Goal: Task Accomplishment & Management: Use online tool/utility

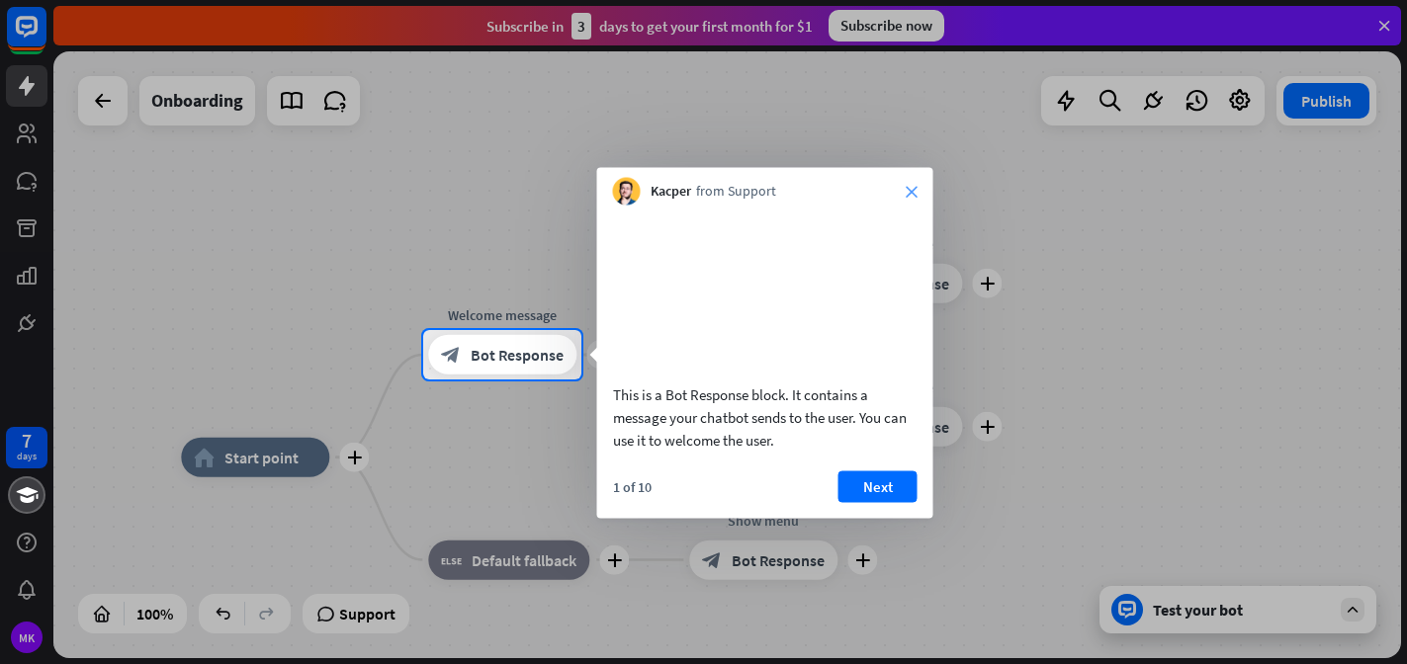
click at [909, 188] on icon "close" at bounding box center [912, 192] width 12 height 12
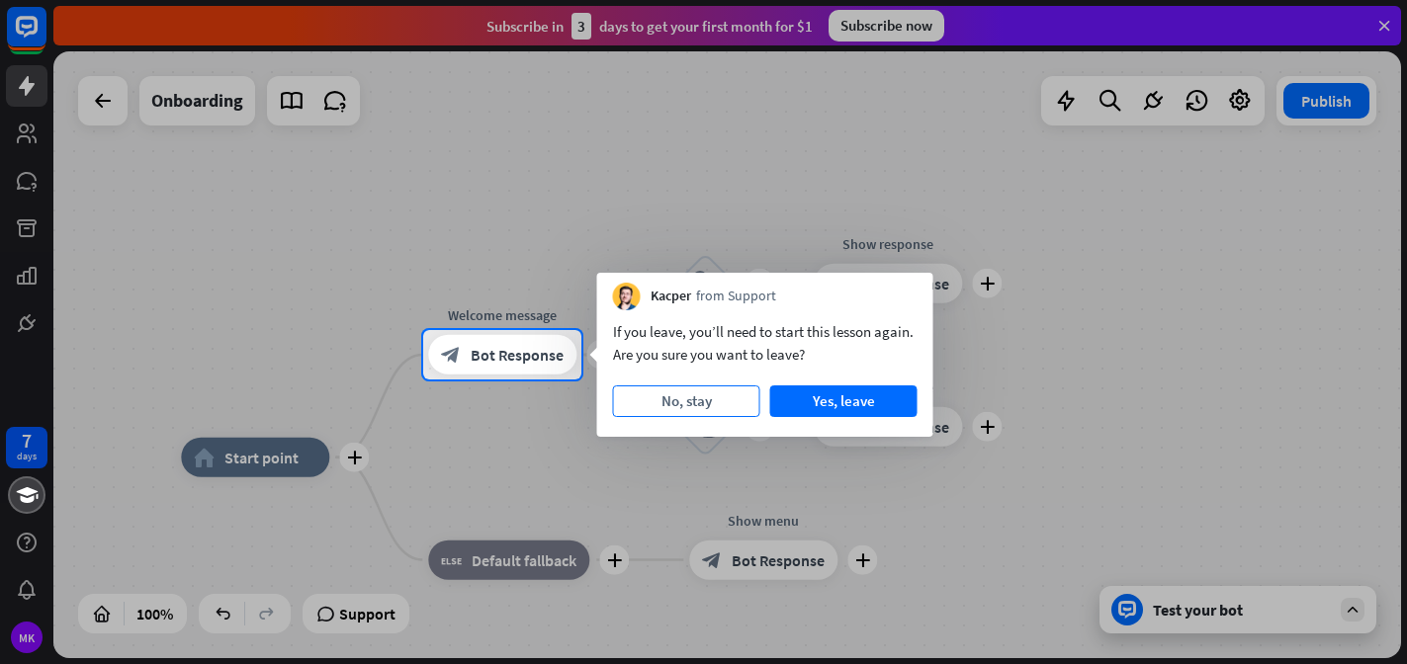
click at [714, 405] on button "No, stay" at bounding box center [686, 402] width 147 height 32
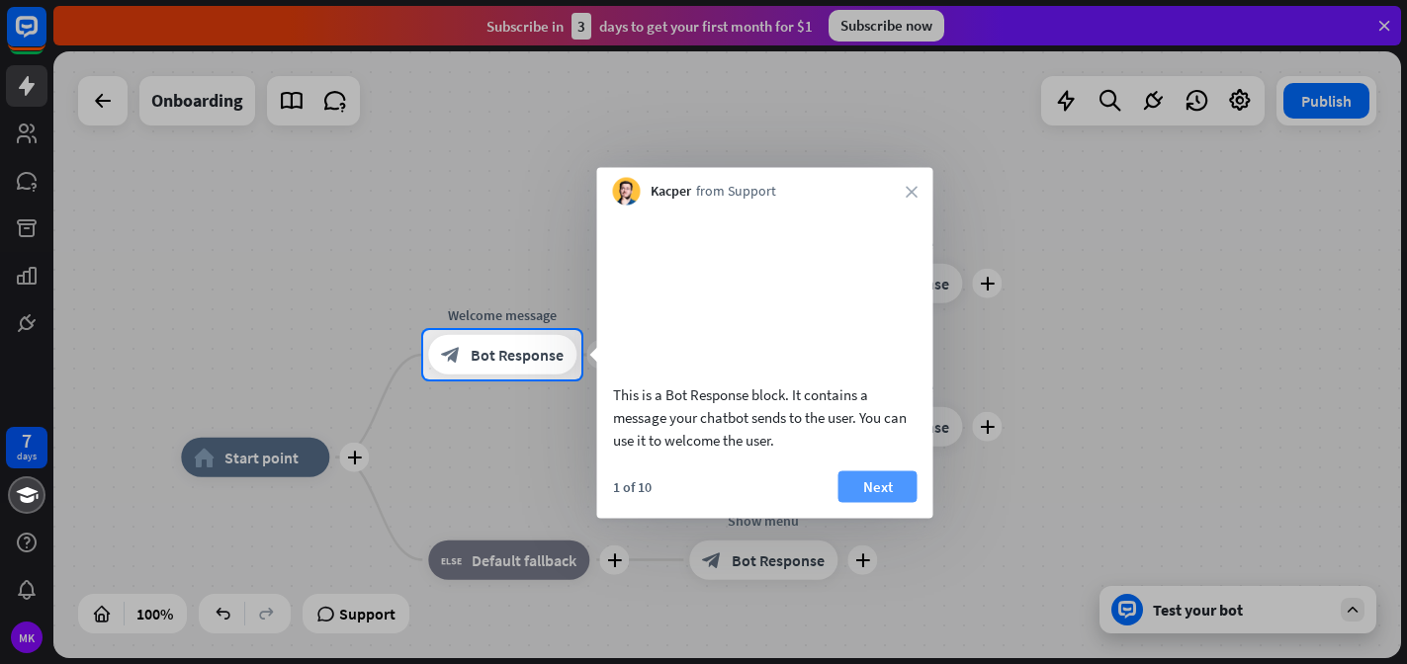
click at [870, 502] on button "Next" at bounding box center [877, 487] width 79 height 32
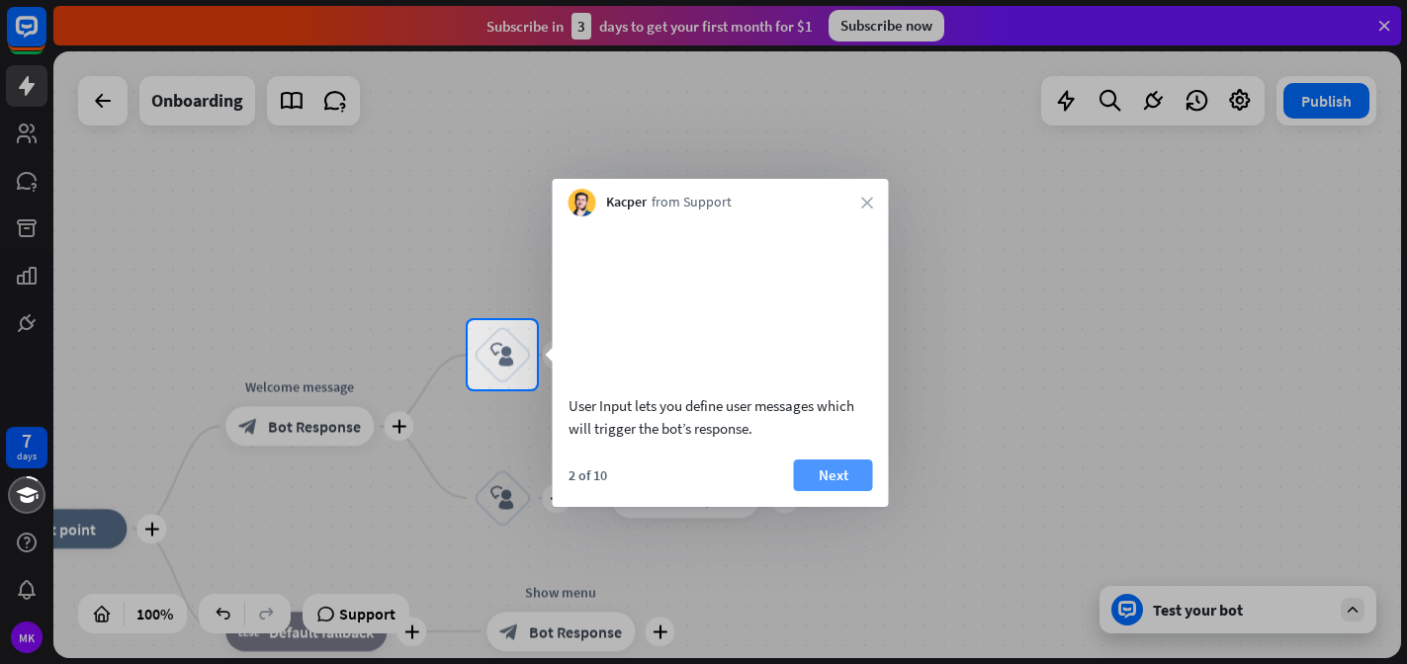
click at [849, 491] on button "Next" at bounding box center [833, 476] width 79 height 32
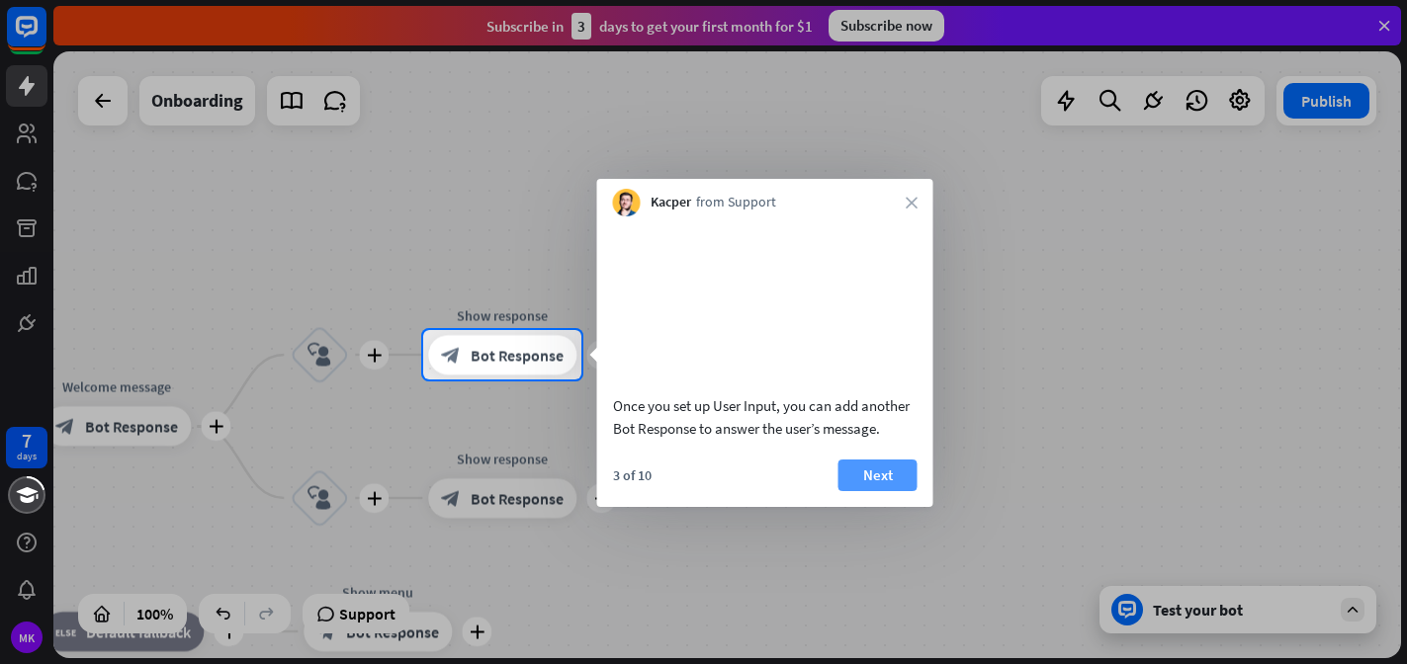
click at [870, 491] on button "Next" at bounding box center [877, 476] width 79 height 32
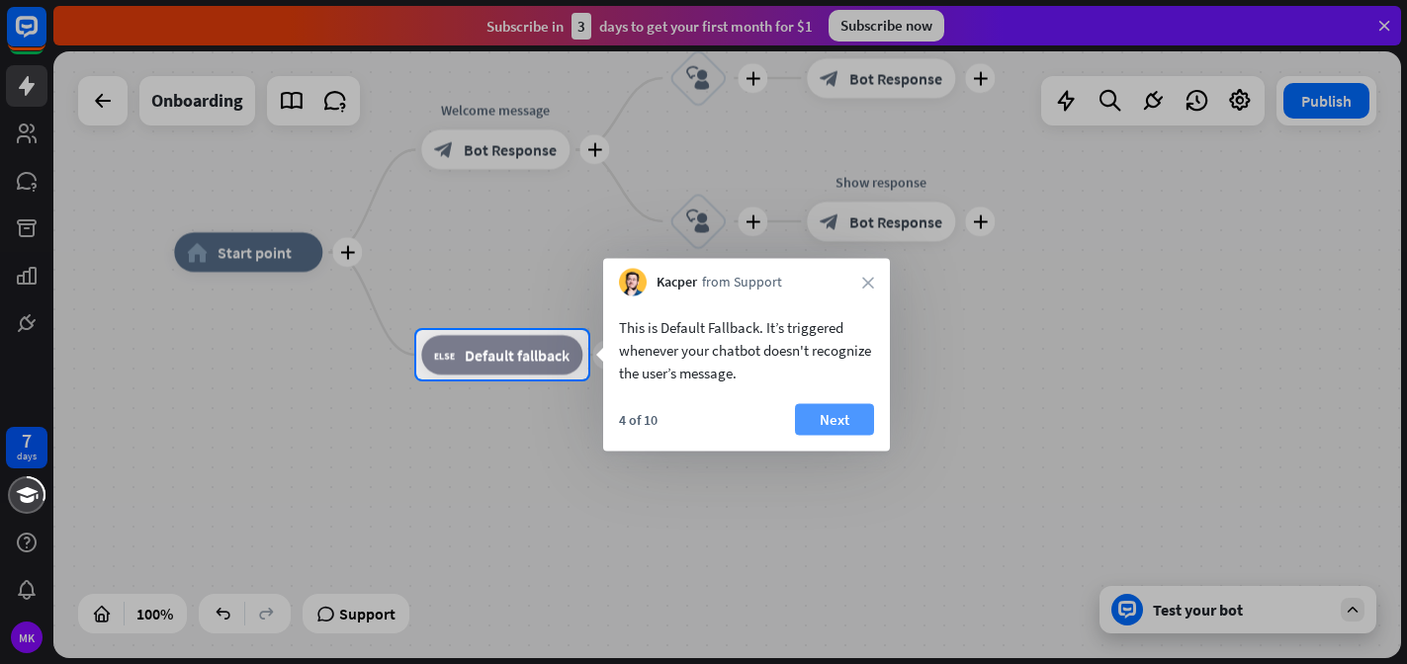
click at [843, 419] on button "Next" at bounding box center [834, 420] width 79 height 32
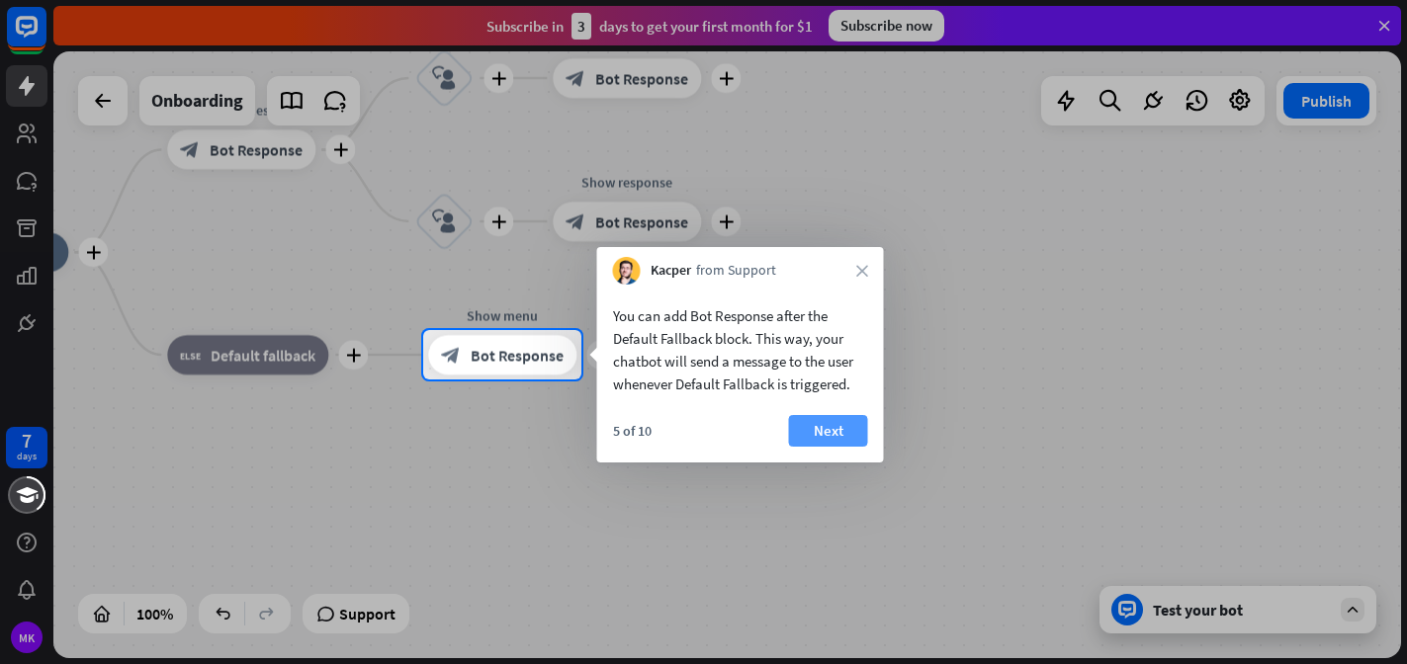
click at [839, 425] on button "Next" at bounding box center [828, 431] width 79 height 32
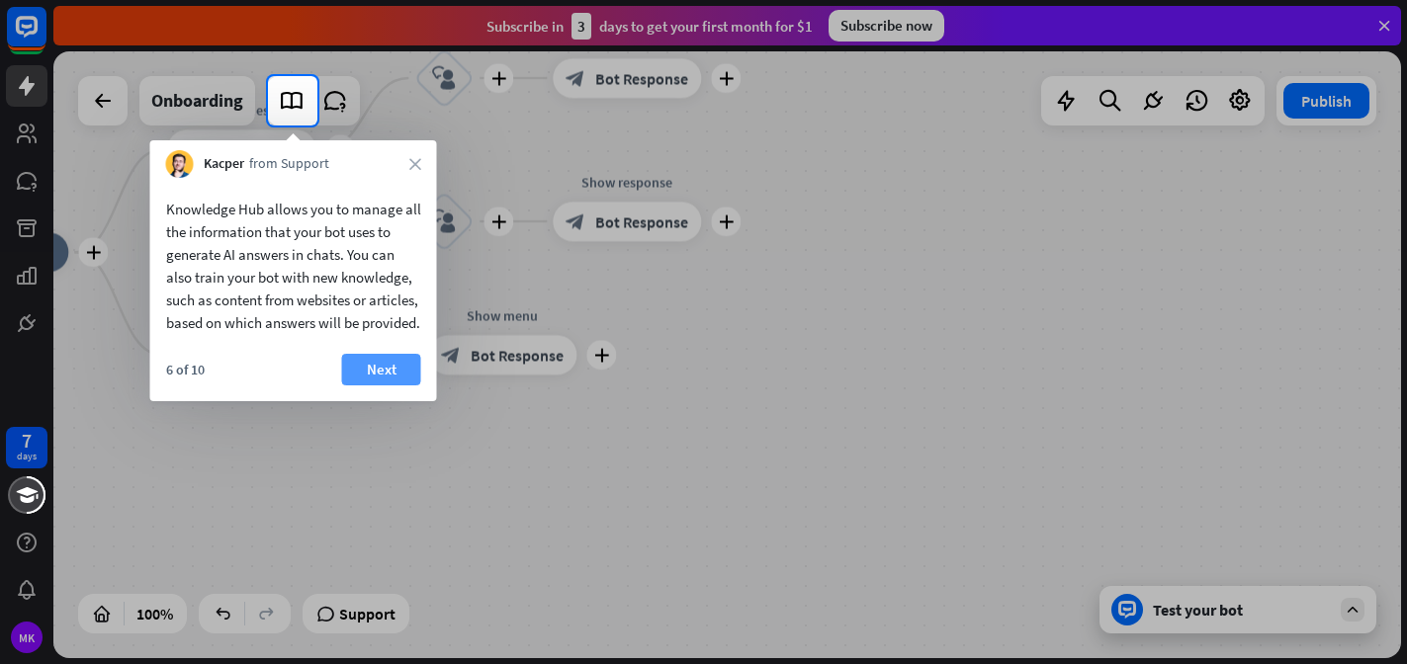
click at [367, 386] on button "Next" at bounding box center [381, 370] width 79 height 32
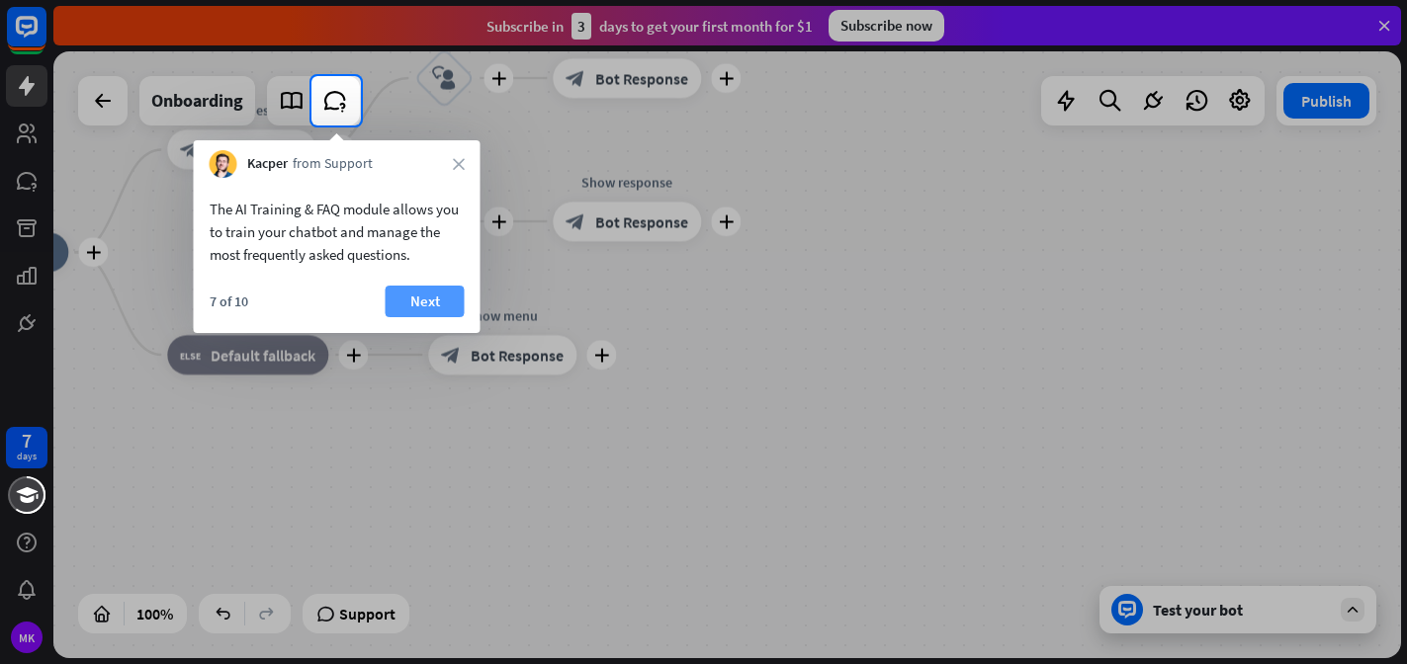
click at [430, 305] on button "Next" at bounding box center [425, 302] width 79 height 32
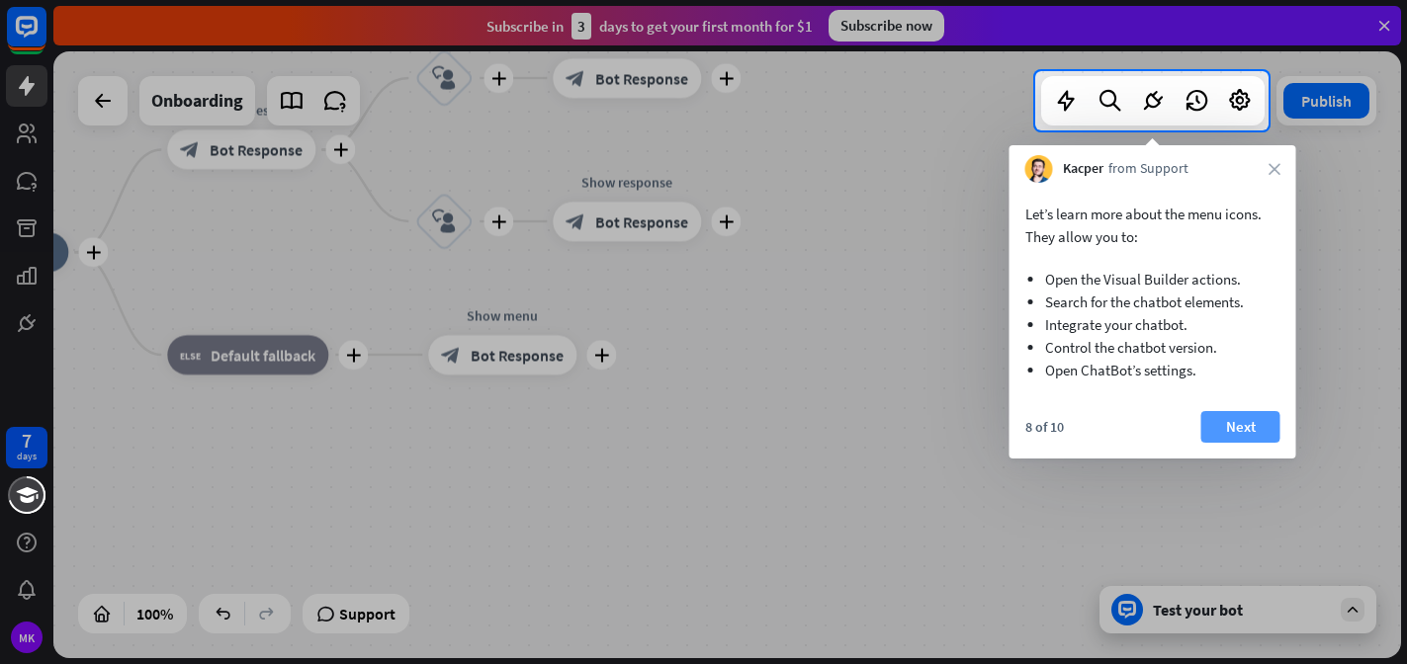
click at [1234, 432] on button "Next" at bounding box center [1240, 427] width 79 height 32
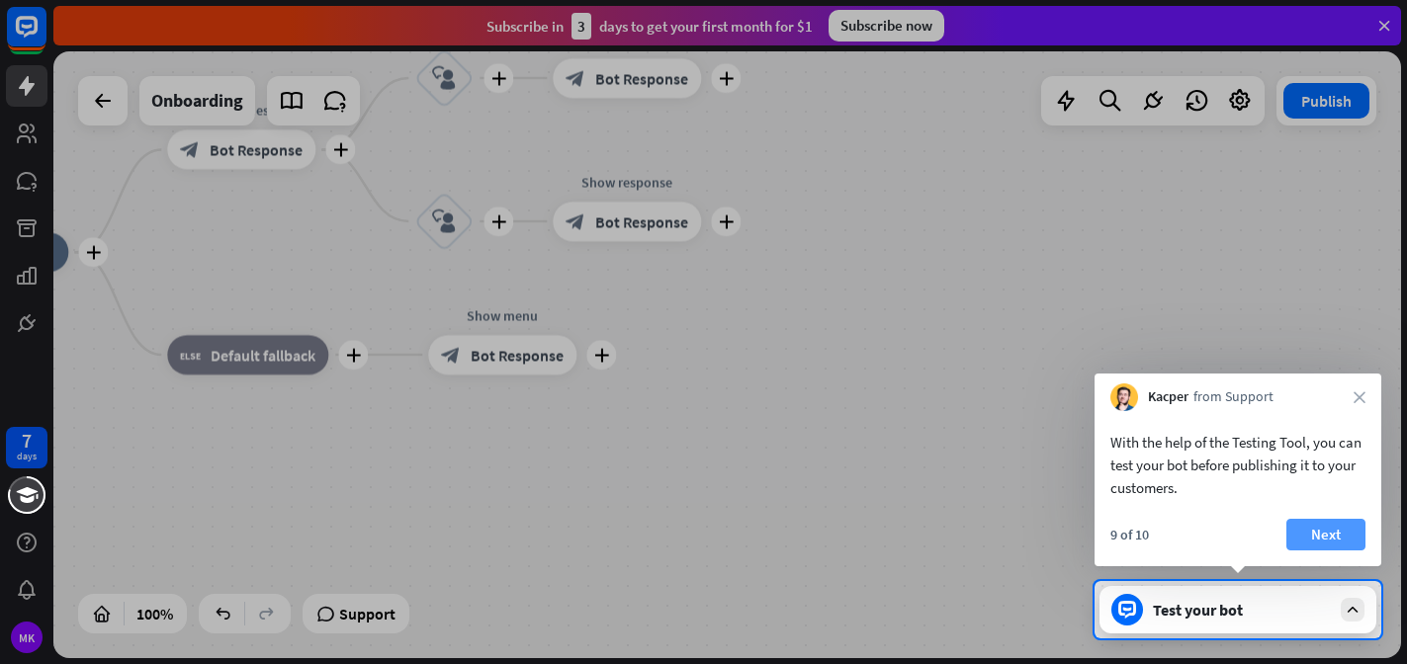
click at [1329, 543] on button "Next" at bounding box center [1325, 535] width 79 height 32
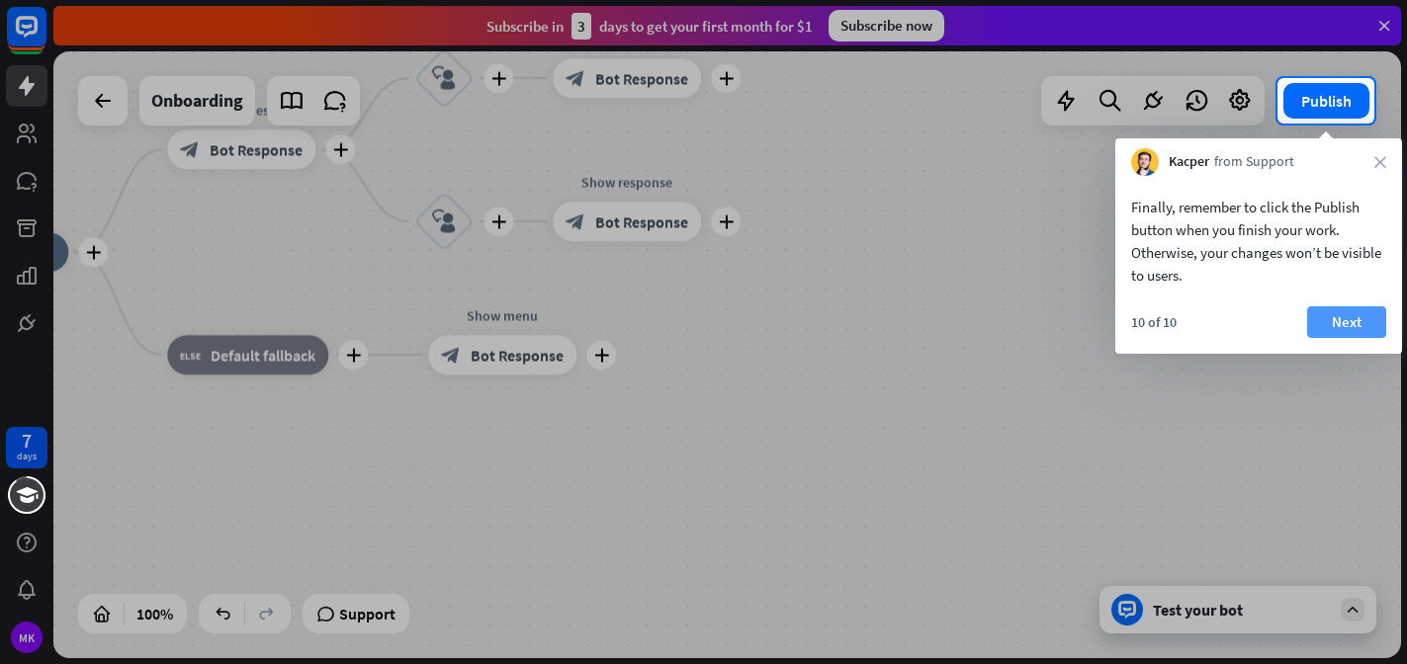
click at [1323, 322] on button "Next" at bounding box center [1346, 322] width 79 height 32
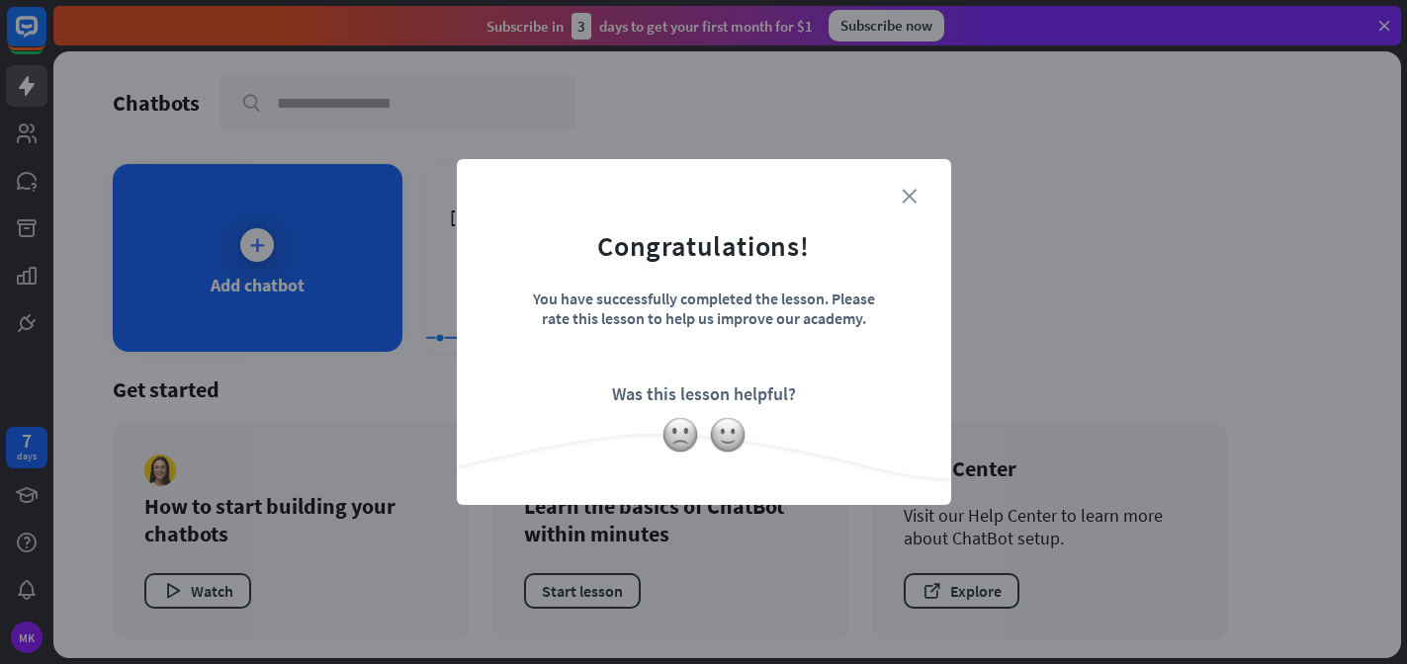
click at [906, 202] on icon "close" at bounding box center [909, 196] width 15 height 15
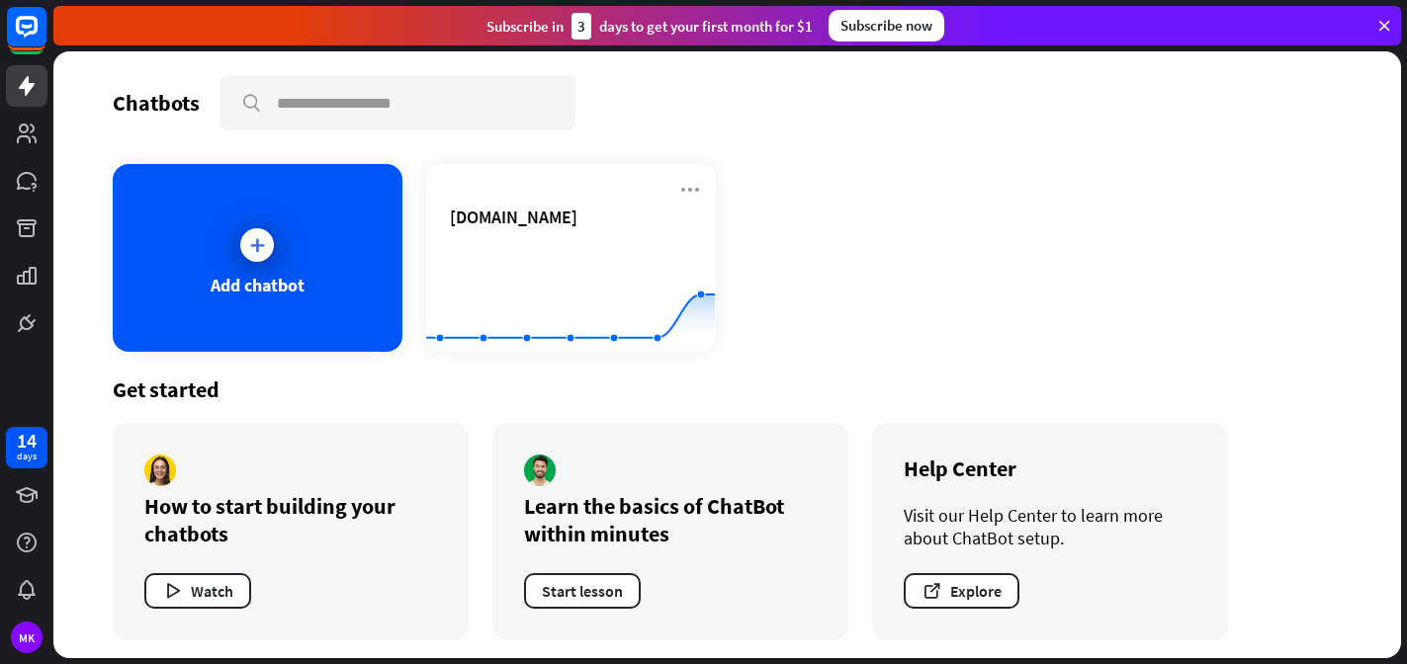
scroll to position [6, 0]
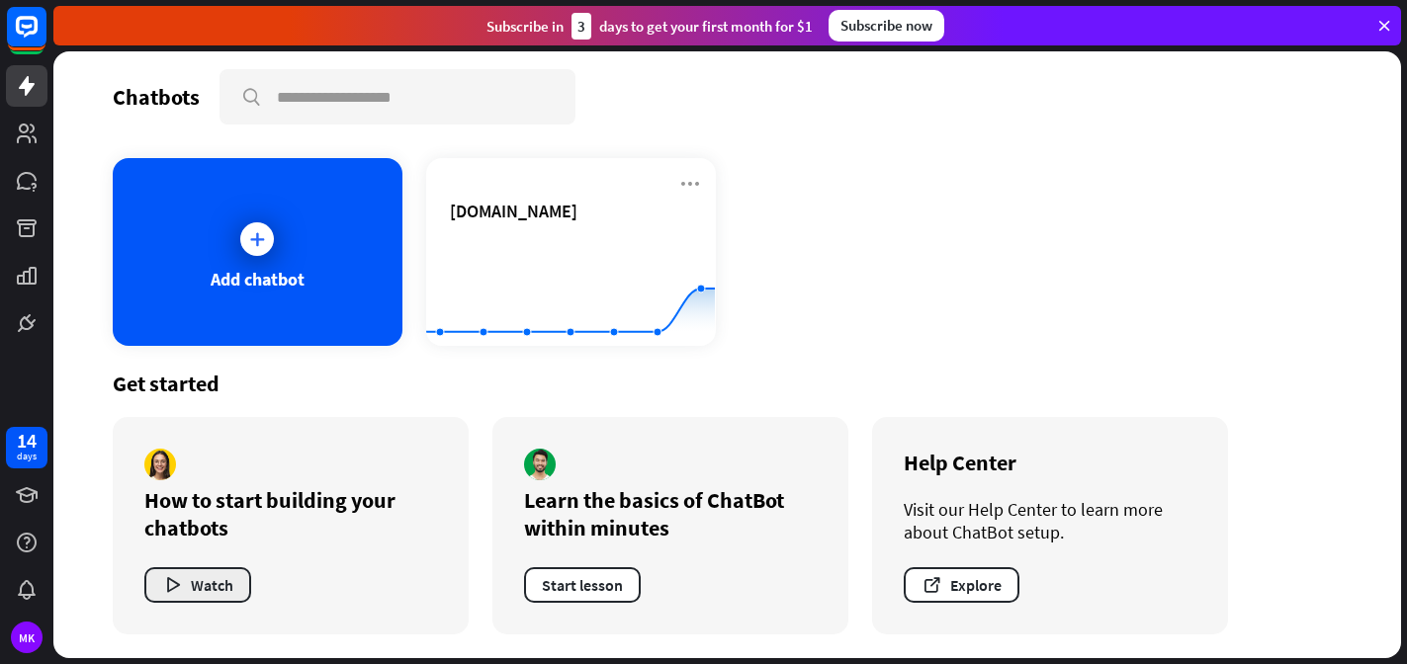
click at [201, 583] on button "Watch" at bounding box center [197, 586] width 107 height 36
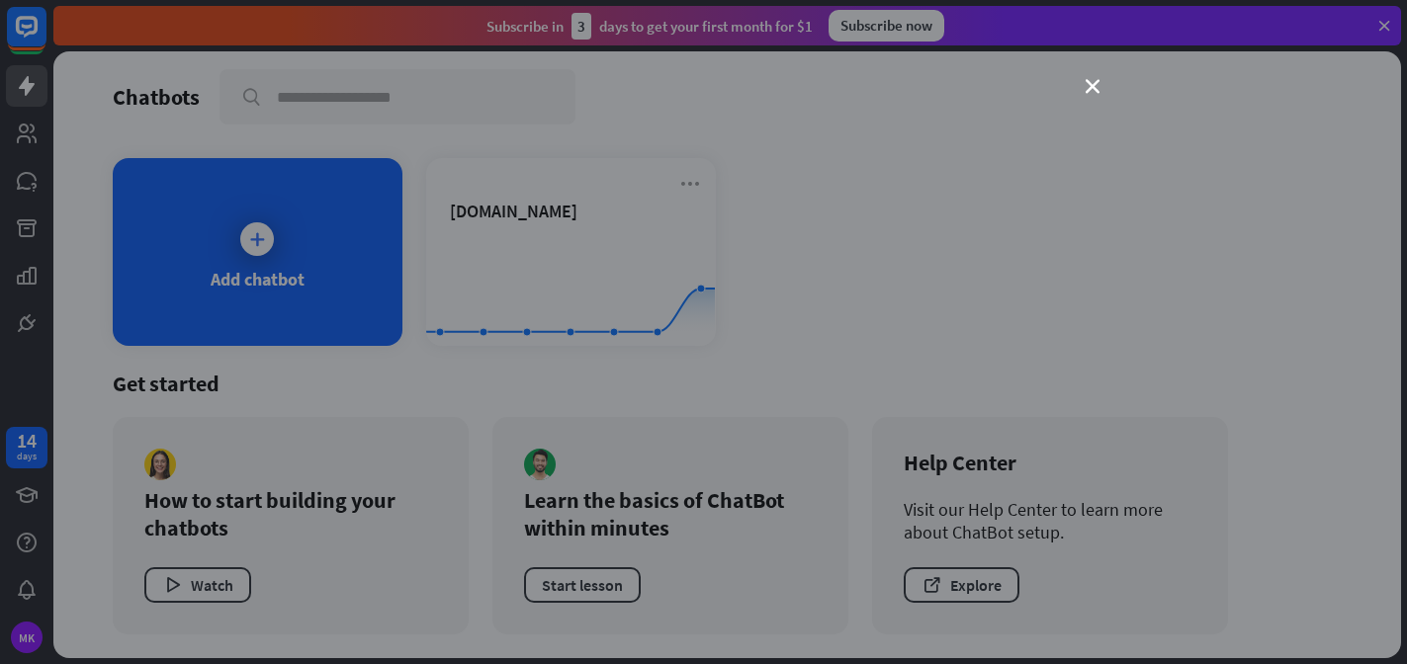
click at [1261, 230] on div "close" at bounding box center [703, 332] width 1407 height 664
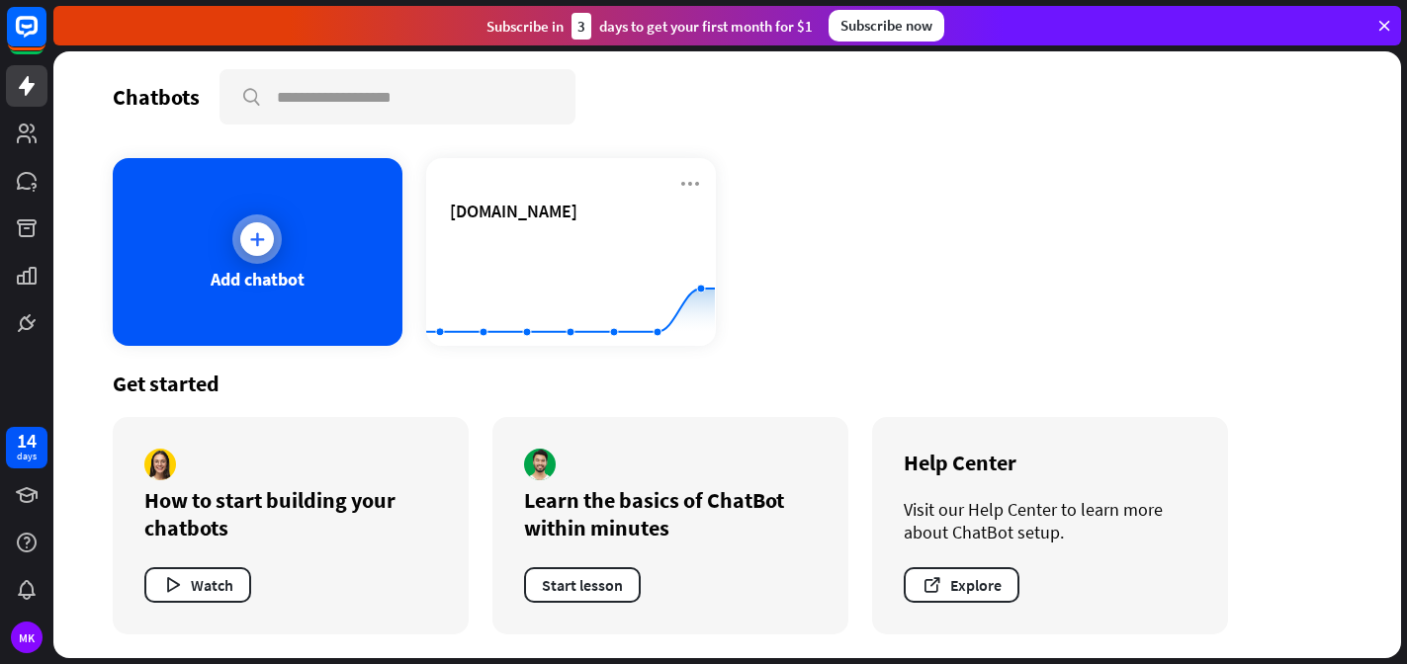
click at [249, 249] on div at bounding box center [257, 239] width 34 height 34
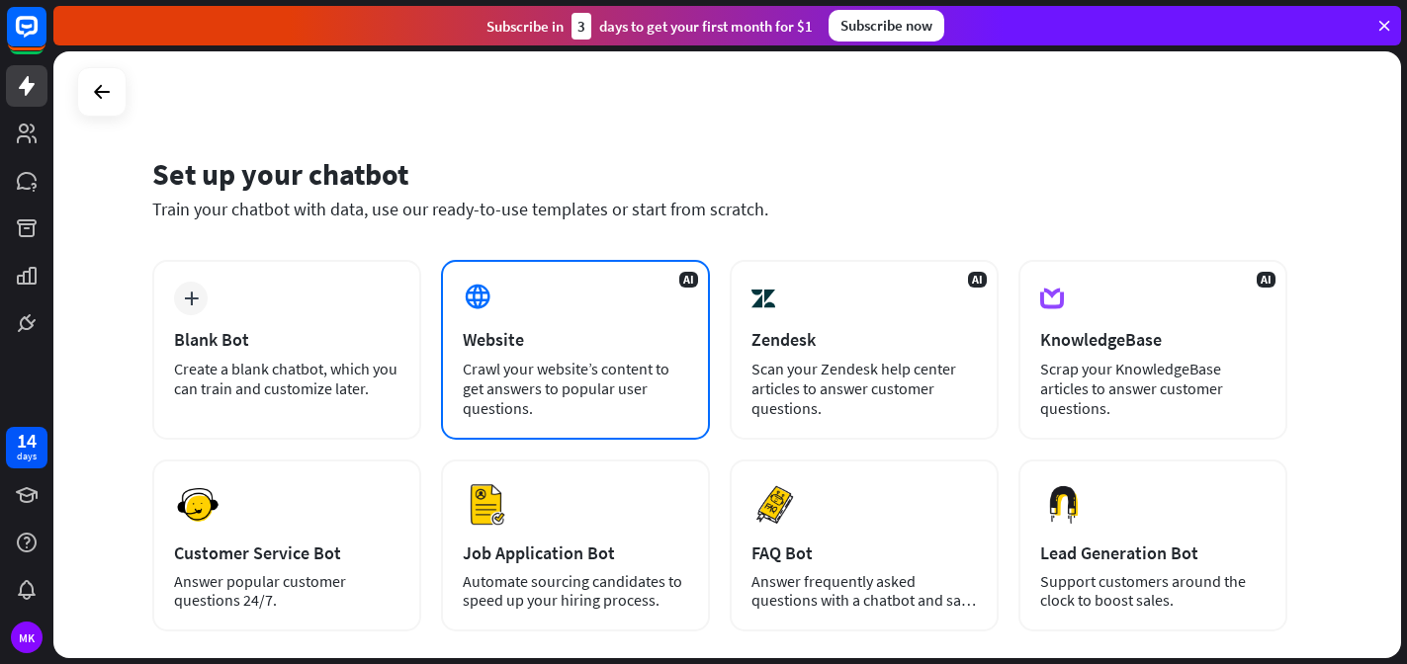
click at [633, 339] on div "Website" at bounding box center [575, 339] width 225 height 23
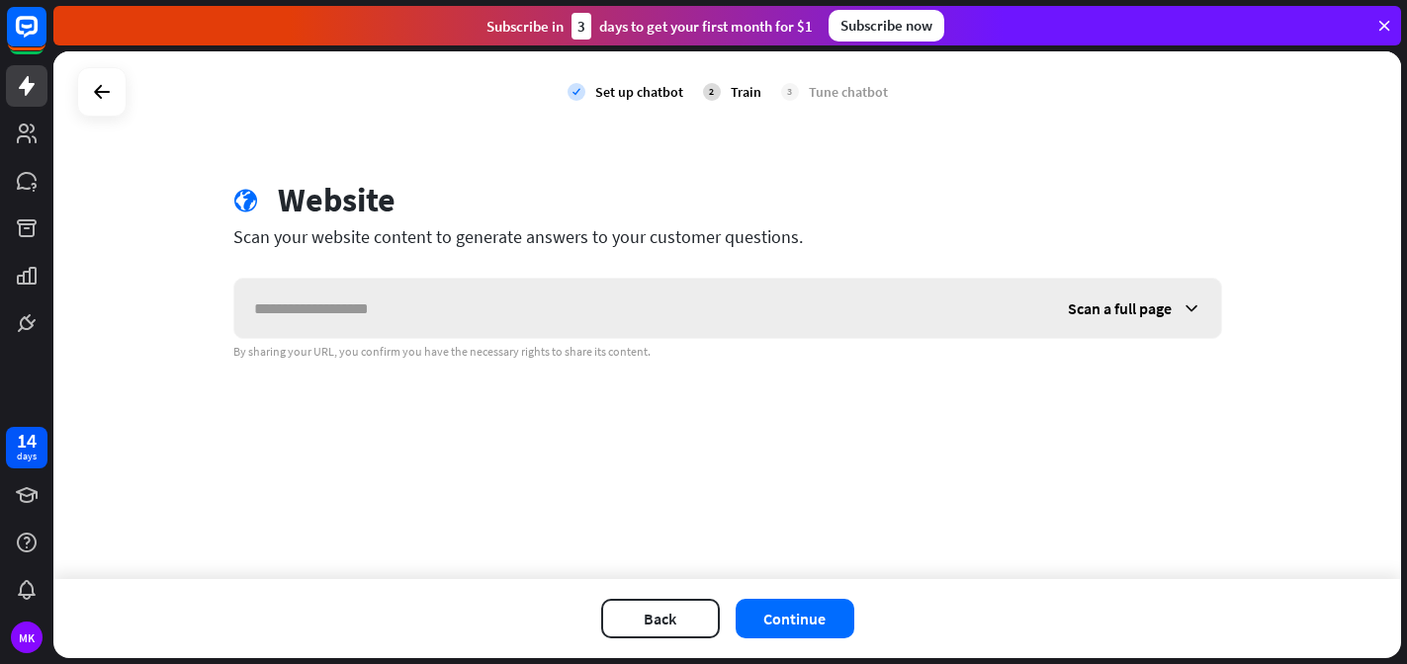
click at [671, 306] on input "text" at bounding box center [641, 308] width 814 height 59
type input "**********"
click at [1152, 310] on span "Scan a full page" at bounding box center [1120, 309] width 104 height 20
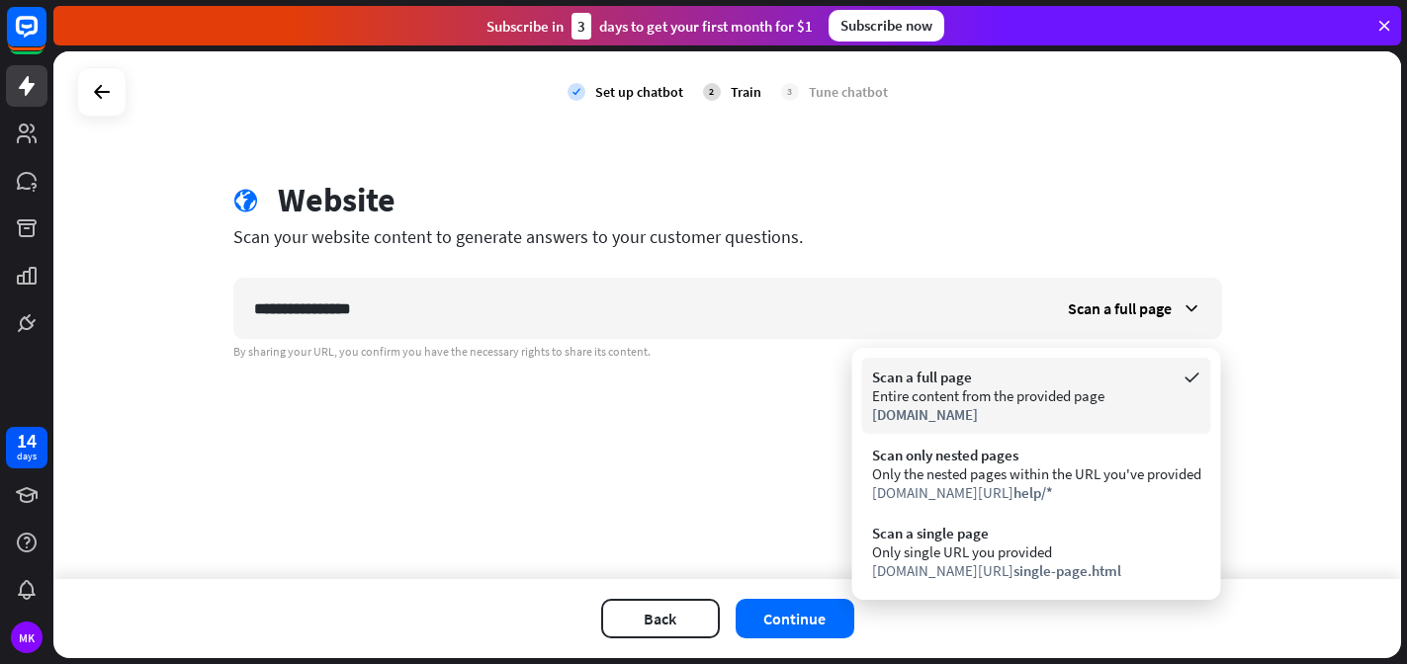
click at [1021, 400] on div "Entire content from the provided page" at bounding box center [1036, 396] width 329 height 19
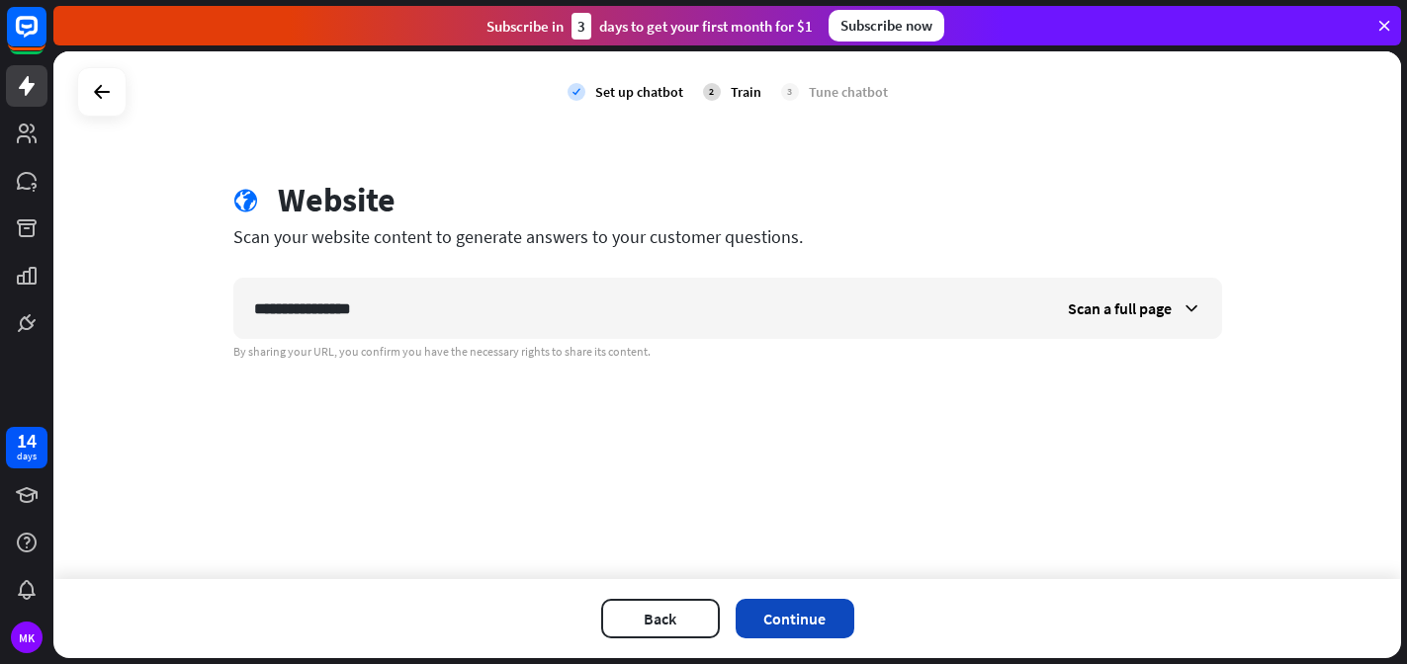
click at [800, 622] on button "Continue" at bounding box center [795, 619] width 119 height 40
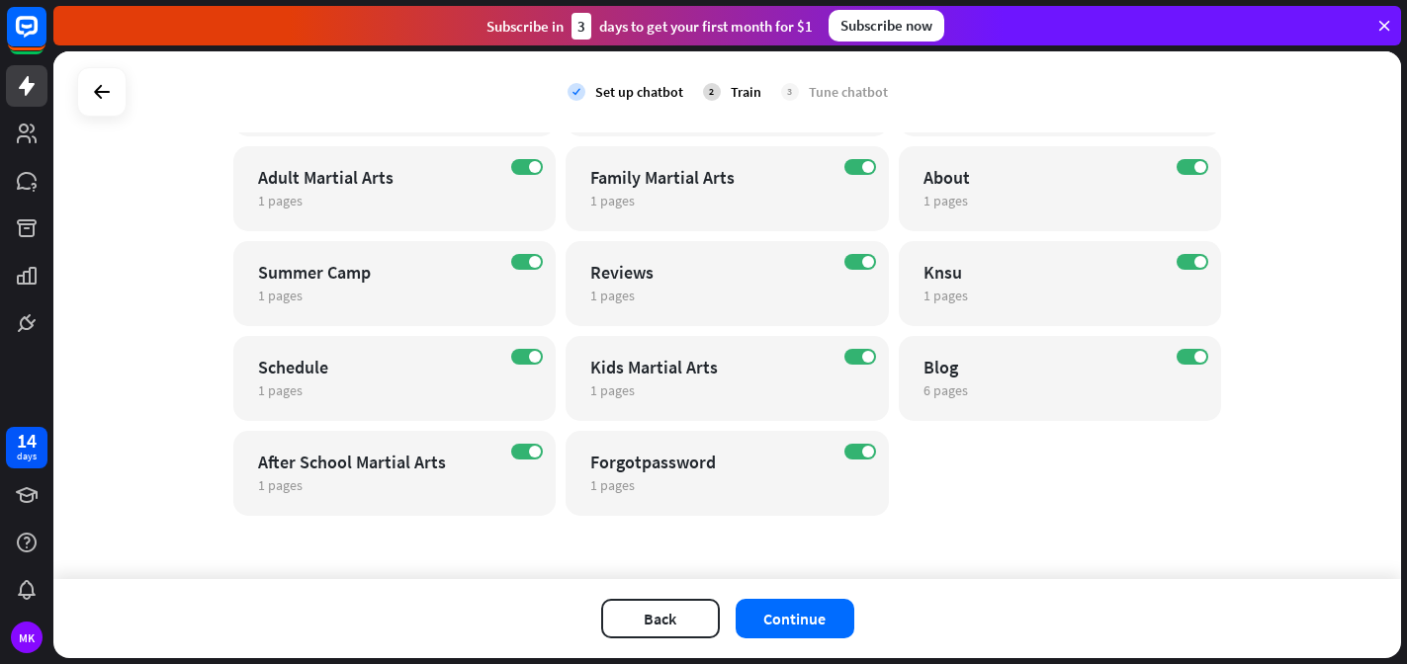
scroll to position [436, 0]
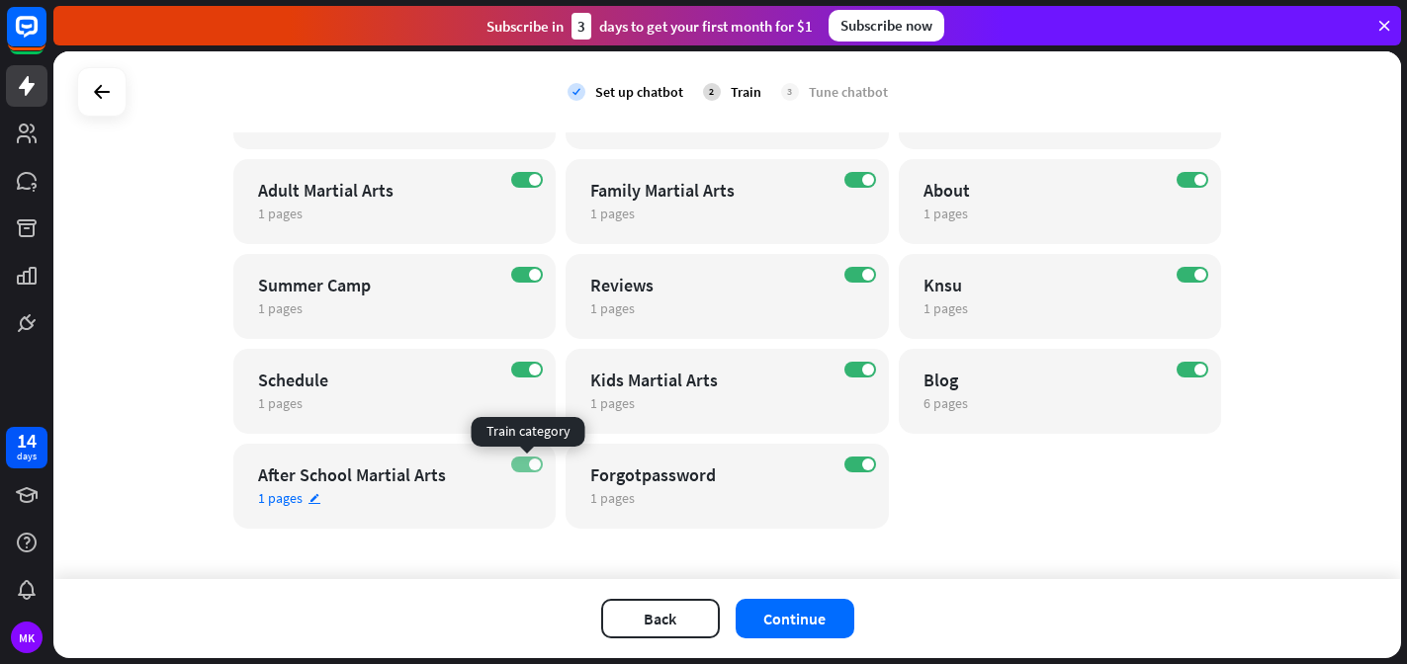
click at [533, 462] on span at bounding box center [535, 465] width 12 height 12
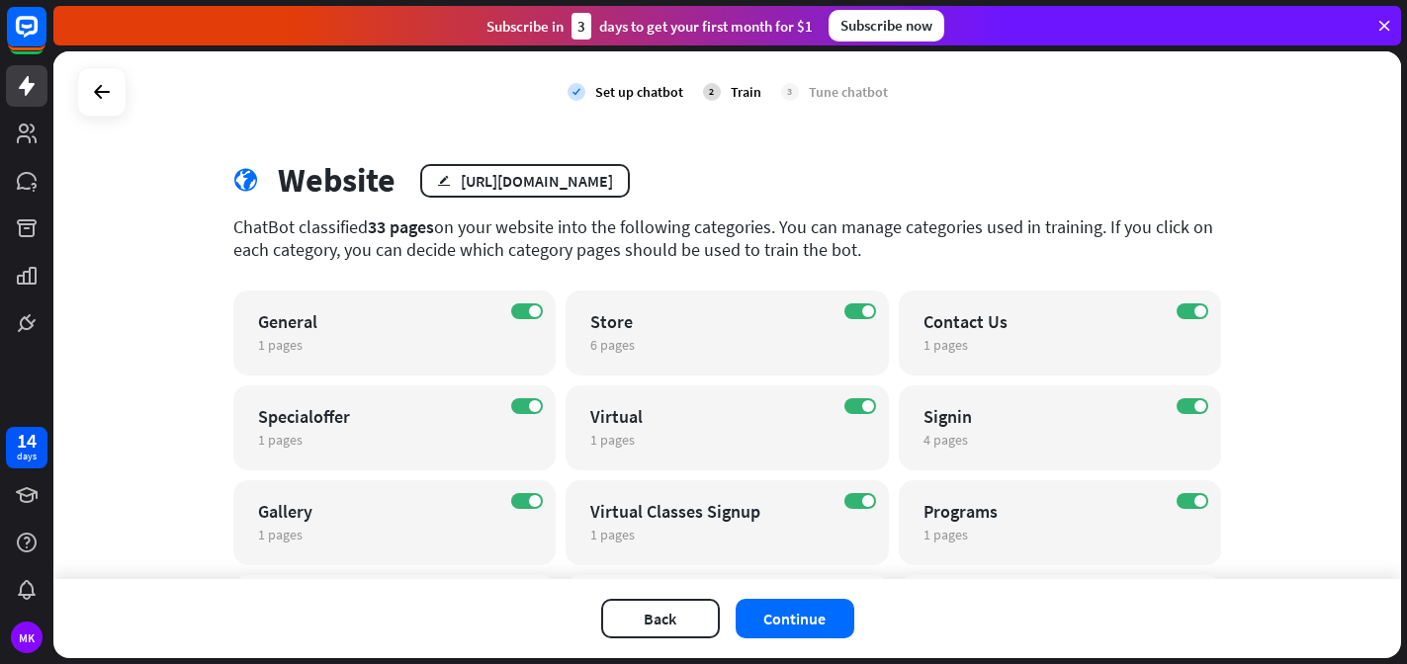
scroll to position [15, 0]
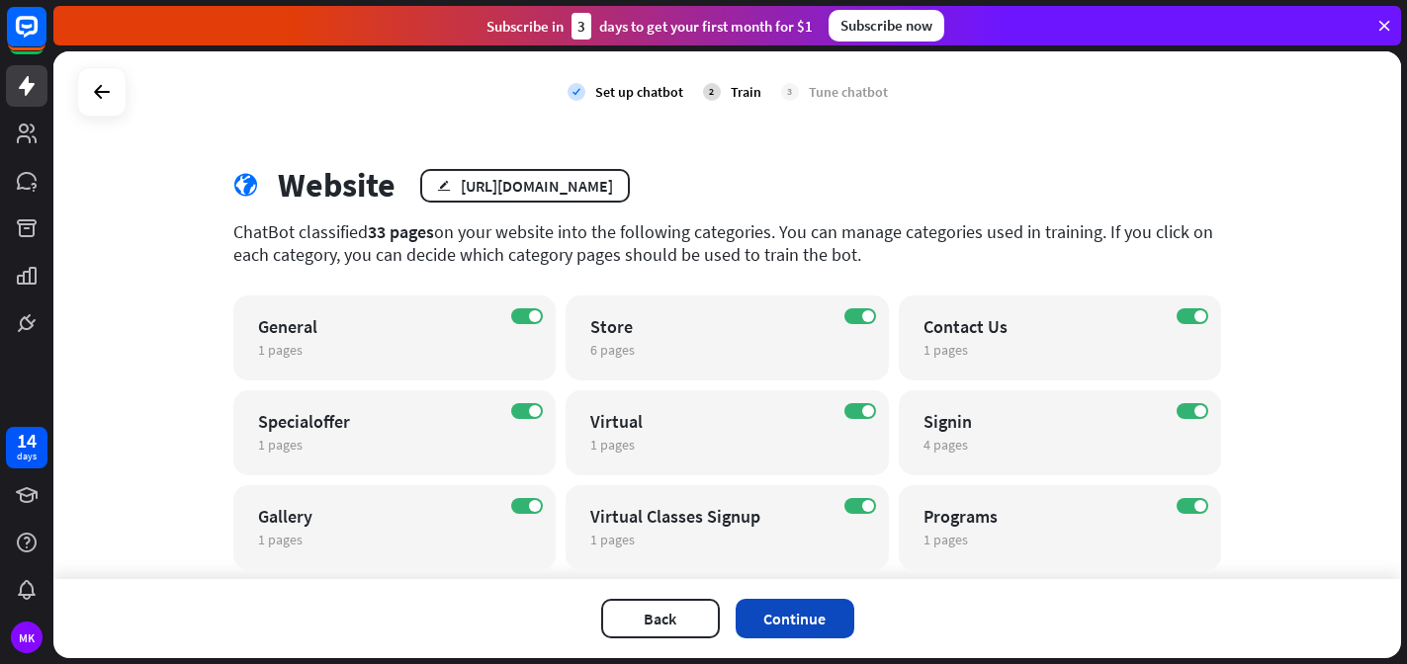
click at [821, 621] on button "Continue" at bounding box center [795, 619] width 119 height 40
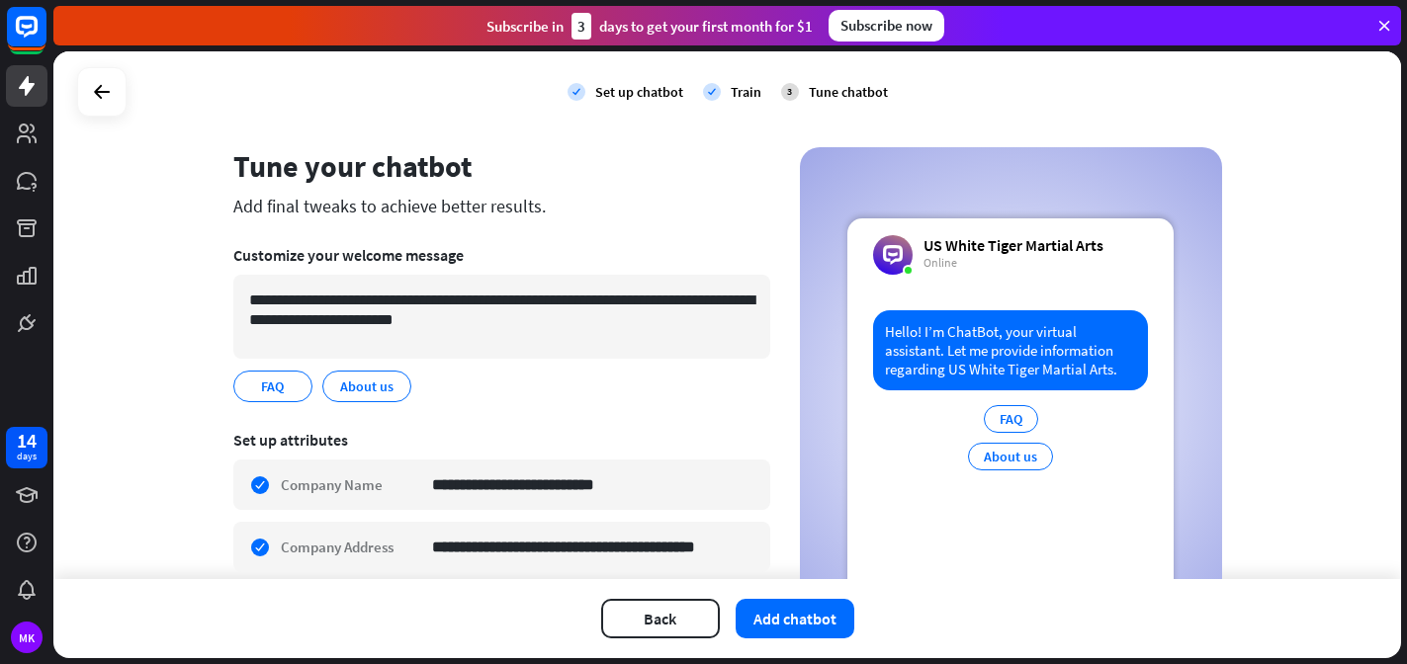
scroll to position [34, 0]
click at [391, 393] on icon "edit" at bounding box center [395, 386] width 16 height 15
type textarea "********"
click at [407, 383] on div "edit" at bounding box center [398, 385] width 25 height 28
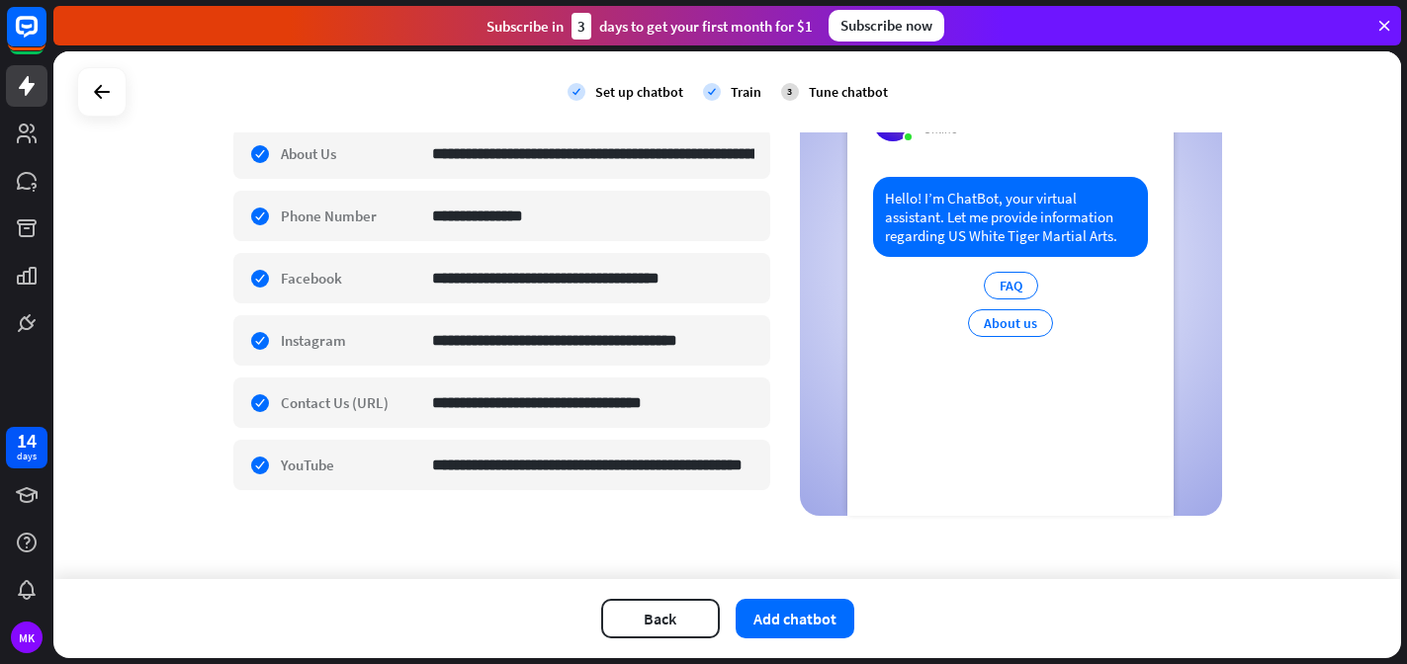
scroll to position [516, 0]
click at [773, 622] on button "Add chatbot" at bounding box center [795, 619] width 119 height 40
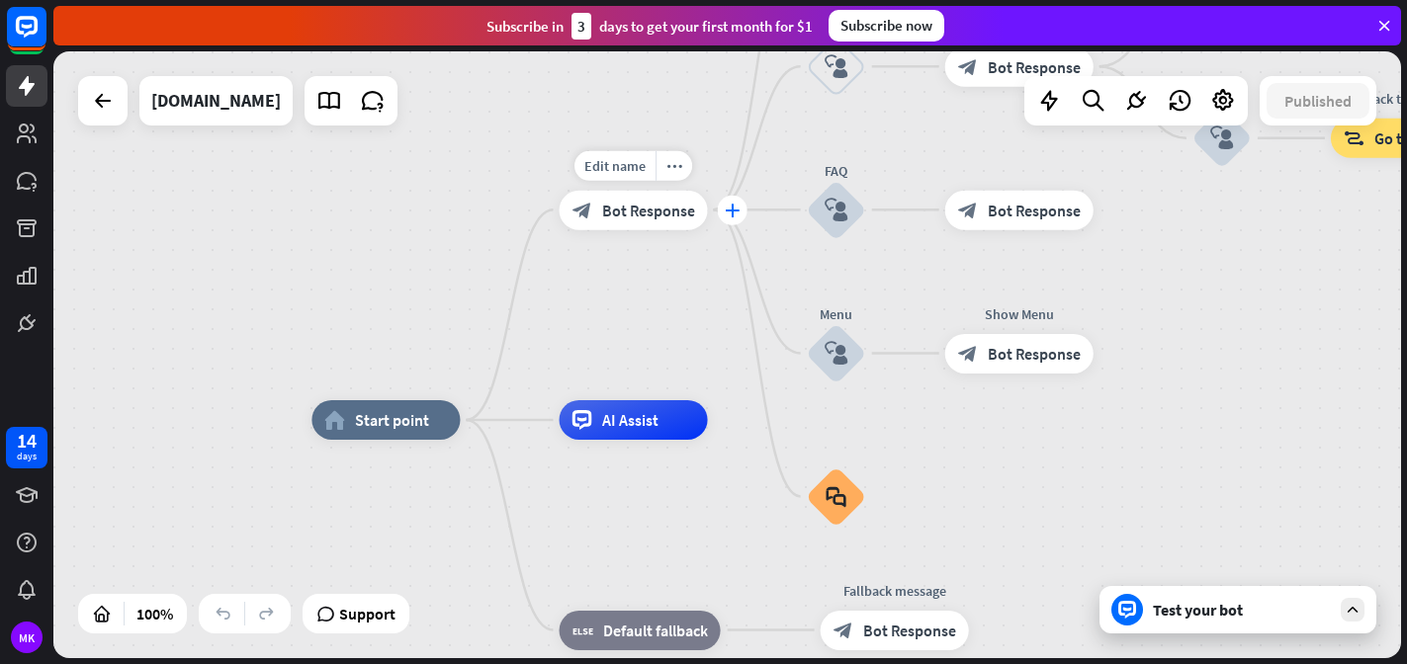
click at [722, 213] on div "plus" at bounding box center [733, 210] width 30 height 30
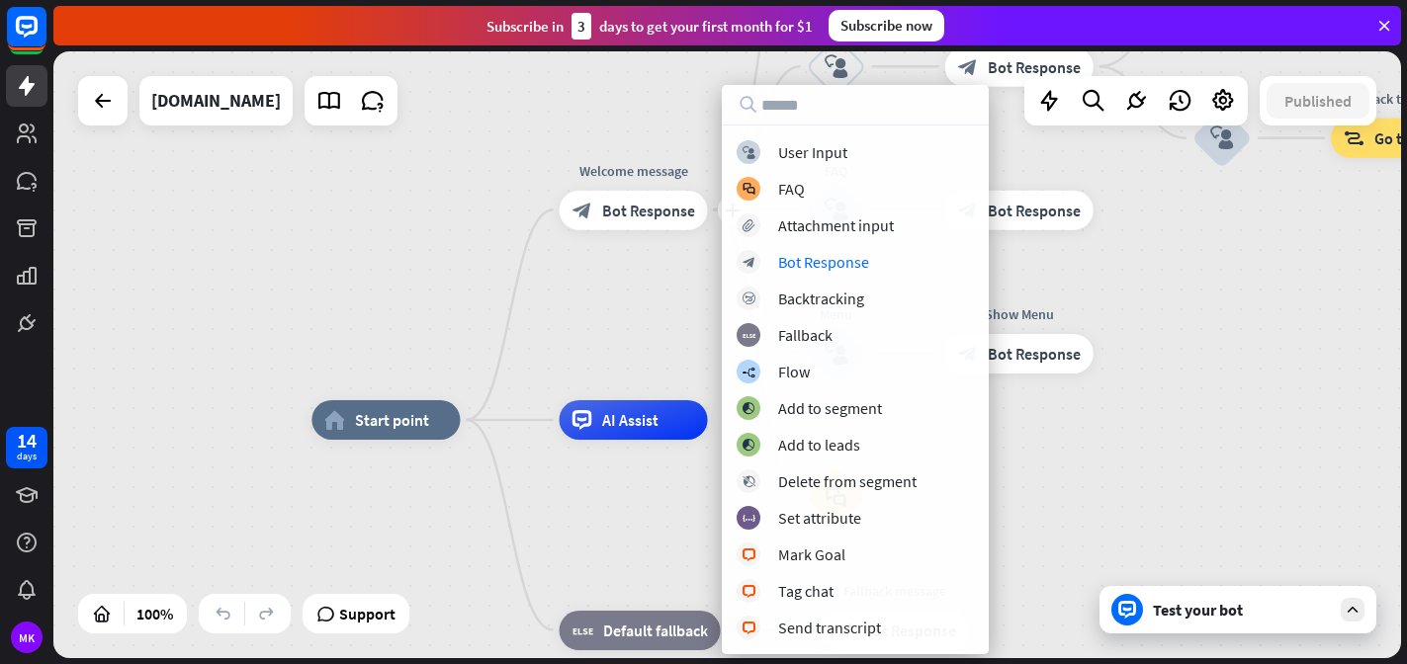
click at [620, 311] on div "home_2 Start point plus Welcome message block_bot_response Bot Response About u…" at bounding box center [727, 354] width 1348 height 607
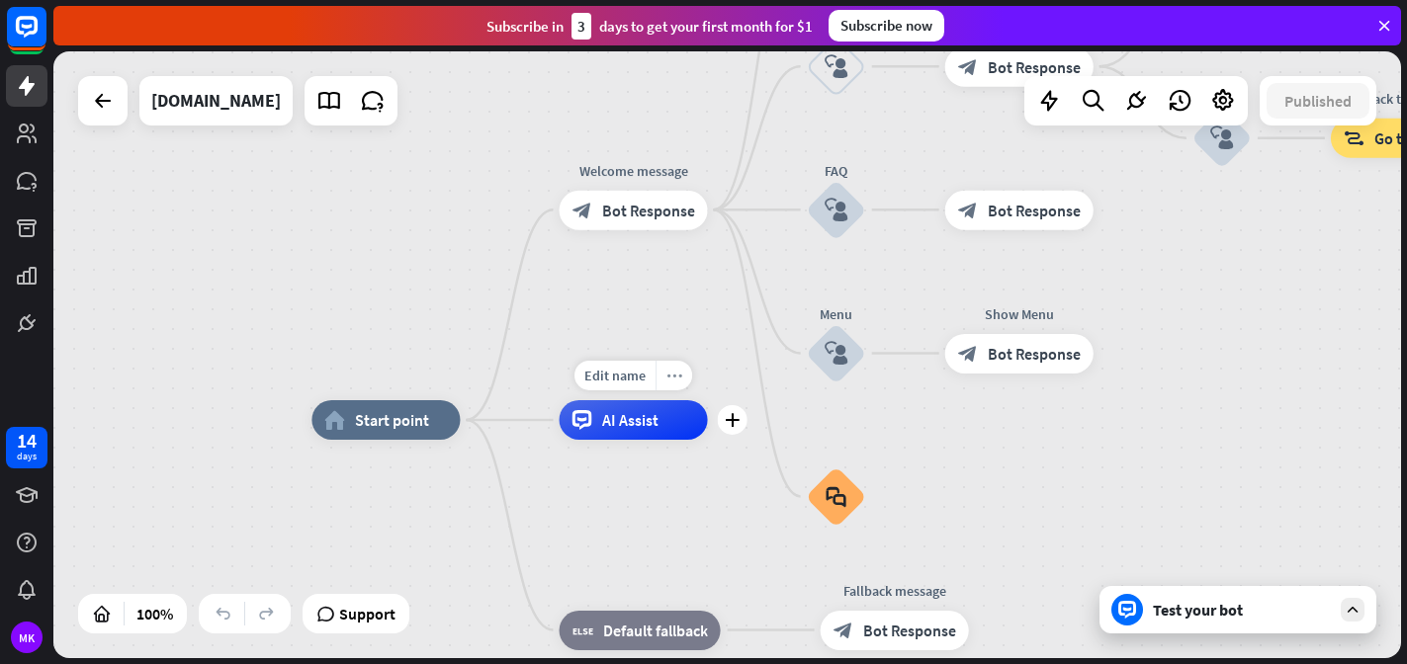
click at [679, 381] on icon "more_horiz" at bounding box center [674, 375] width 16 height 15
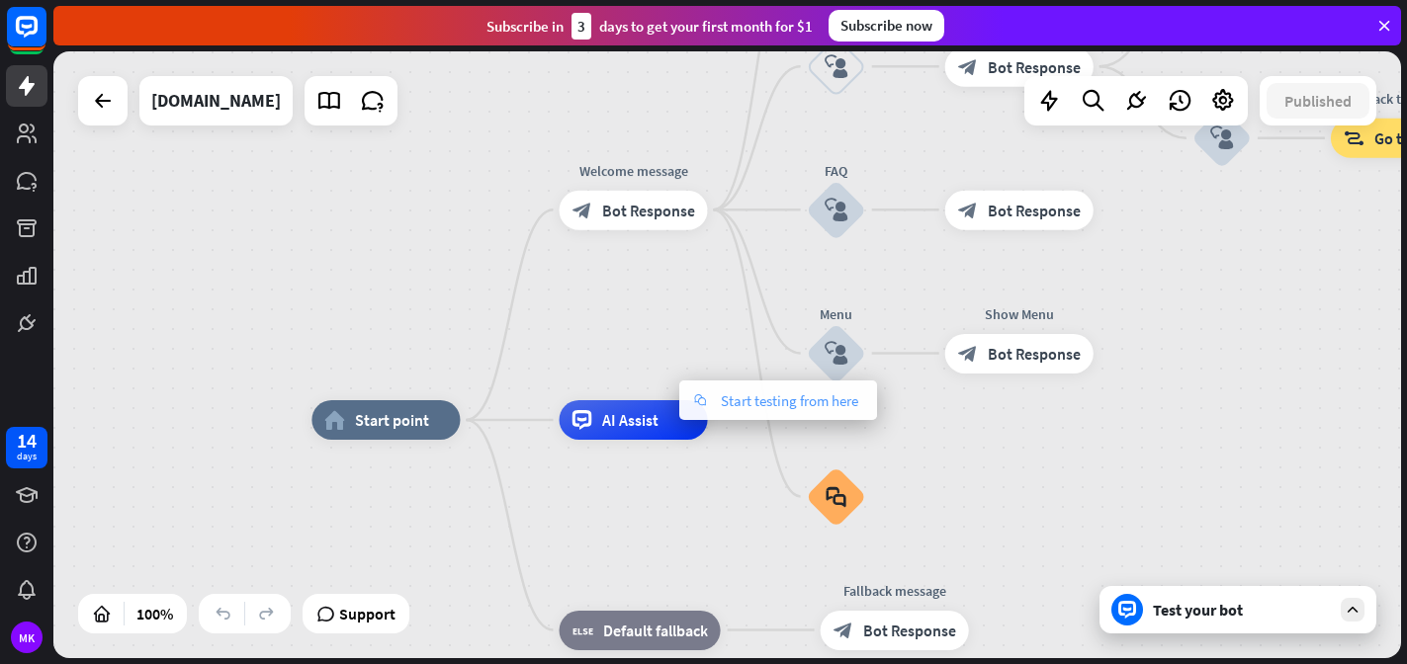
click at [718, 404] on div "chat Start testing from here" at bounding box center [778, 401] width 198 height 40
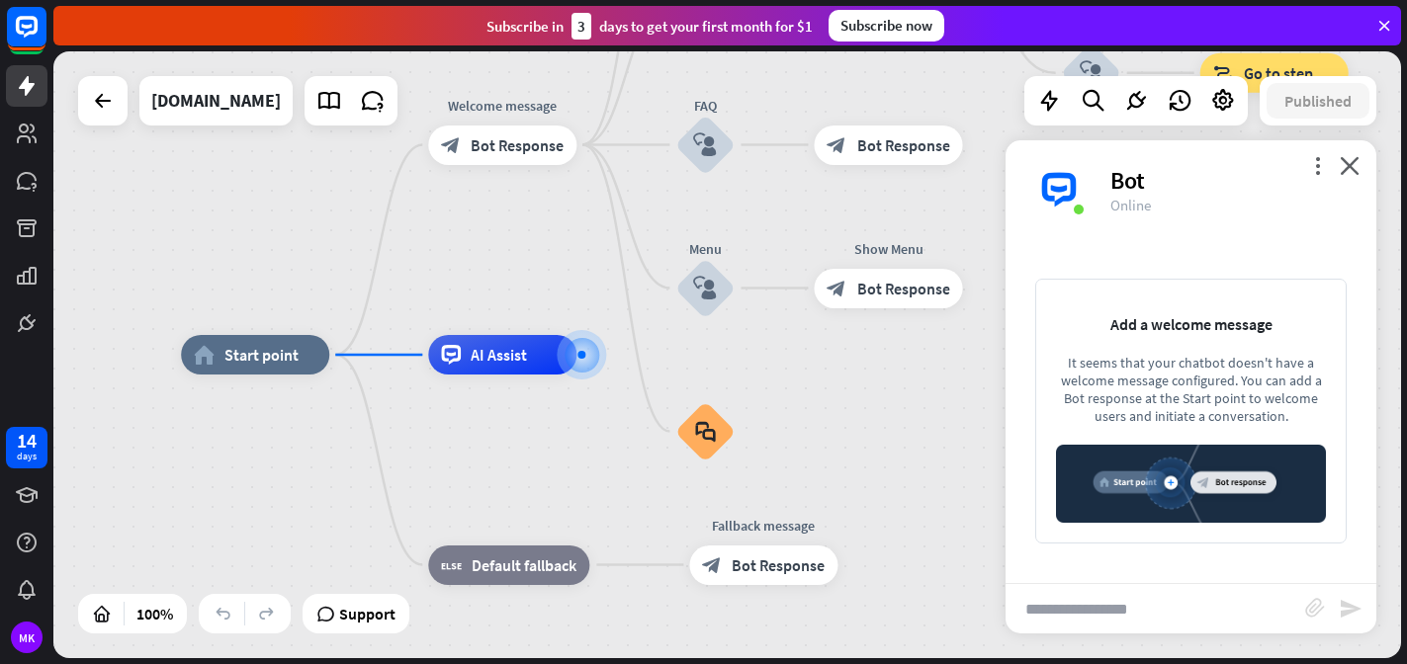
click at [1101, 612] on input "text" at bounding box center [1156, 608] width 300 height 49
type input "**"
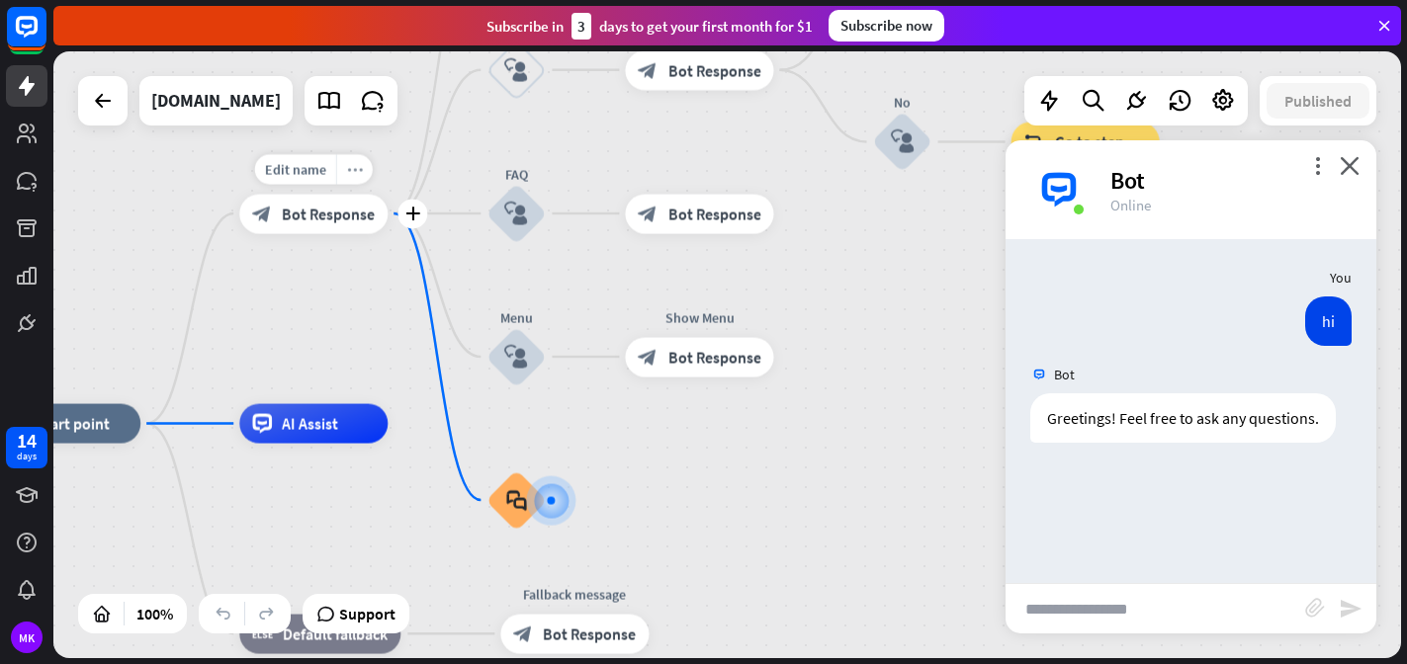
click at [356, 175] on icon "more_horiz" at bounding box center [355, 168] width 16 height 15
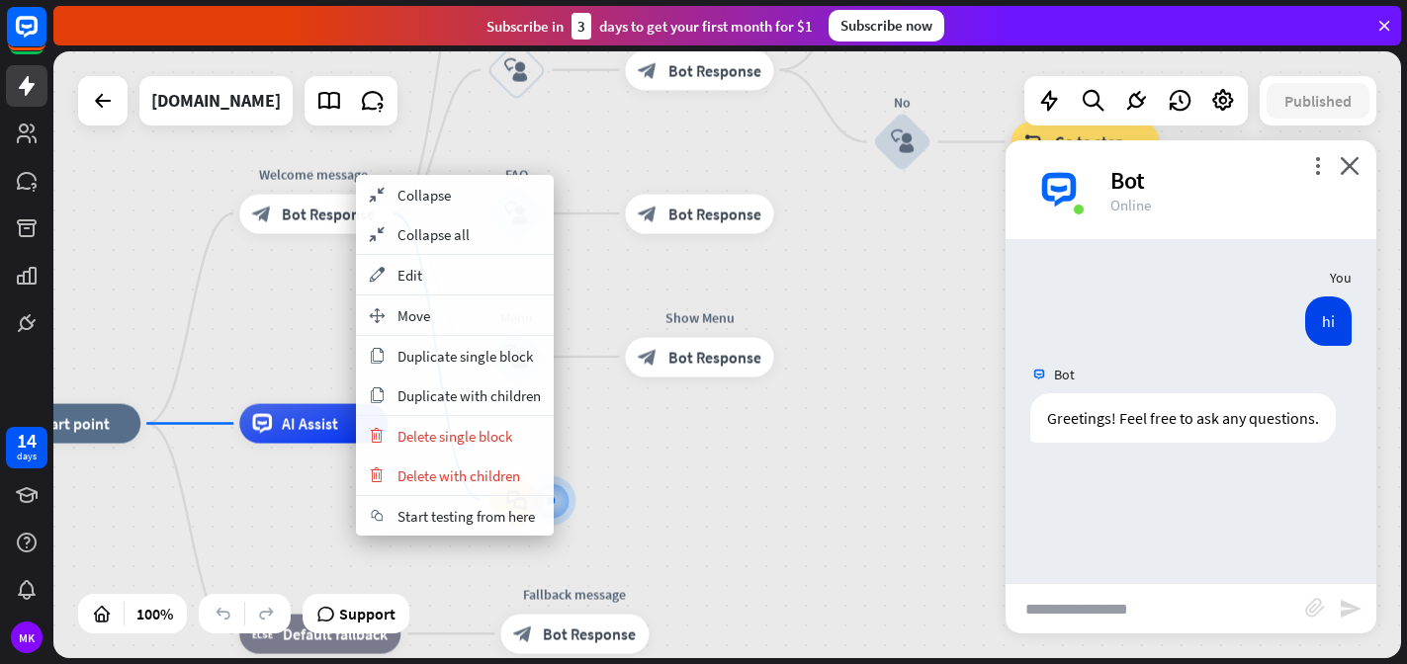
click at [325, 303] on div "home_2 Start point Welcome message block_bot_response Bot Response About us blo…" at bounding box center [727, 354] width 1348 height 607
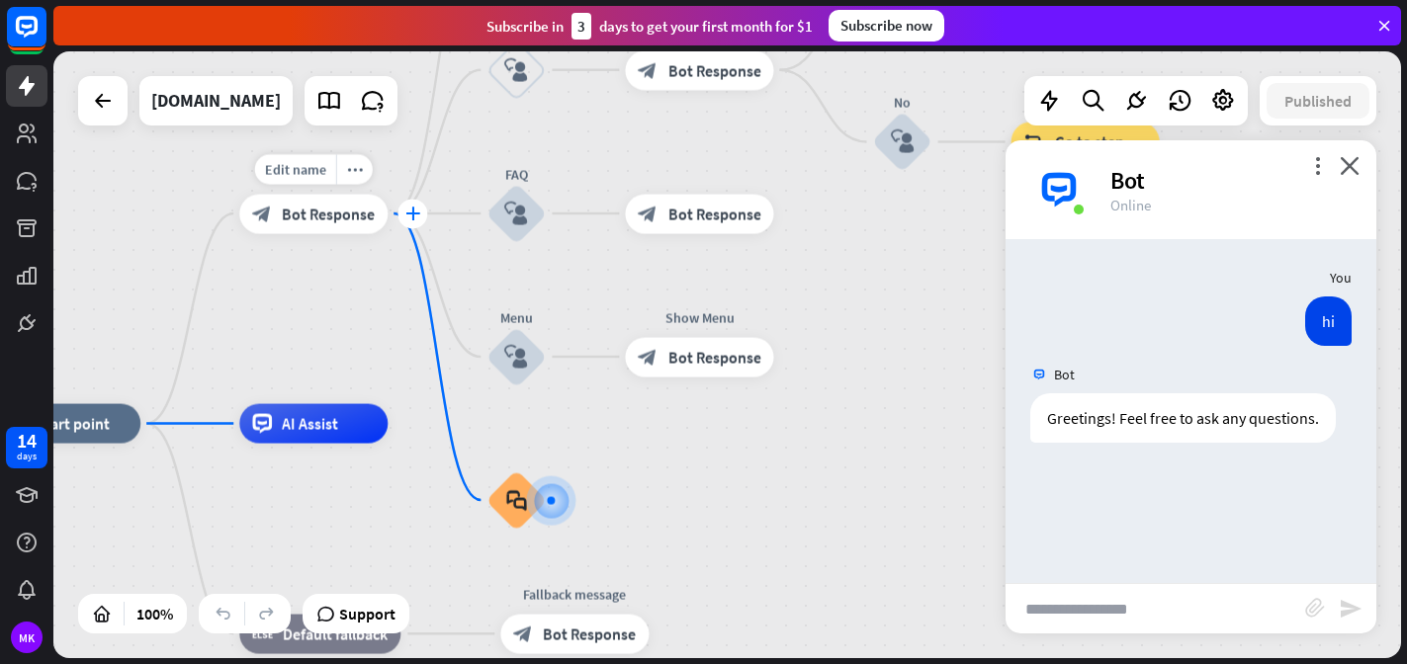
click at [421, 219] on div "plus" at bounding box center [412, 214] width 30 height 30
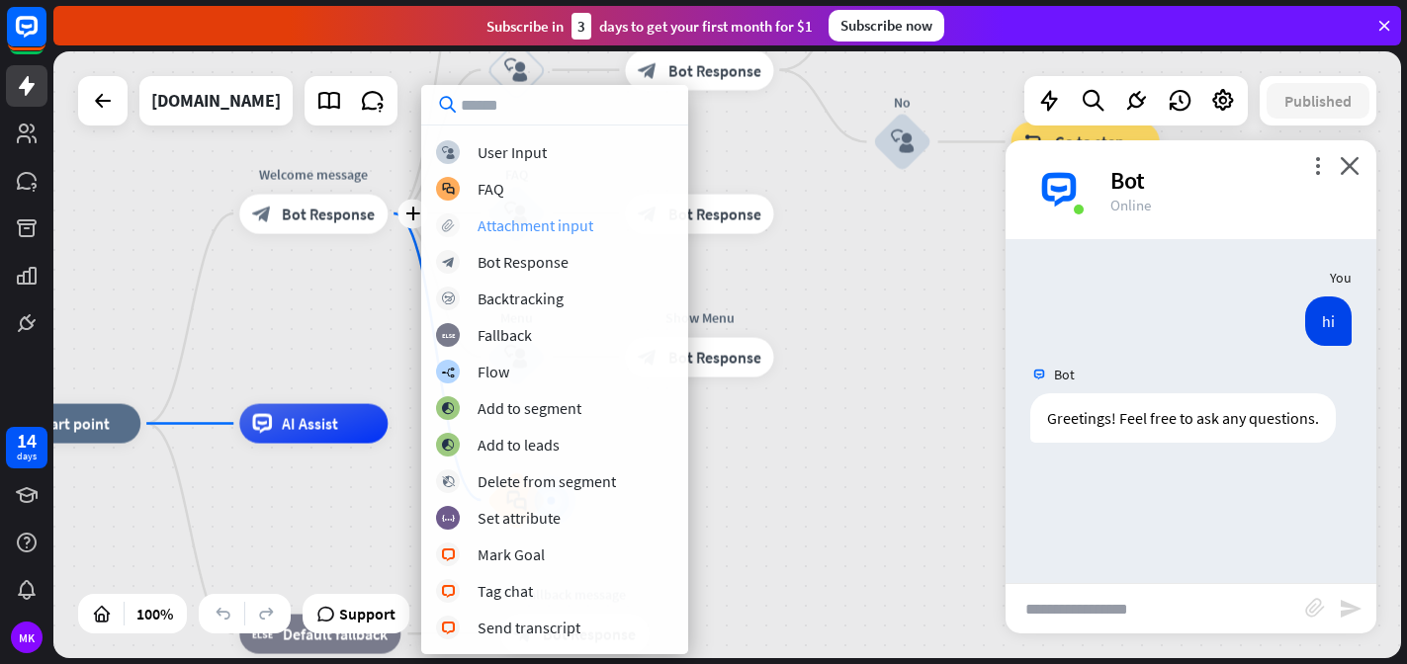
click at [519, 232] on div "Attachment input" at bounding box center [536, 226] width 116 height 20
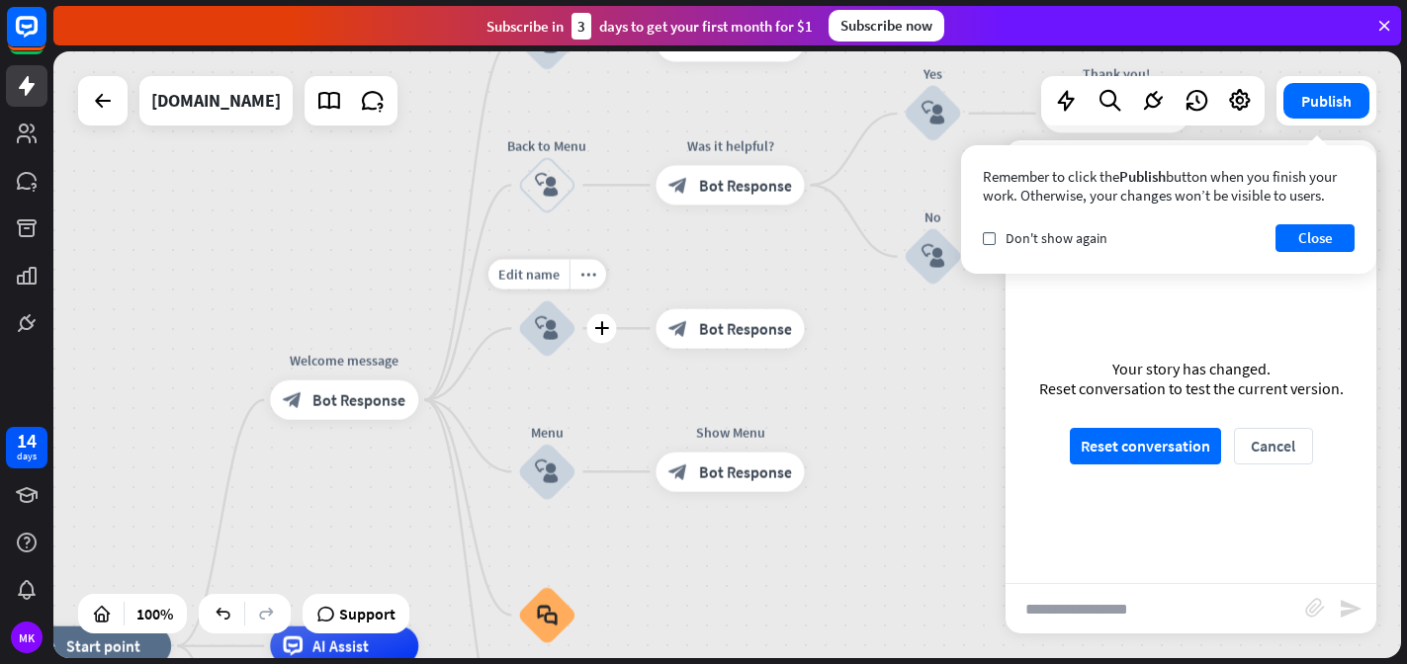
click at [550, 328] on icon "block_user_input" at bounding box center [547, 328] width 24 height 24
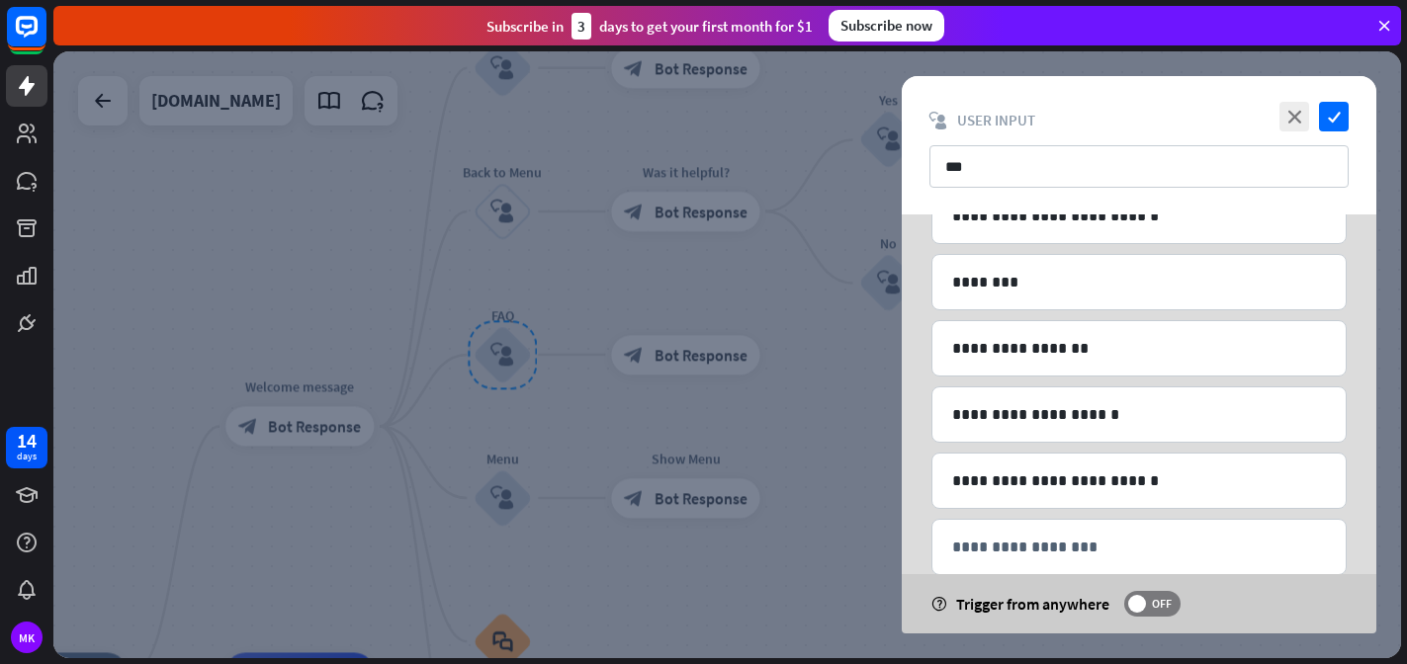
scroll to position [289, 0]
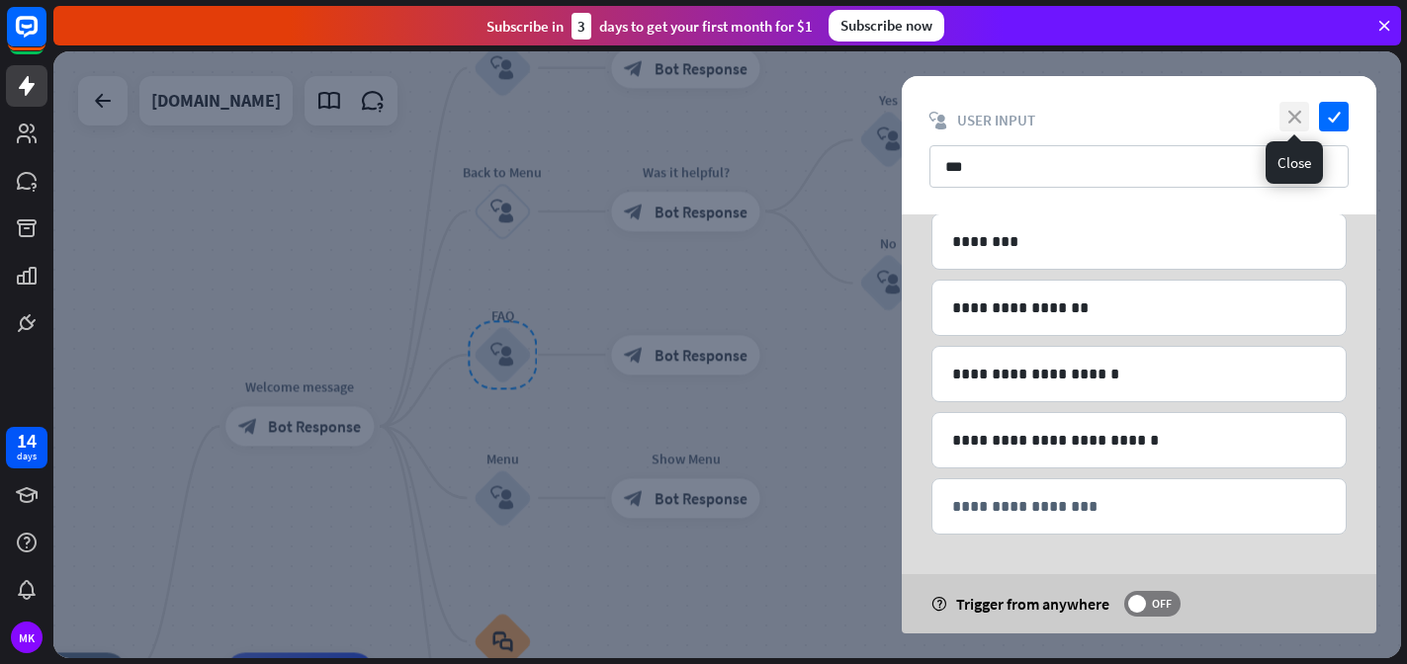
click at [1300, 116] on icon "close" at bounding box center [1294, 117] width 30 height 30
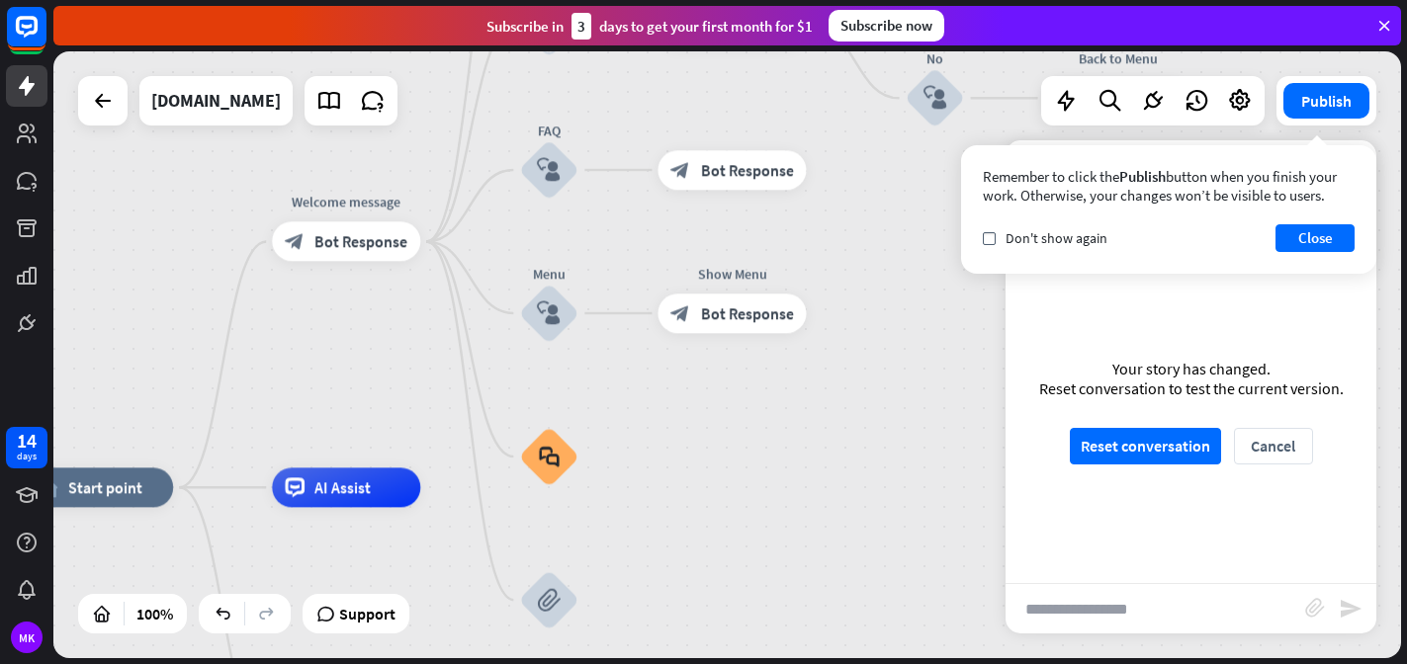
click at [618, 452] on div "home_2 Start point Welcome message block_bot_response Bot Response About us blo…" at bounding box center [727, 354] width 1348 height 607
click at [610, 463] on icon "plus" at bounding box center [603, 457] width 15 height 14
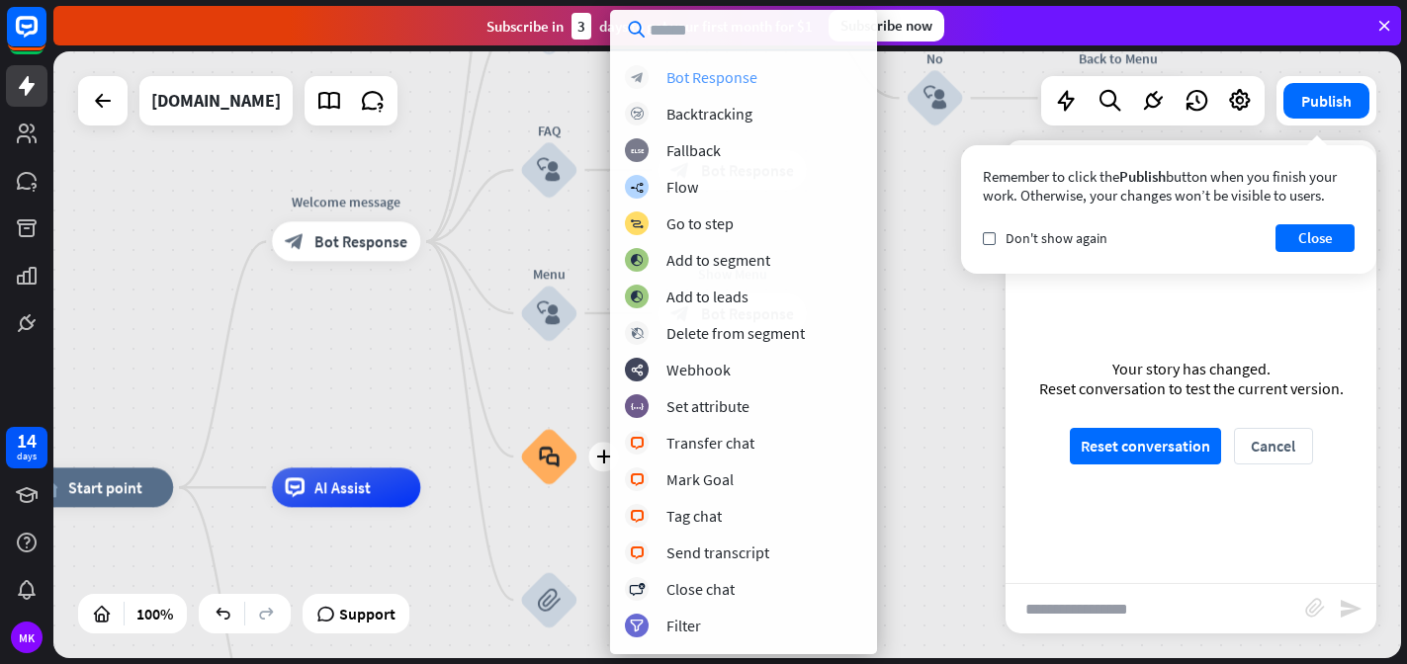
click at [702, 82] on div "Bot Response" at bounding box center [711, 77] width 91 height 20
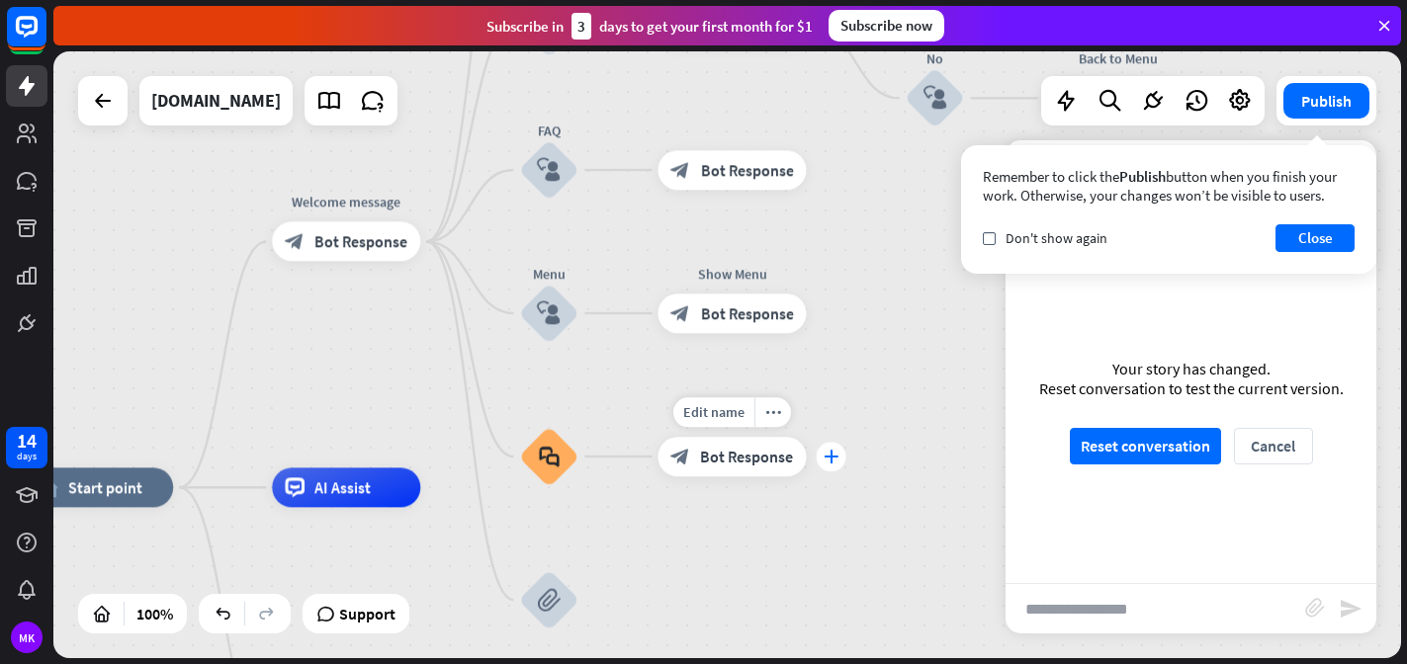
click at [830, 454] on icon "plus" at bounding box center [831, 457] width 15 height 14
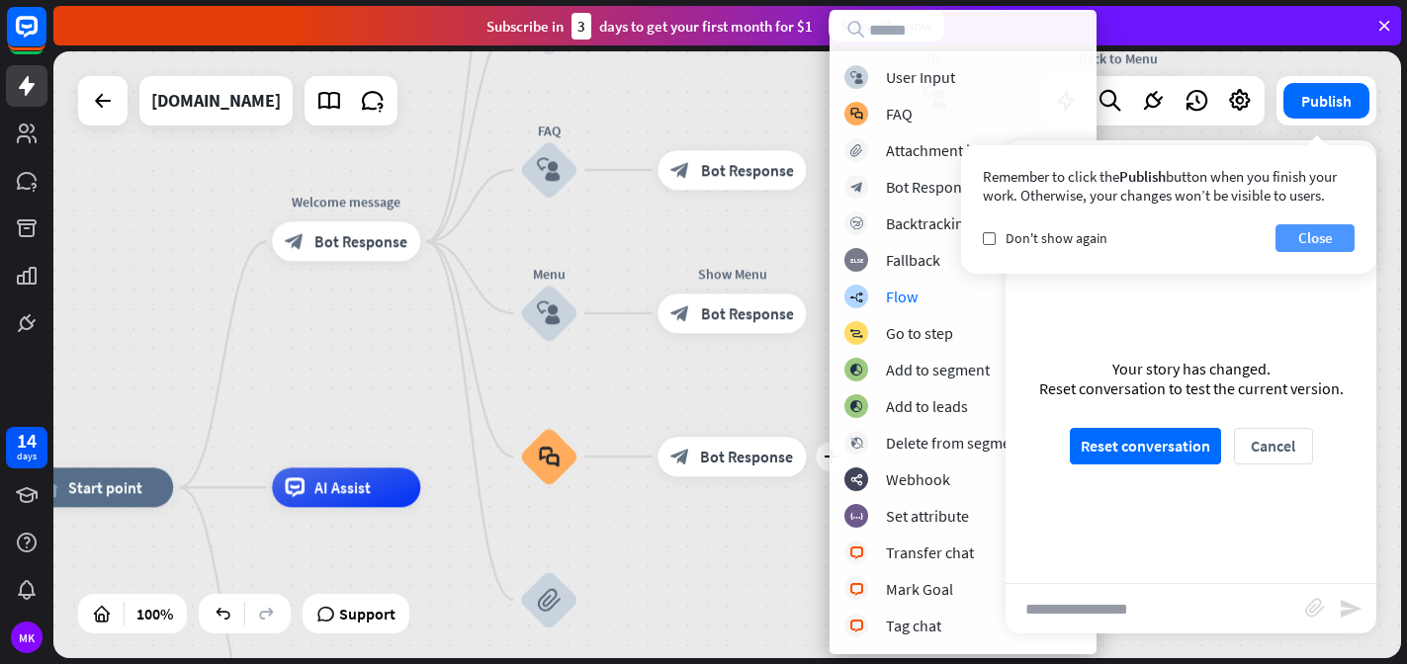
click at [1317, 239] on button "Close" at bounding box center [1314, 238] width 79 height 28
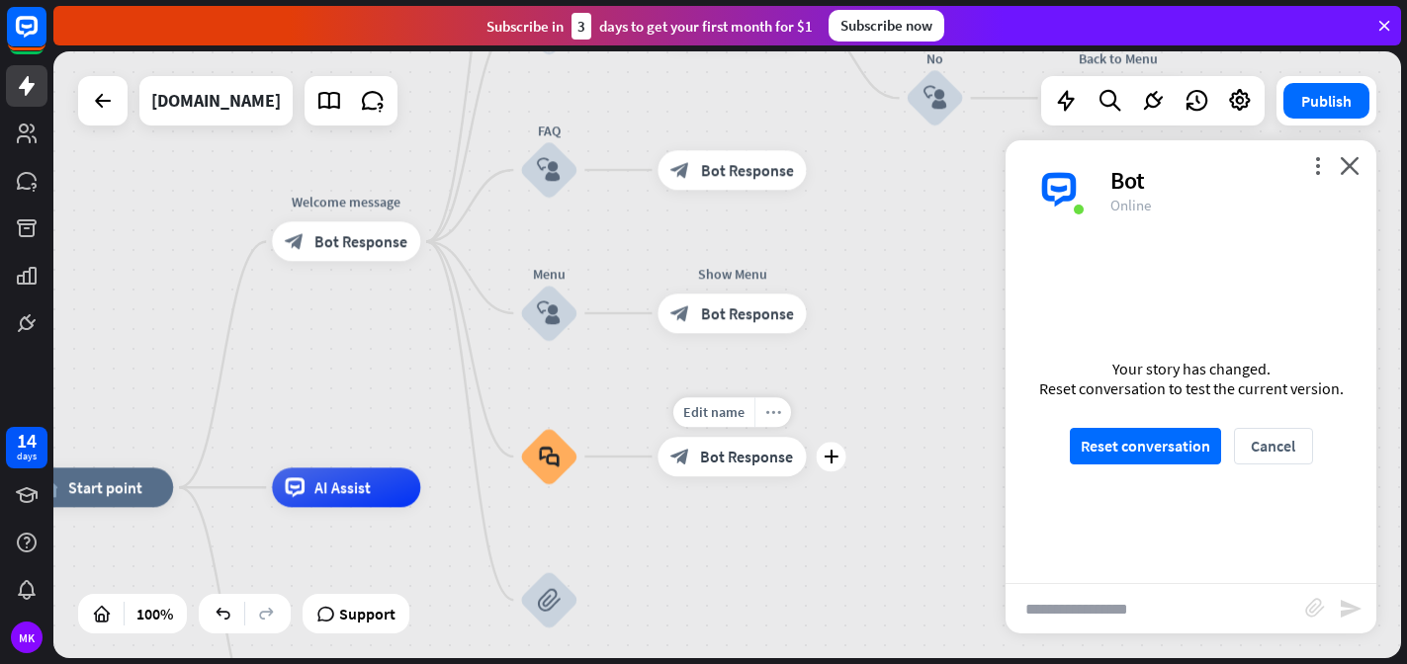
click at [776, 409] on icon "more_horiz" at bounding box center [773, 412] width 16 height 15
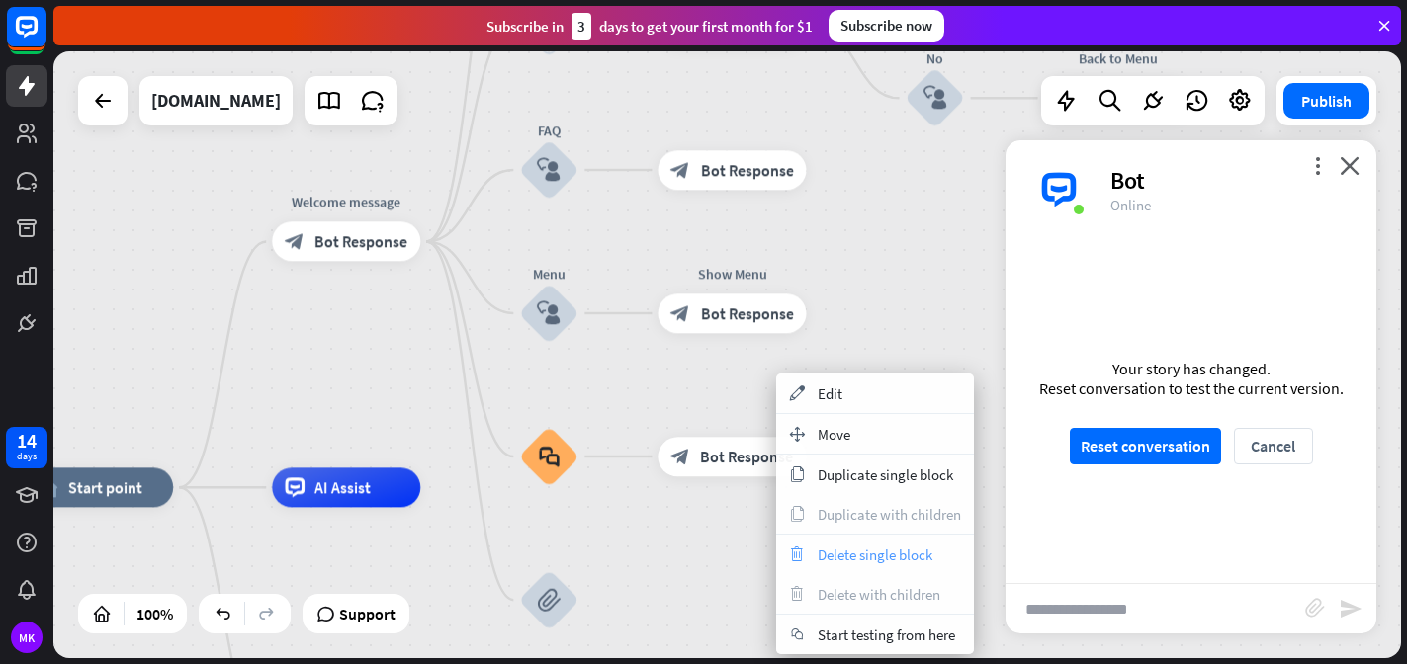
click at [831, 555] on span "Delete single block" at bounding box center [875, 555] width 115 height 19
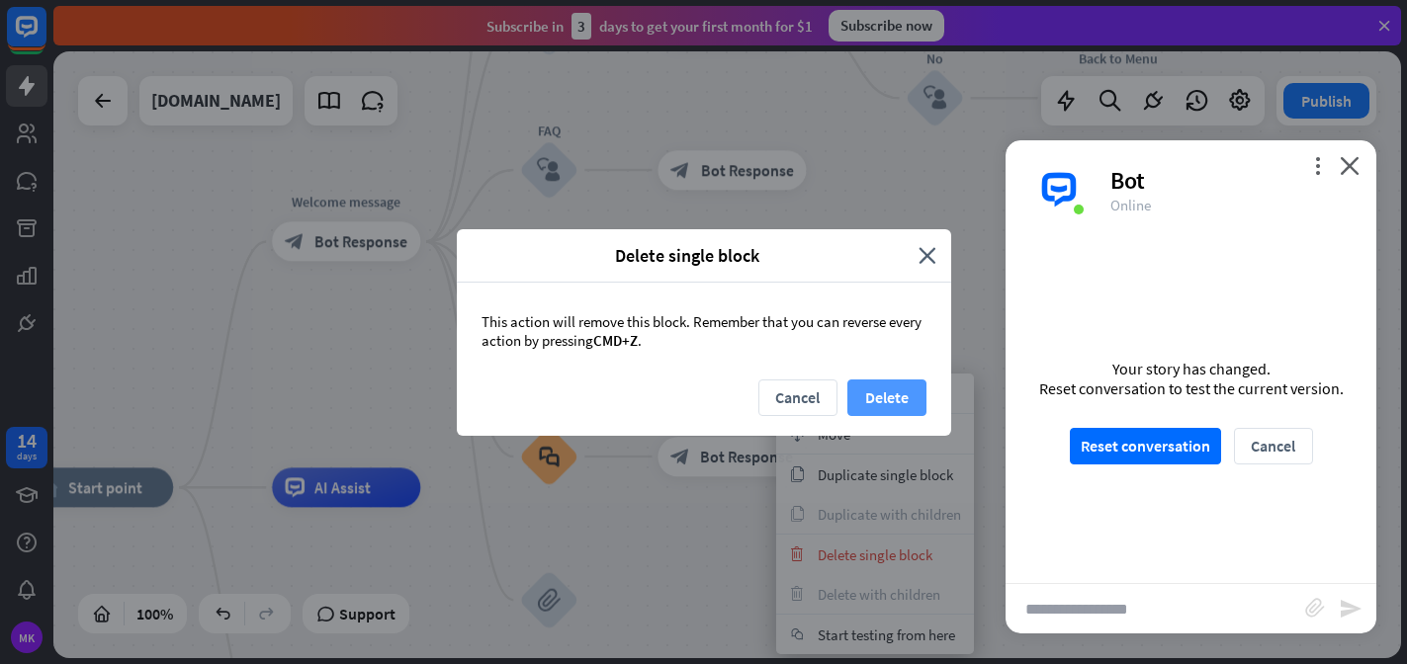
click at [885, 403] on button "Delete" at bounding box center [886, 398] width 79 height 37
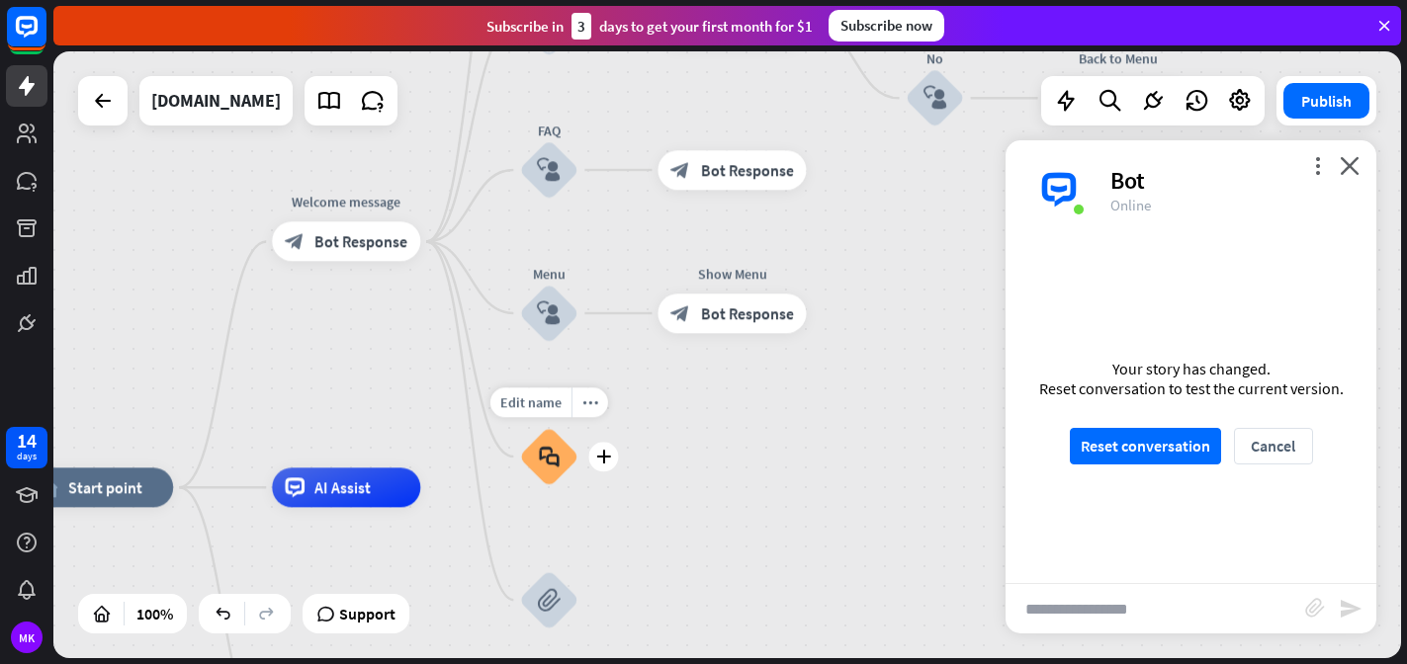
click at [548, 457] on icon "block_faq" at bounding box center [549, 457] width 21 height 22
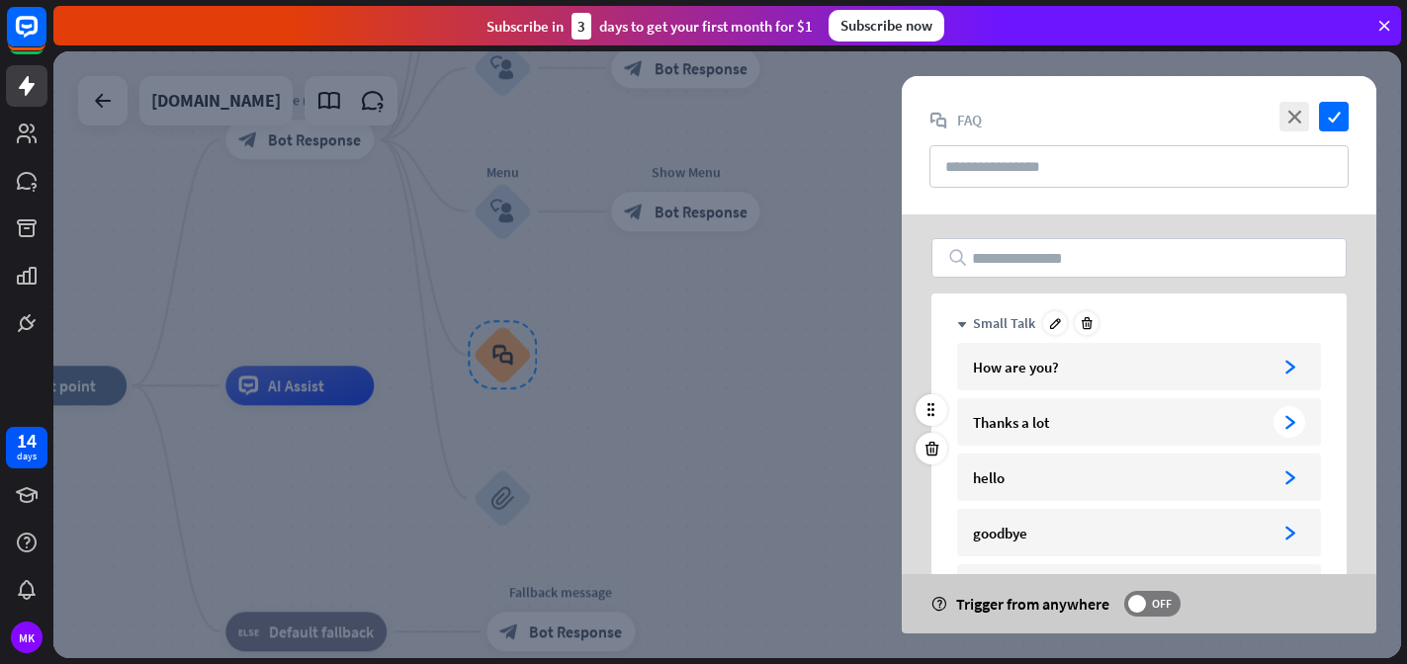
scroll to position [196, 0]
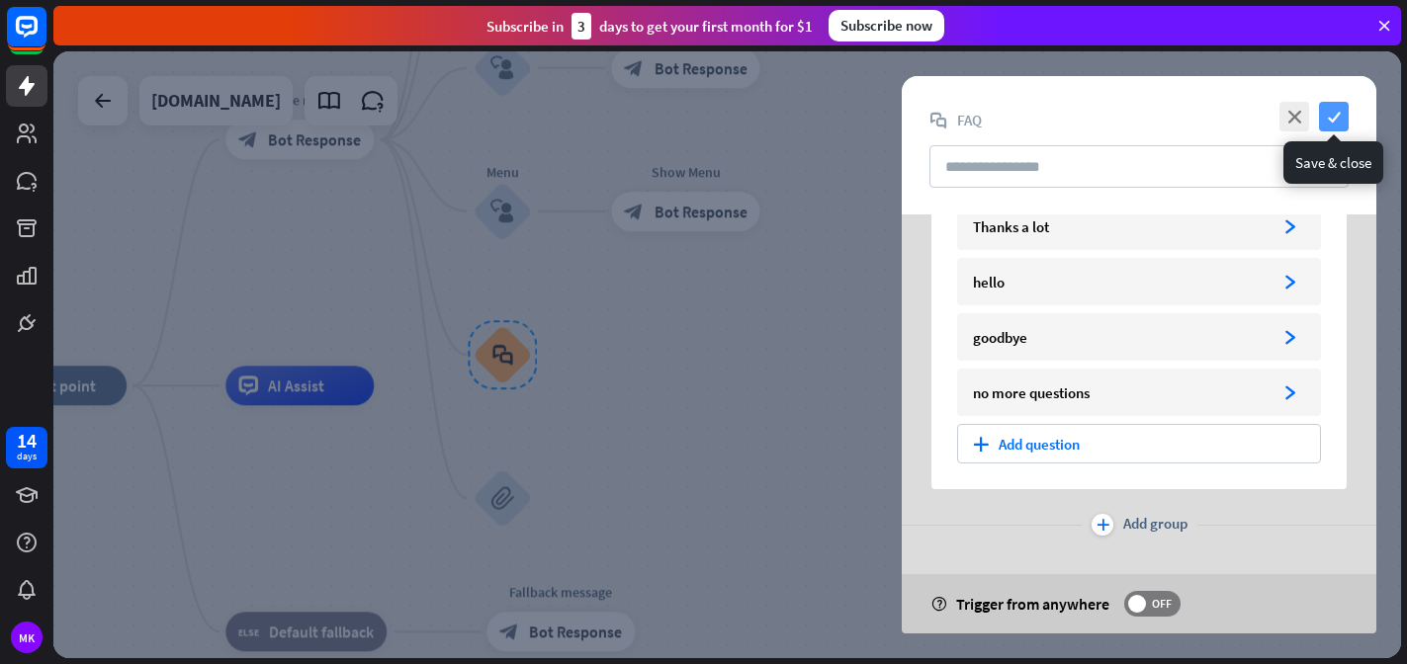
click at [1332, 114] on icon "check" at bounding box center [1334, 117] width 30 height 30
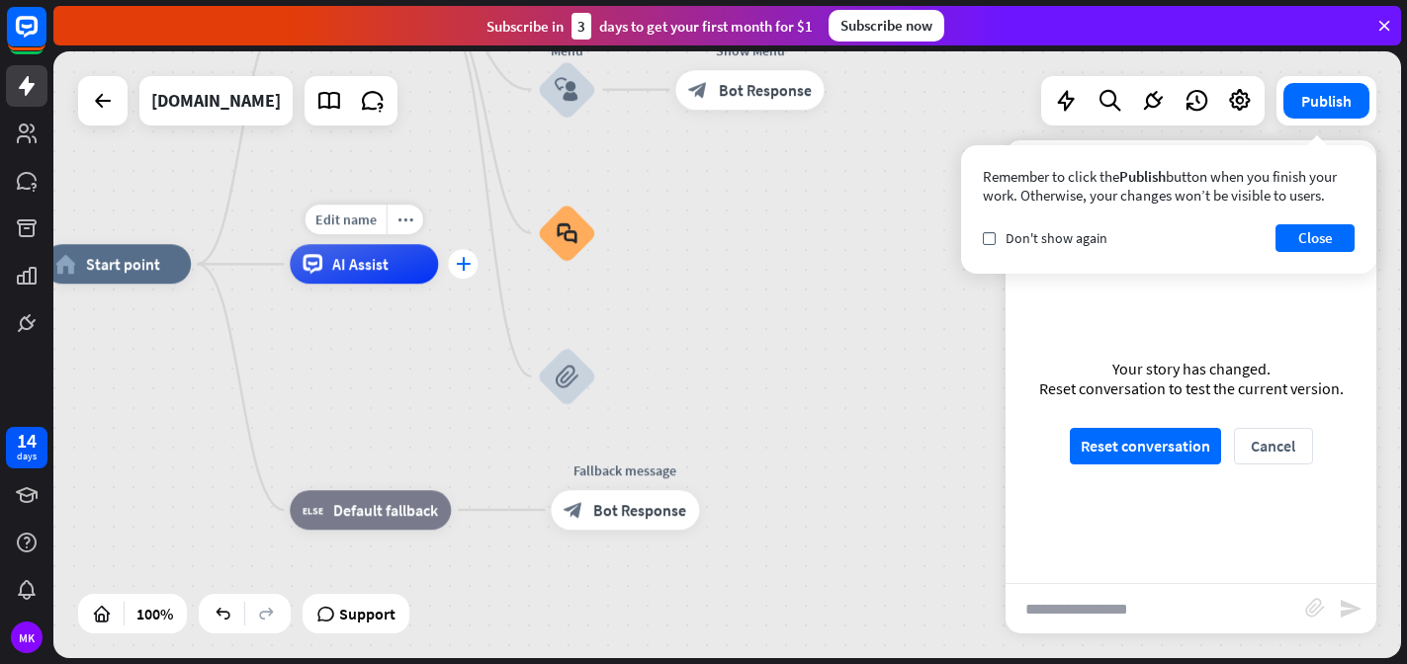
click at [463, 261] on icon "plus" at bounding box center [463, 264] width 15 height 14
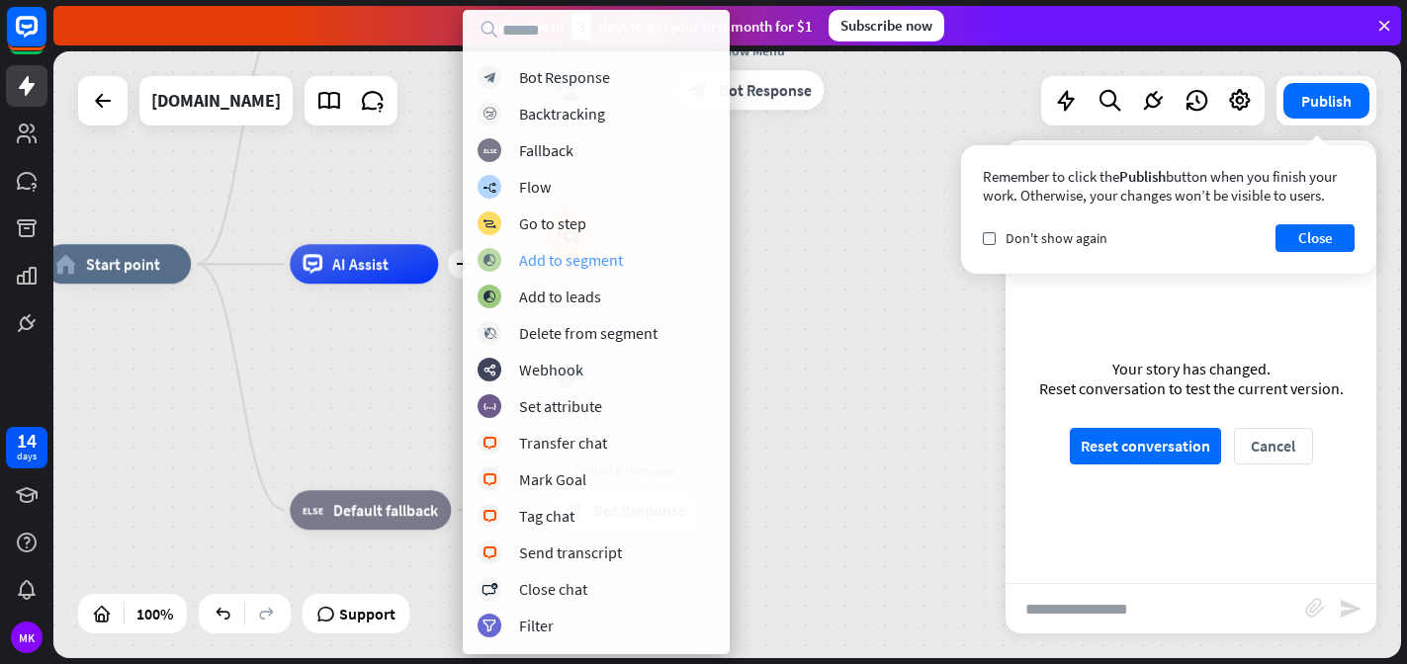
click at [578, 264] on div "Add to segment" at bounding box center [571, 260] width 104 height 20
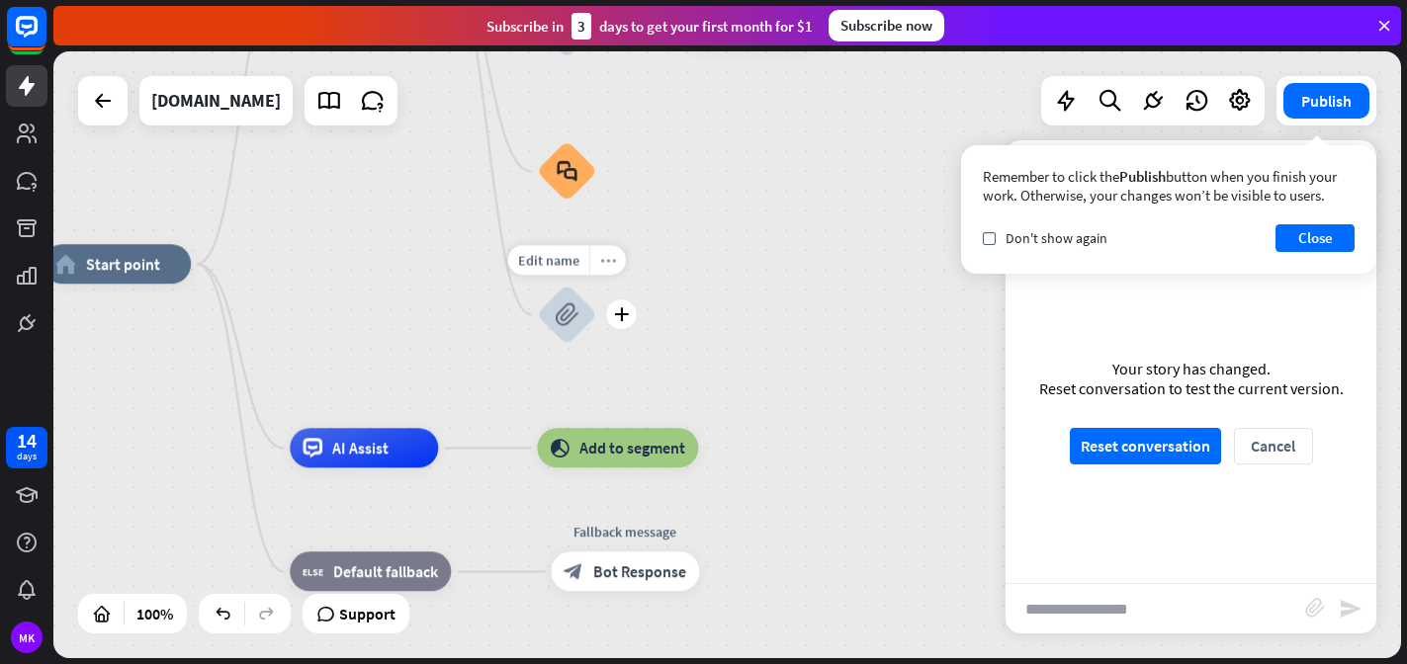
click at [610, 258] on icon "more_horiz" at bounding box center [608, 260] width 16 height 15
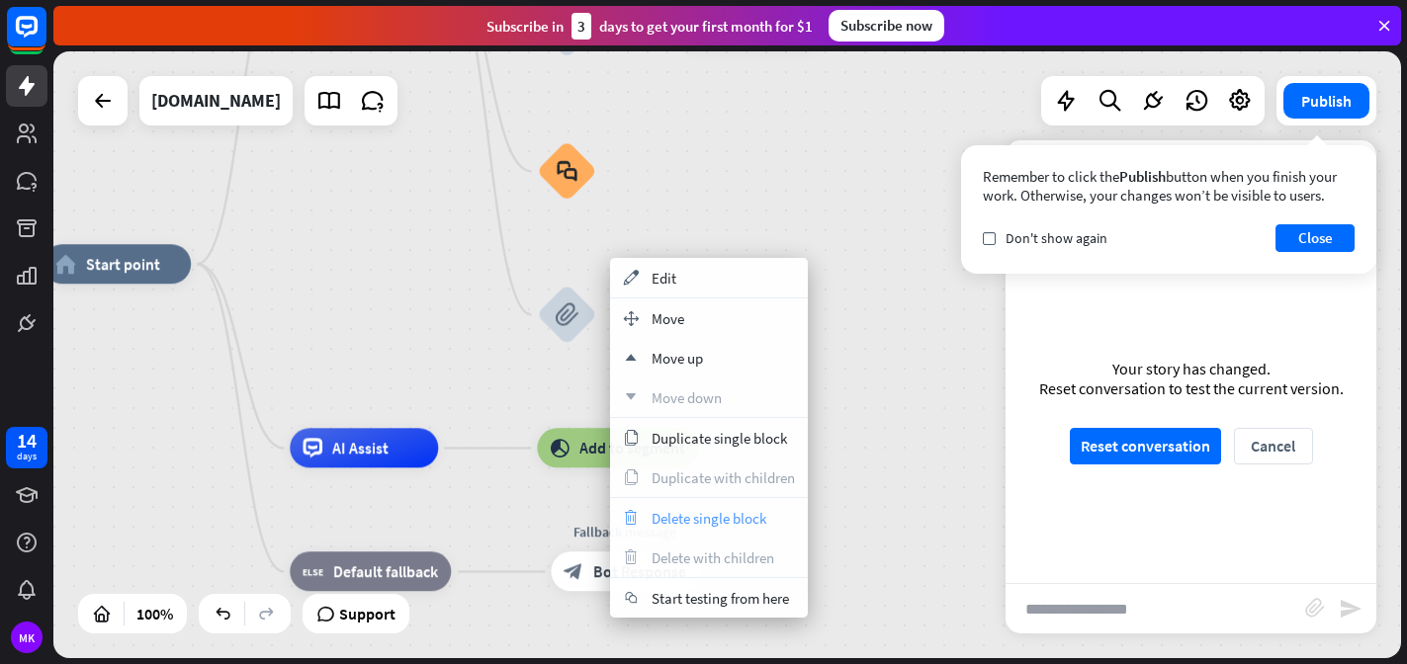
click at [690, 515] on span "Delete single block" at bounding box center [709, 518] width 115 height 19
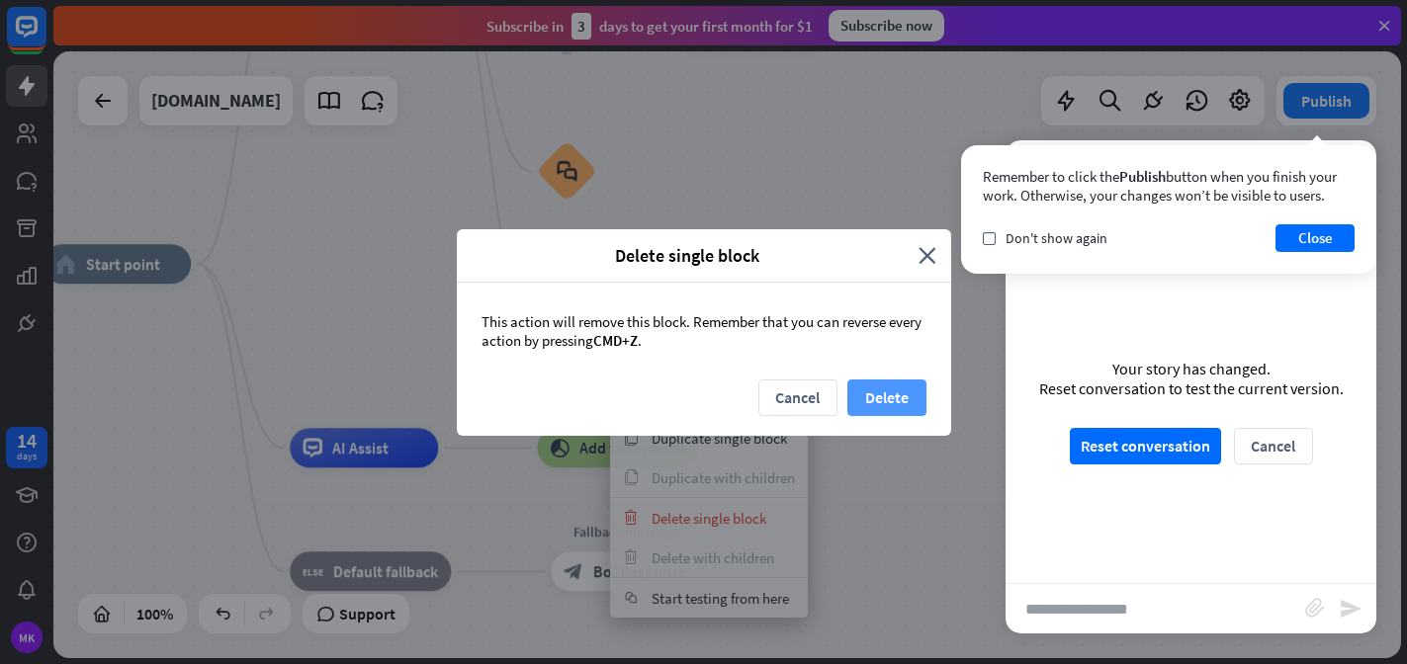
click at [883, 403] on button "Delete" at bounding box center [886, 398] width 79 height 37
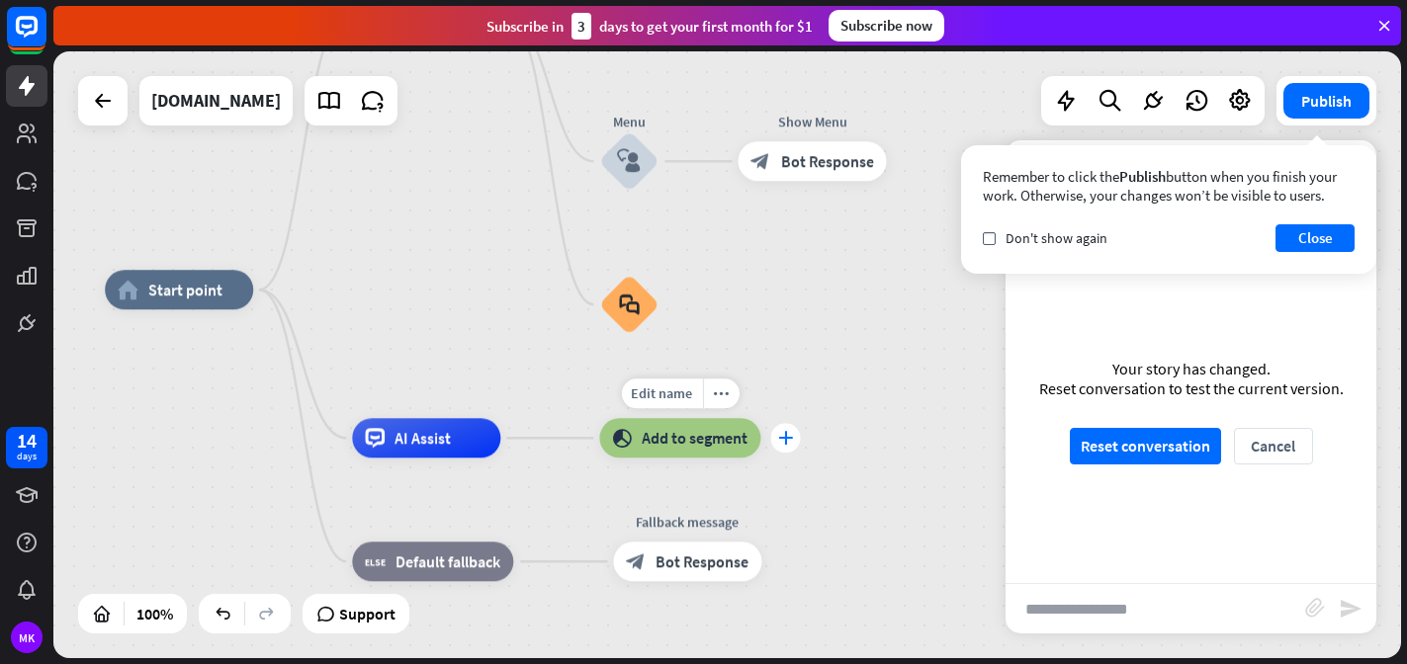
click at [783, 436] on icon "plus" at bounding box center [785, 438] width 15 height 14
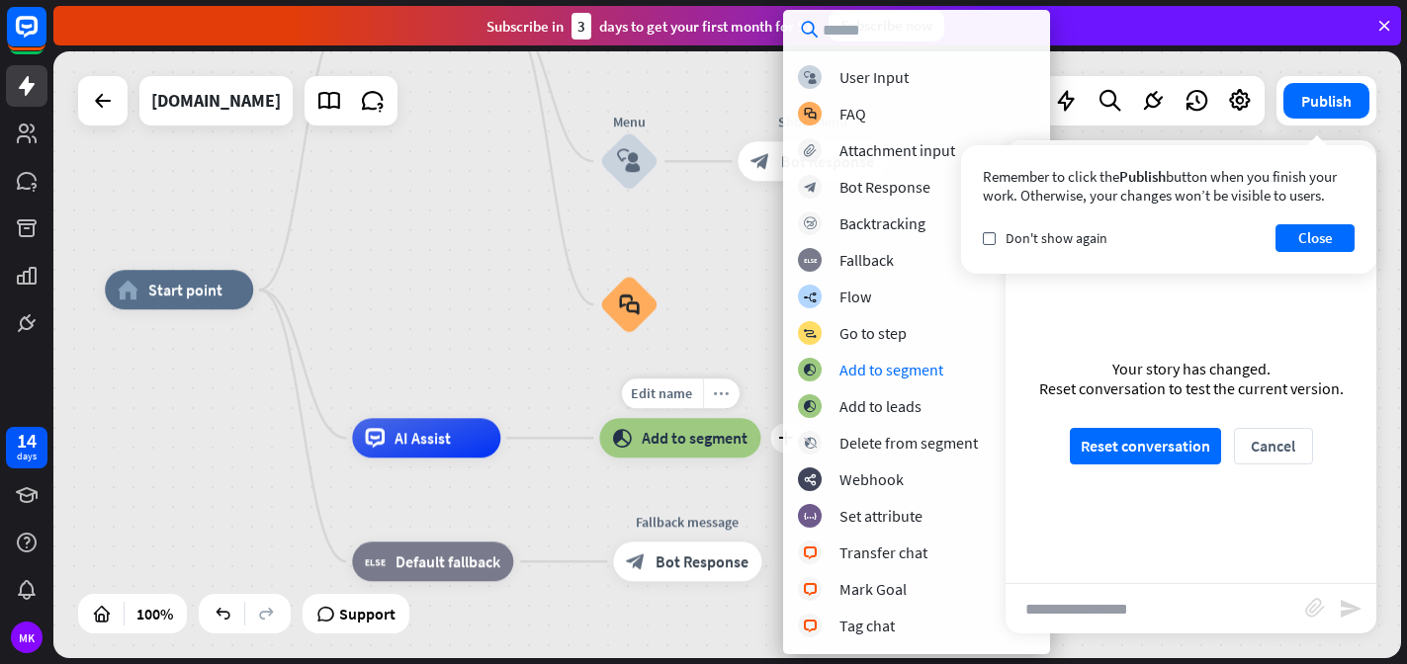
click at [716, 397] on icon "more_horiz" at bounding box center [721, 394] width 16 height 15
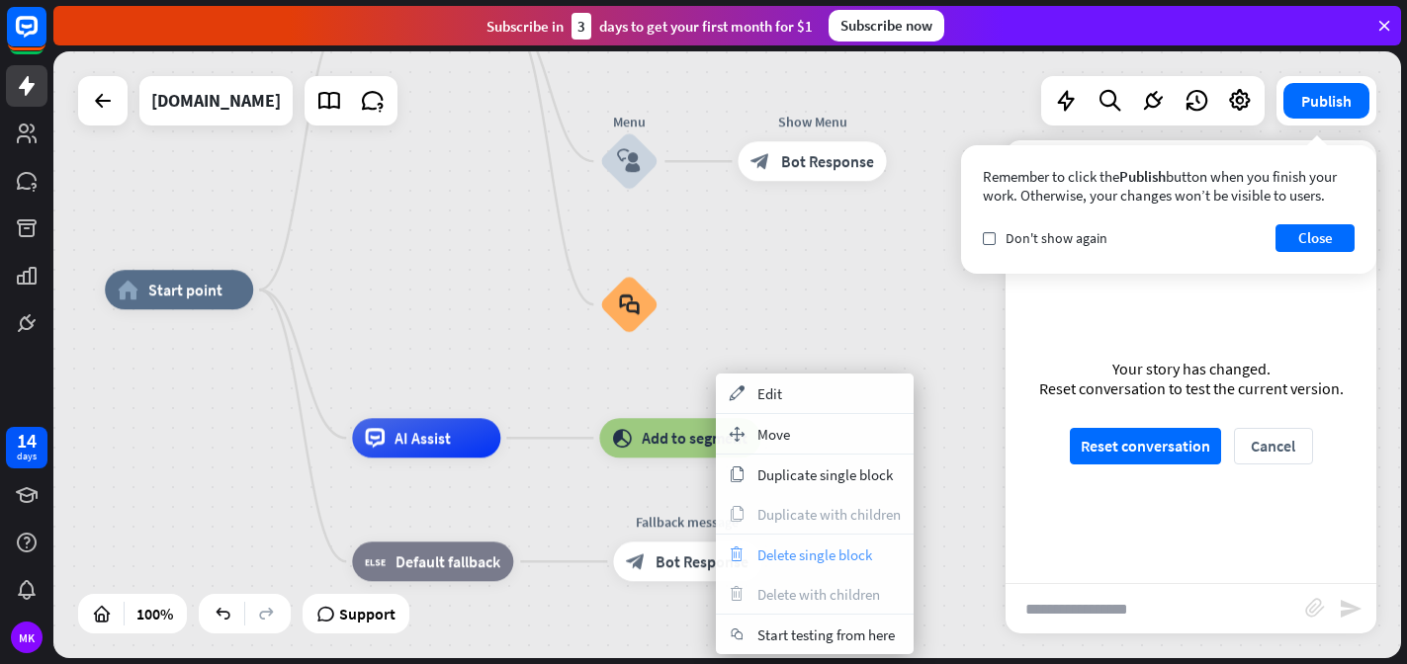
click at [777, 547] on span "Delete single block" at bounding box center [814, 555] width 115 height 19
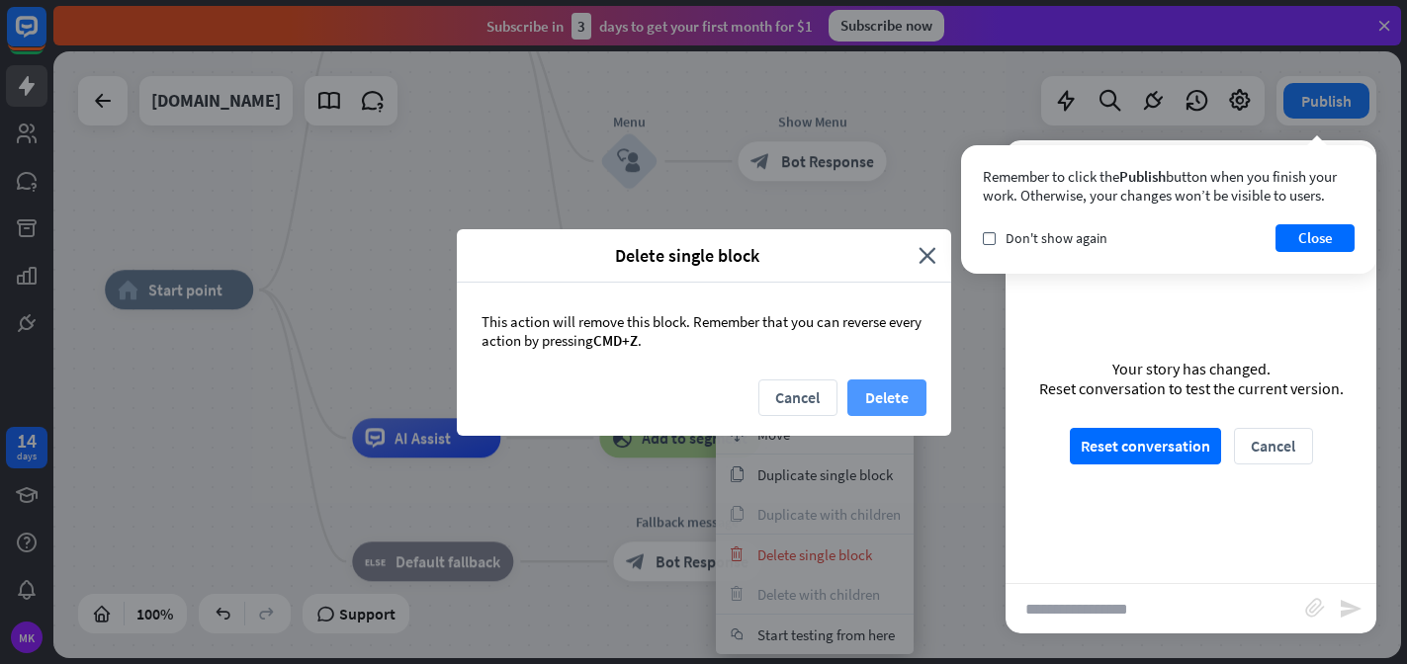
click at [883, 398] on button "Delete" at bounding box center [886, 398] width 79 height 37
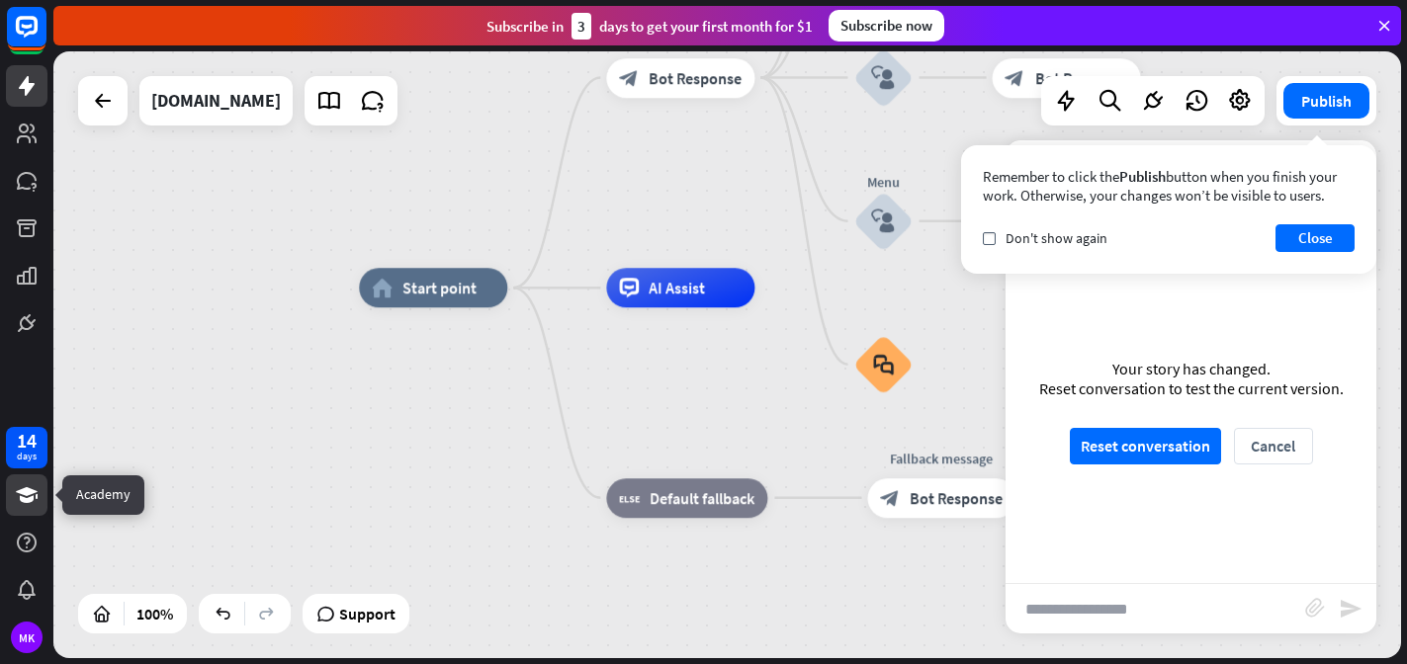
click at [30, 503] on icon at bounding box center [27, 495] width 24 height 24
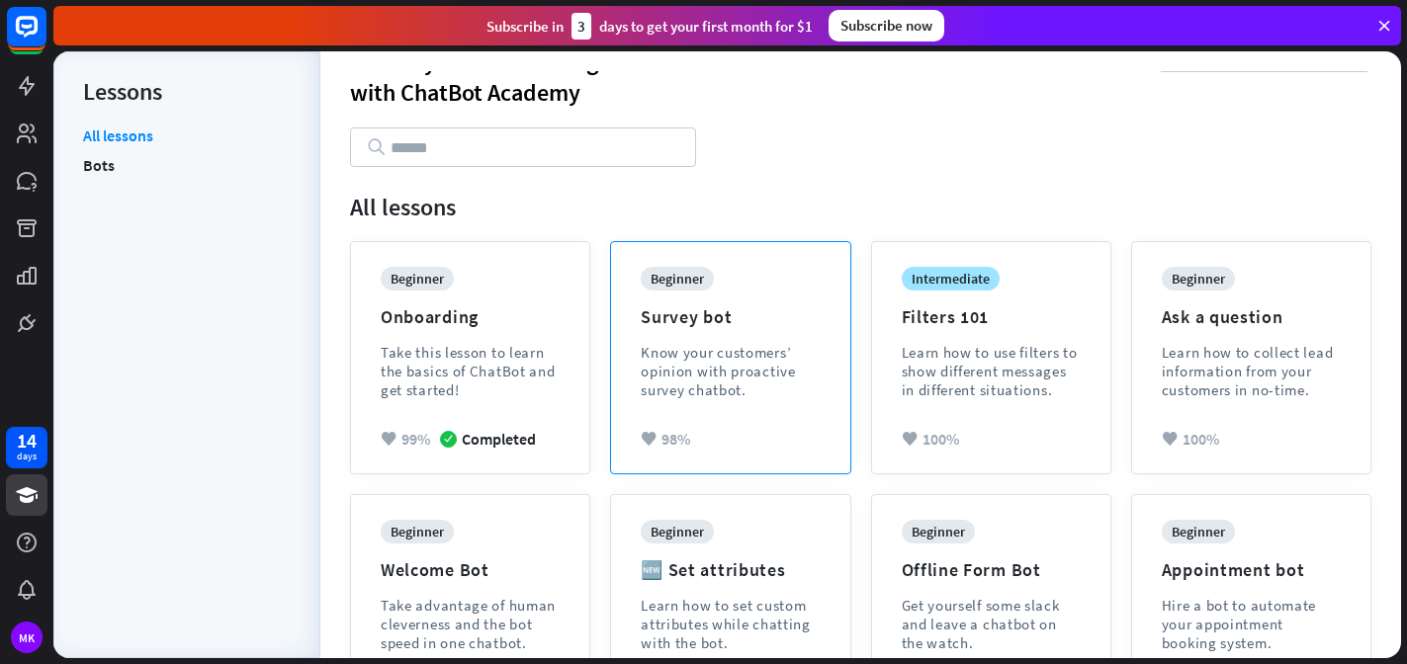
scroll to position [72, 0]
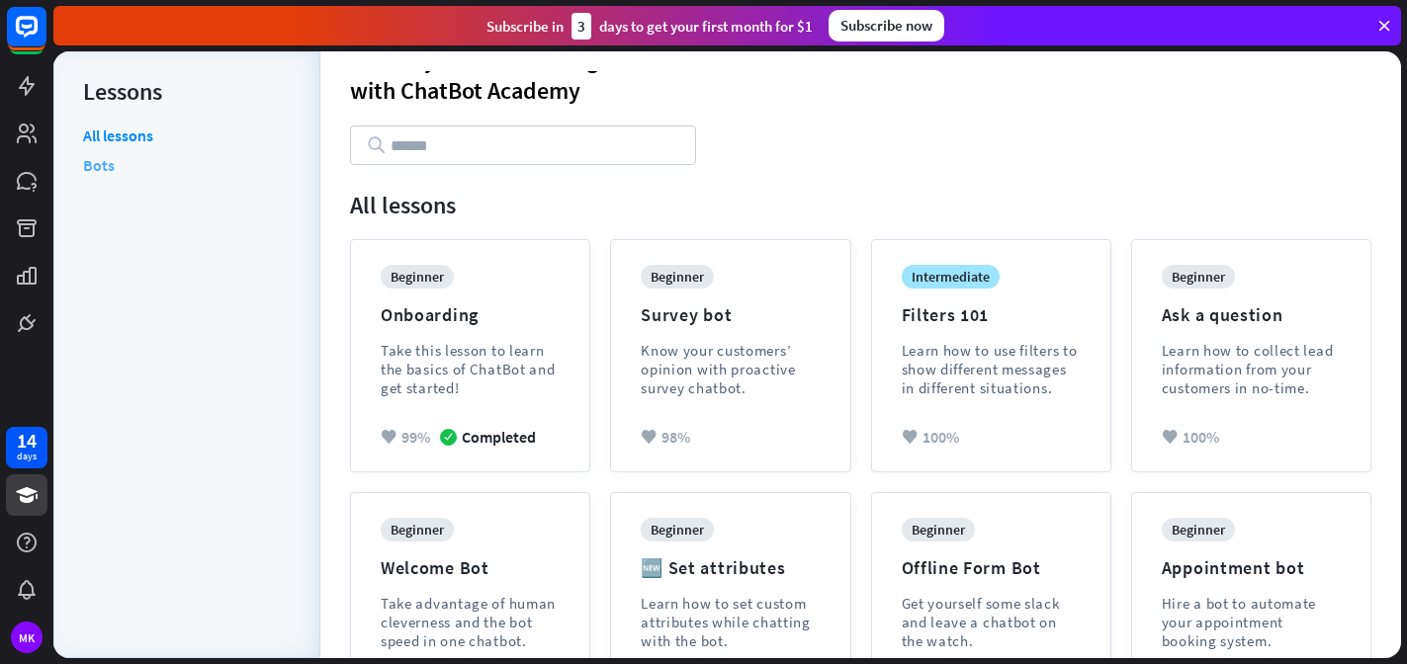
click at [109, 174] on link "Bots" at bounding box center [99, 165] width 32 height 30
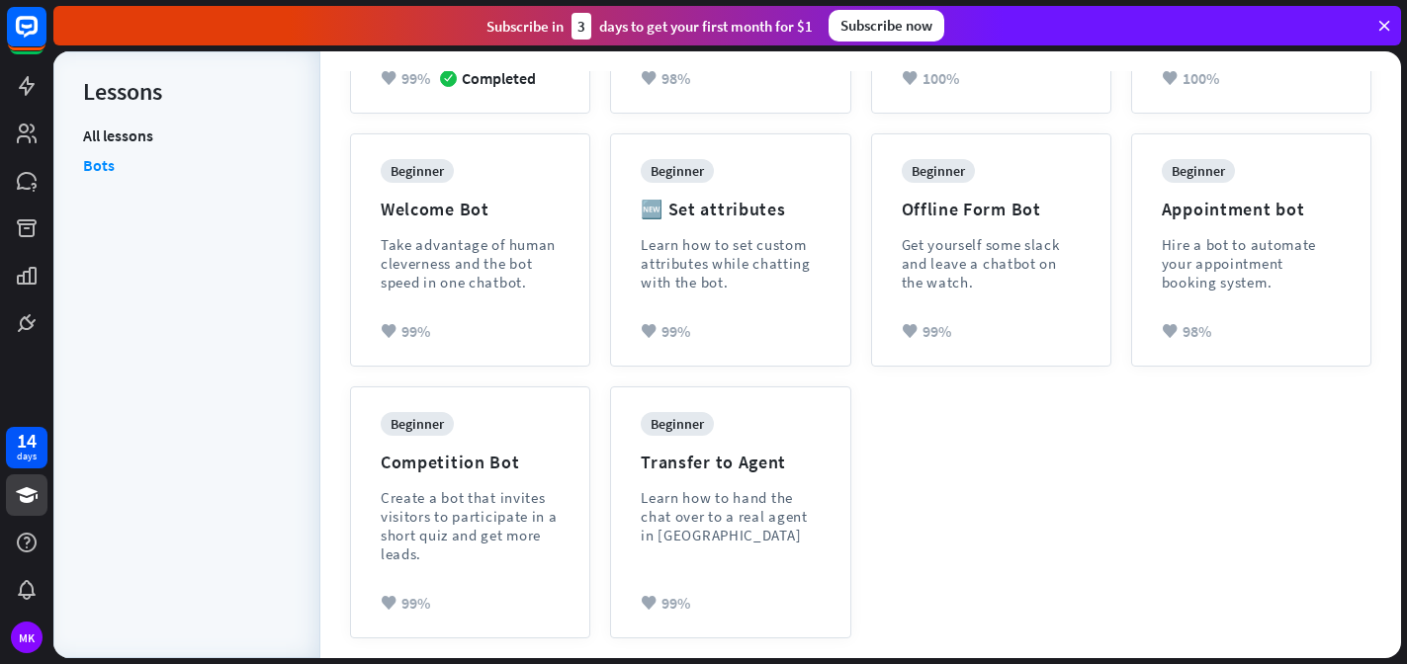
scroll to position [469, 0]
click at [28, 179] on icon at bounding box center [27, 181] width 20 height 18
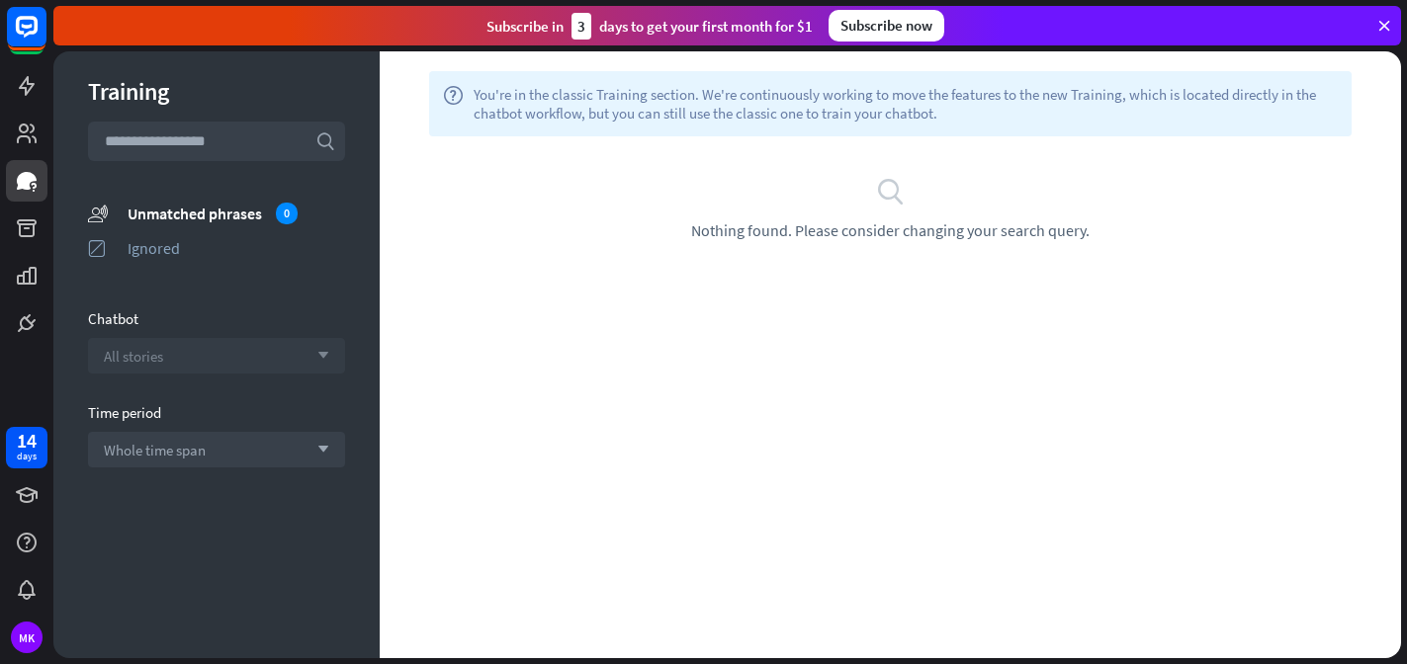
click at [238, 351] on div "All stories arrow_down" at bounding box center [216, 356] width 257 height 36
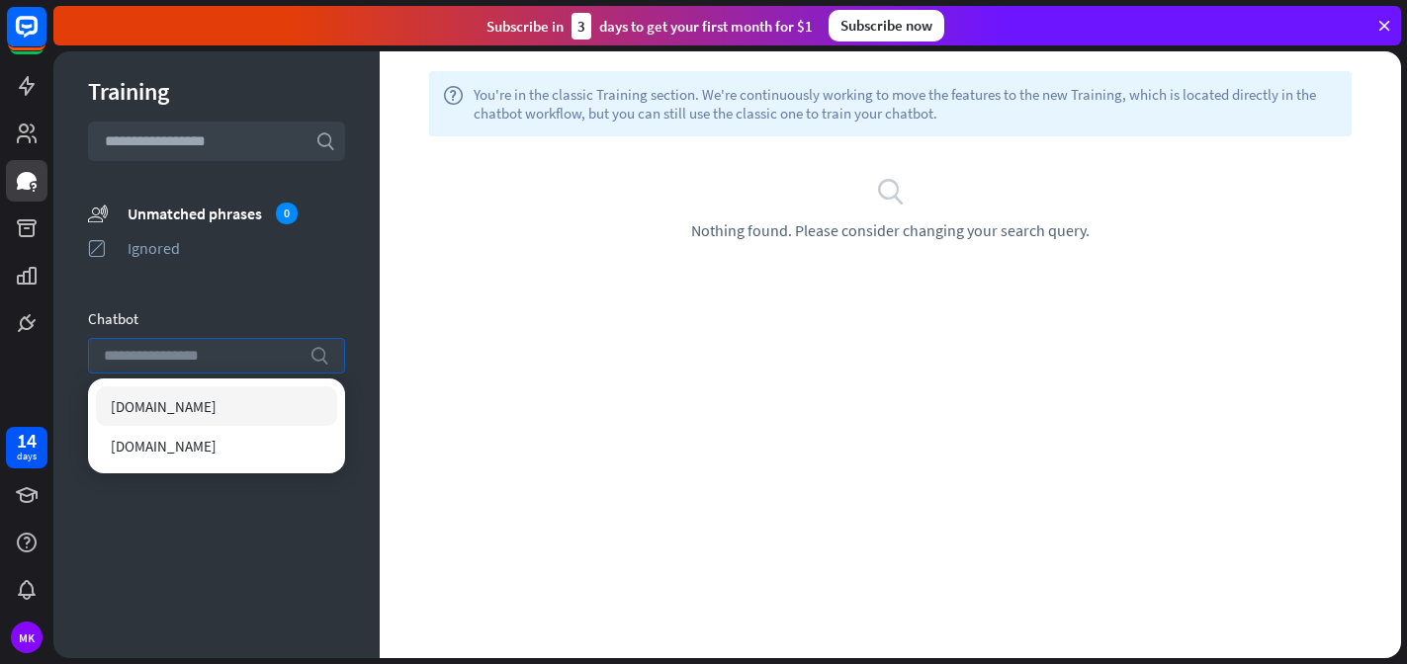
click at [238, 351] on input "search" at bounding box center [202, 356] width 196 height 34
click at [276, 295] on div "Training search unmatched_phrases Unmatched phrases 0 ignored Ignored Chatbot s…" at bounding box center [216, 354] width 326 height 607
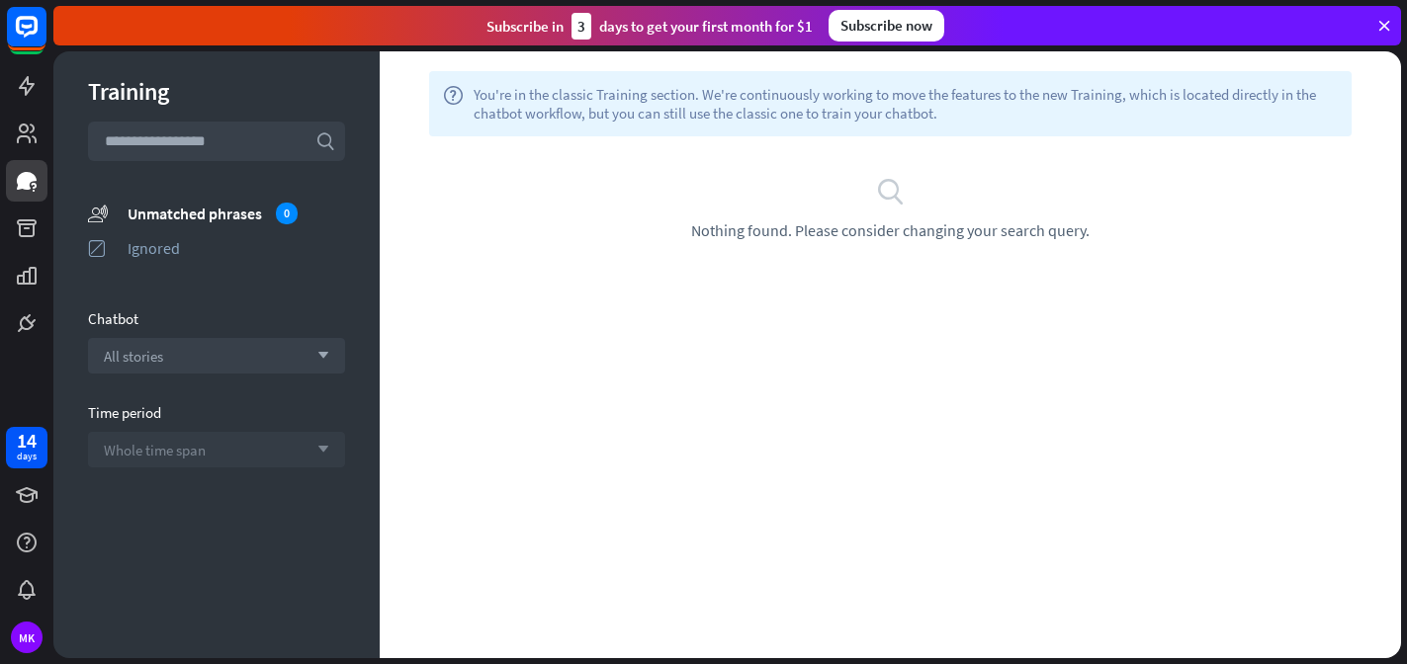
click at [276, 452] on div "Whole time span arrow_down" at bounding box center [216, 450] width 257 height 36
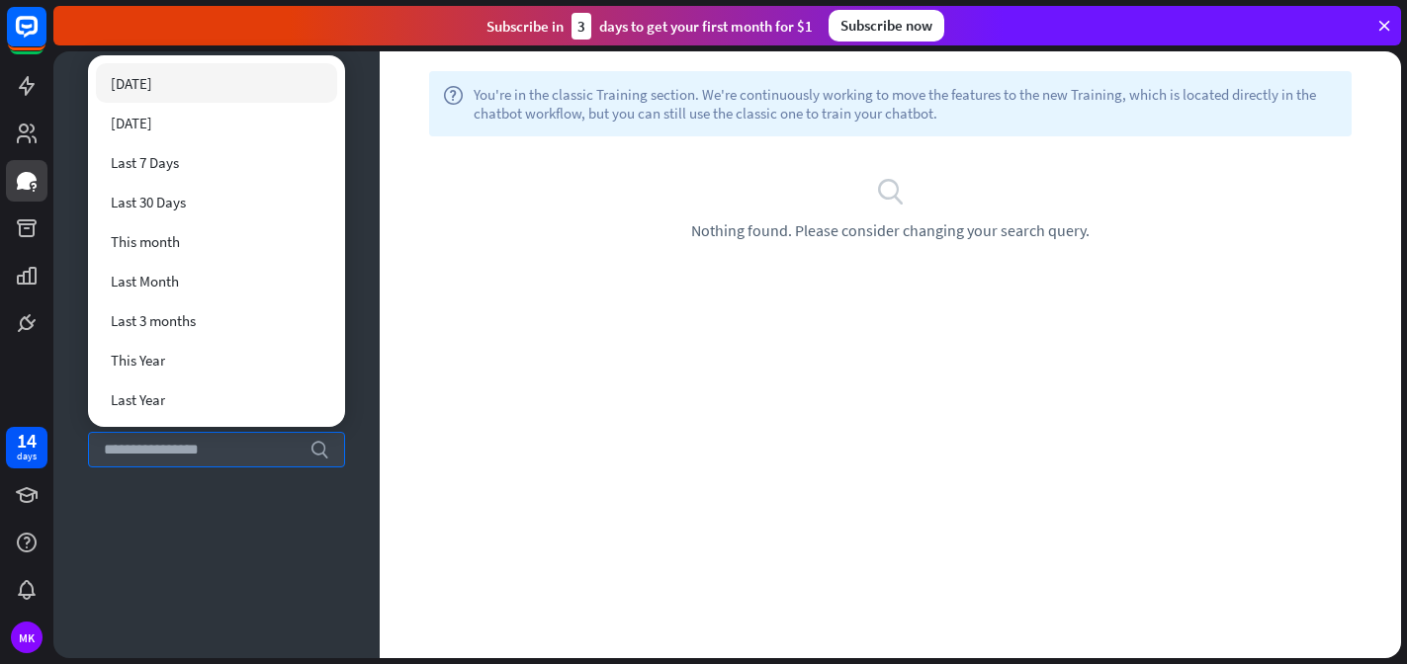
click at [244, 496] on div "Training search unmatched_phrases Unmatched phrases 0 ignored Ignored Chatbot A…" at bounding box center [216, 354] width 326 height 607
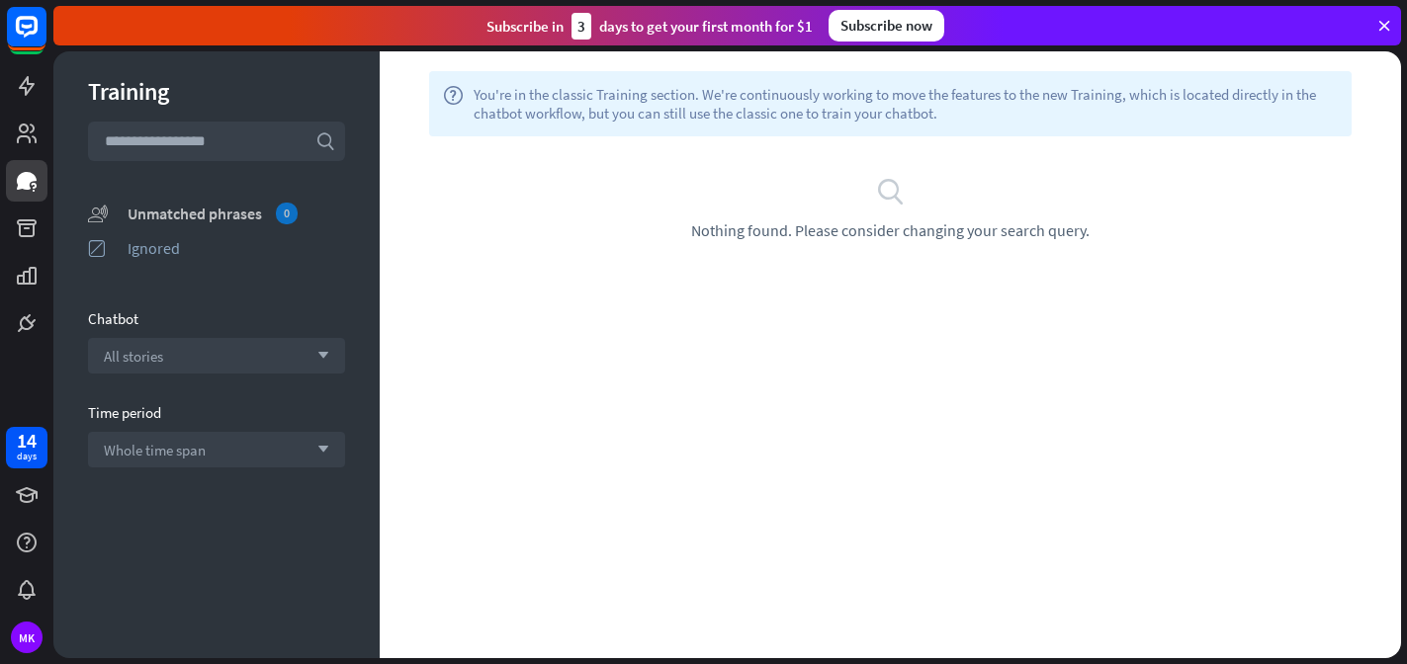
click at [252, 216] on div "Unmatched phrases 0" at bounding box center [237, 214] width 218 height 22
click at [24, 182] on icon at bounding box center [27, 181] width 20 height 18
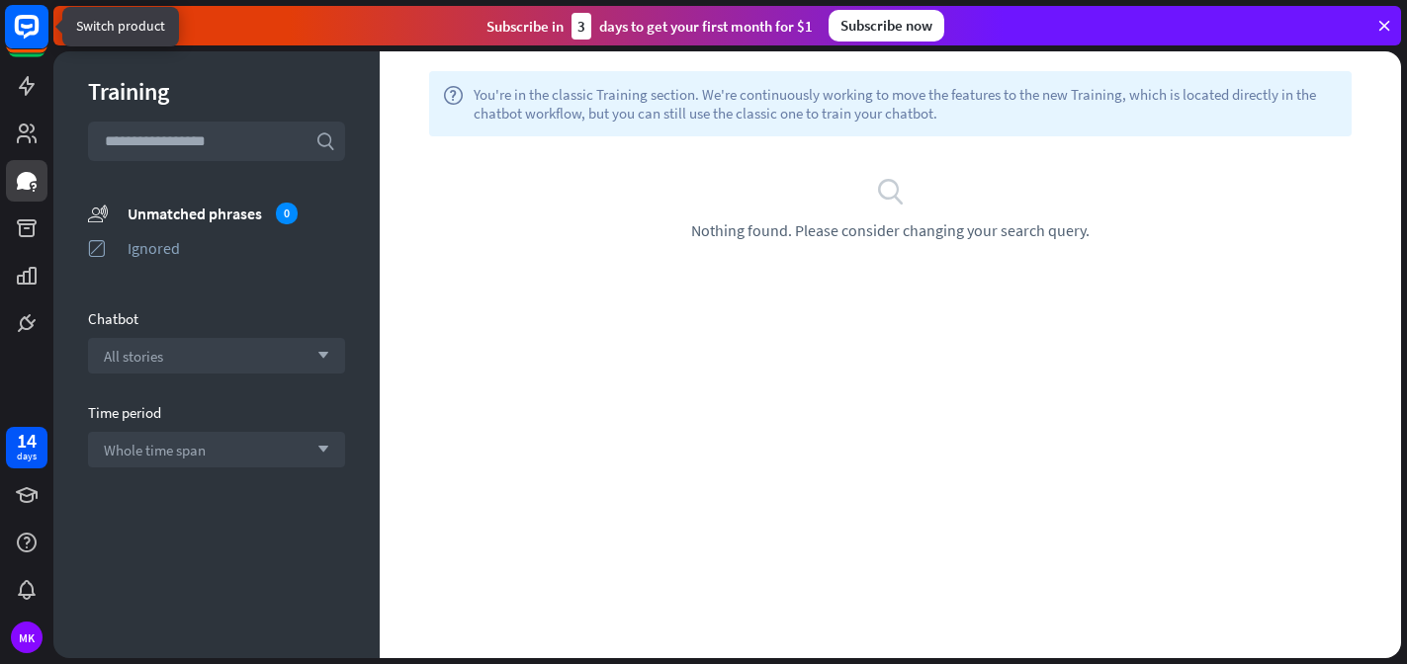
click at [16, 37] on rect at bounding box center [27, 27] width 44 height 44
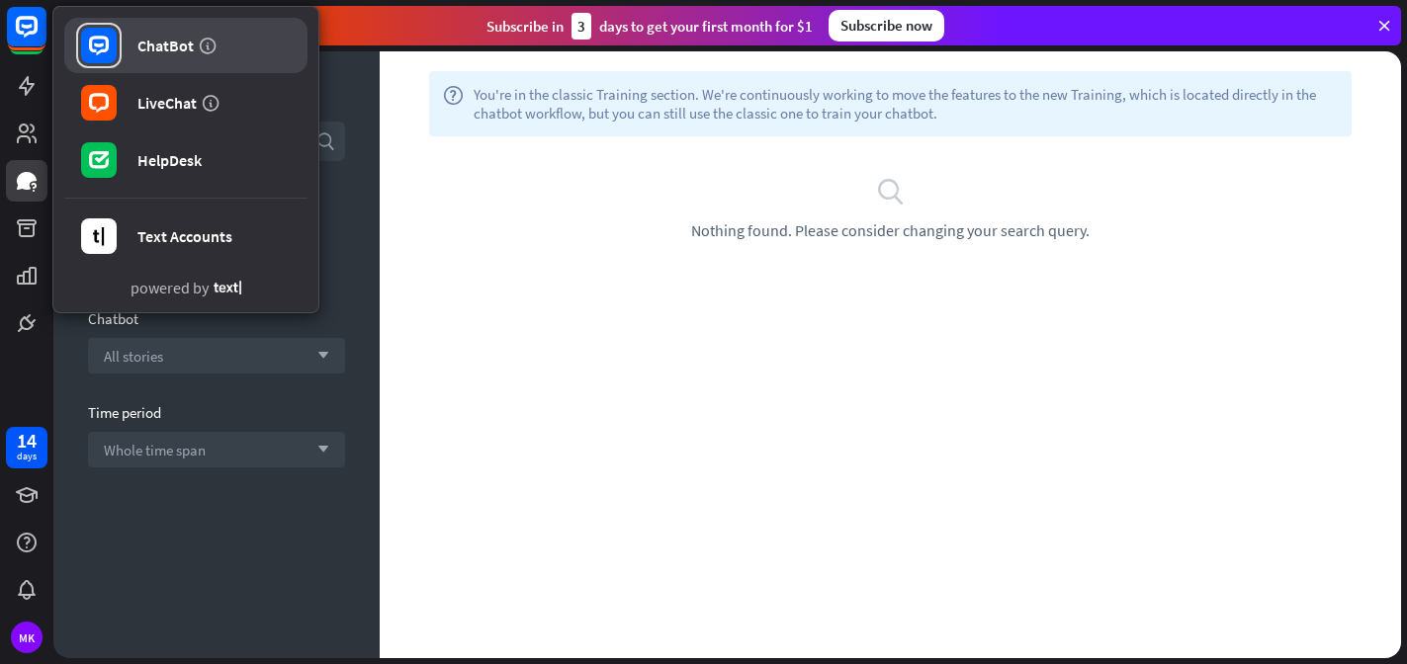
click at [164, 55] on link "ChatBot" at bounding box center [185, 45] width 243 height 55
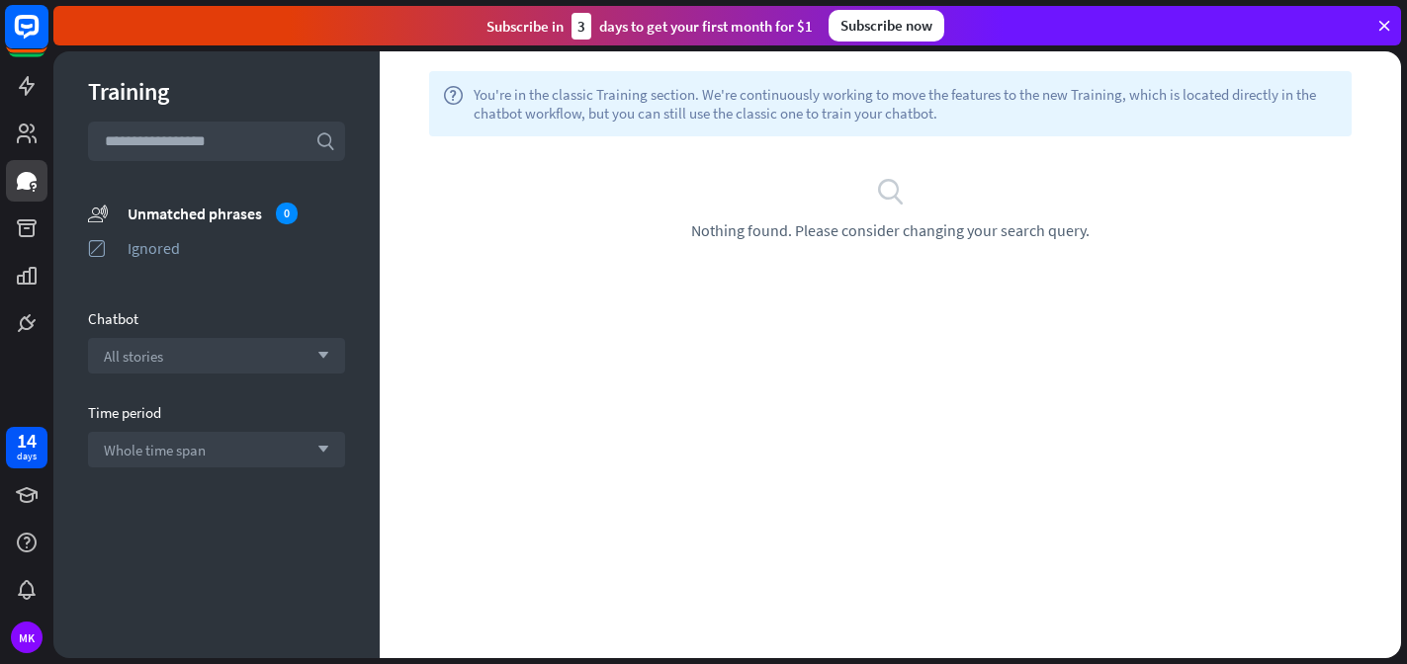
click at [18, 35] on rect at bounding box center [27, 27] width 44 height 44
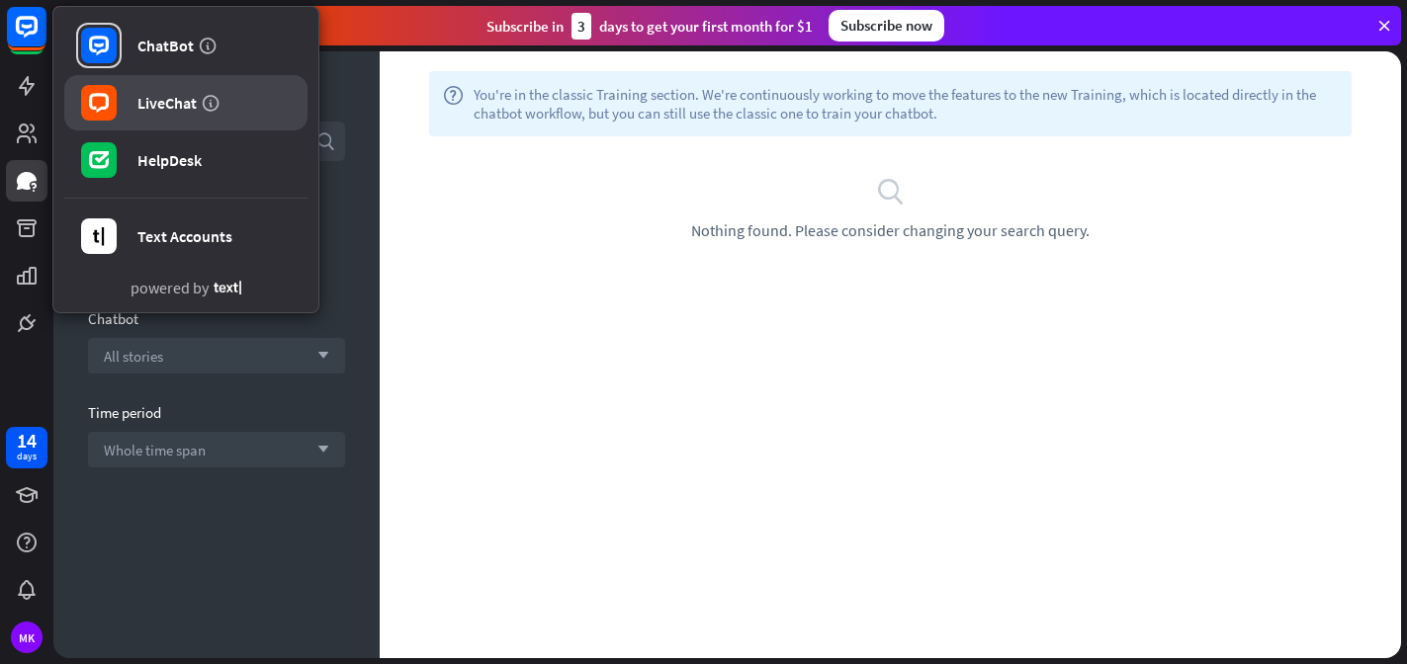
click at [133, 121] on link "LiveChat" at bounding box center [185, 102] width 243 height 55
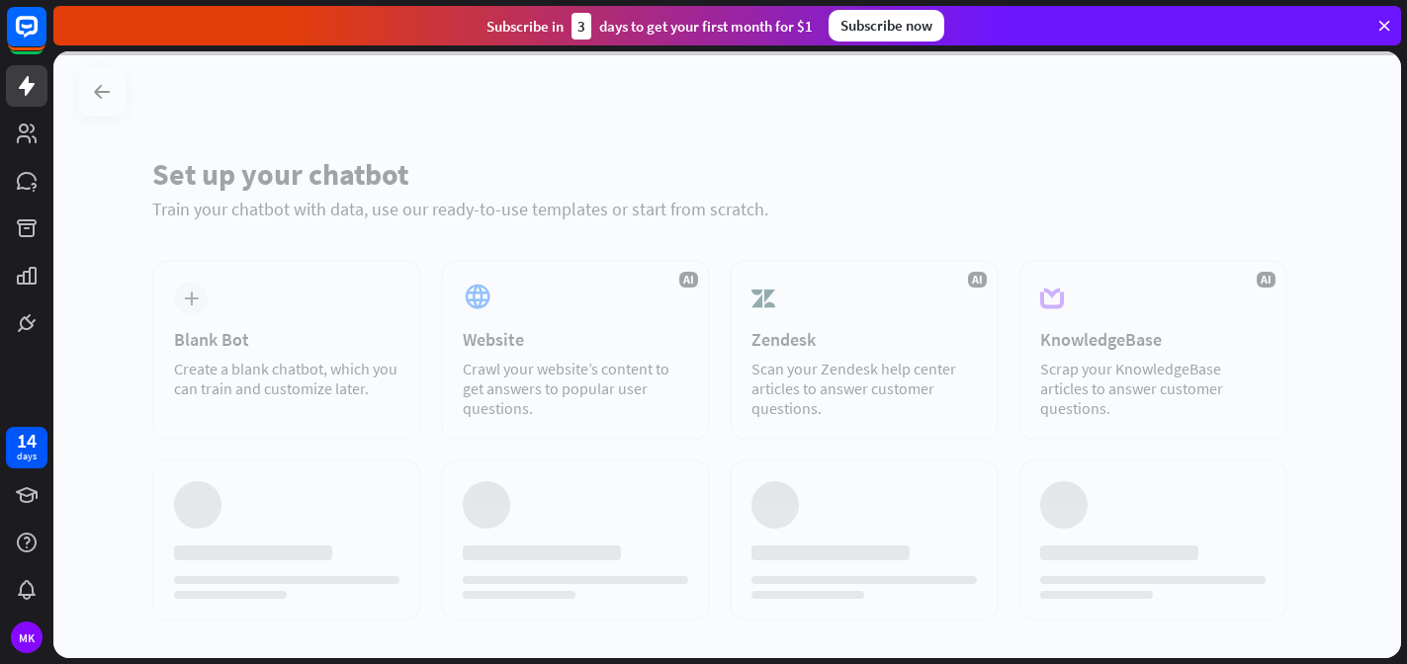
scroll to position [259, 0]
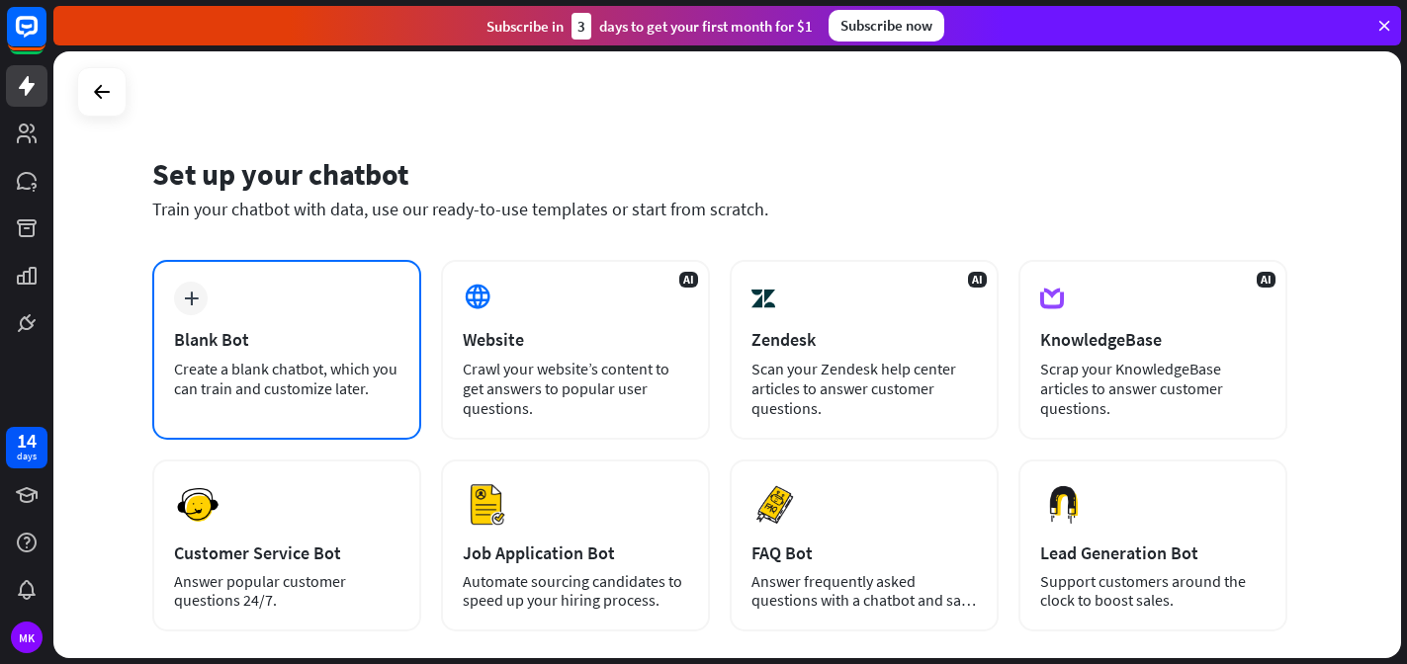
click at [318, 360] on div "Create a blank chatbot, which you can train and customize later." at bounding box center [286, 379] width 225 height 40
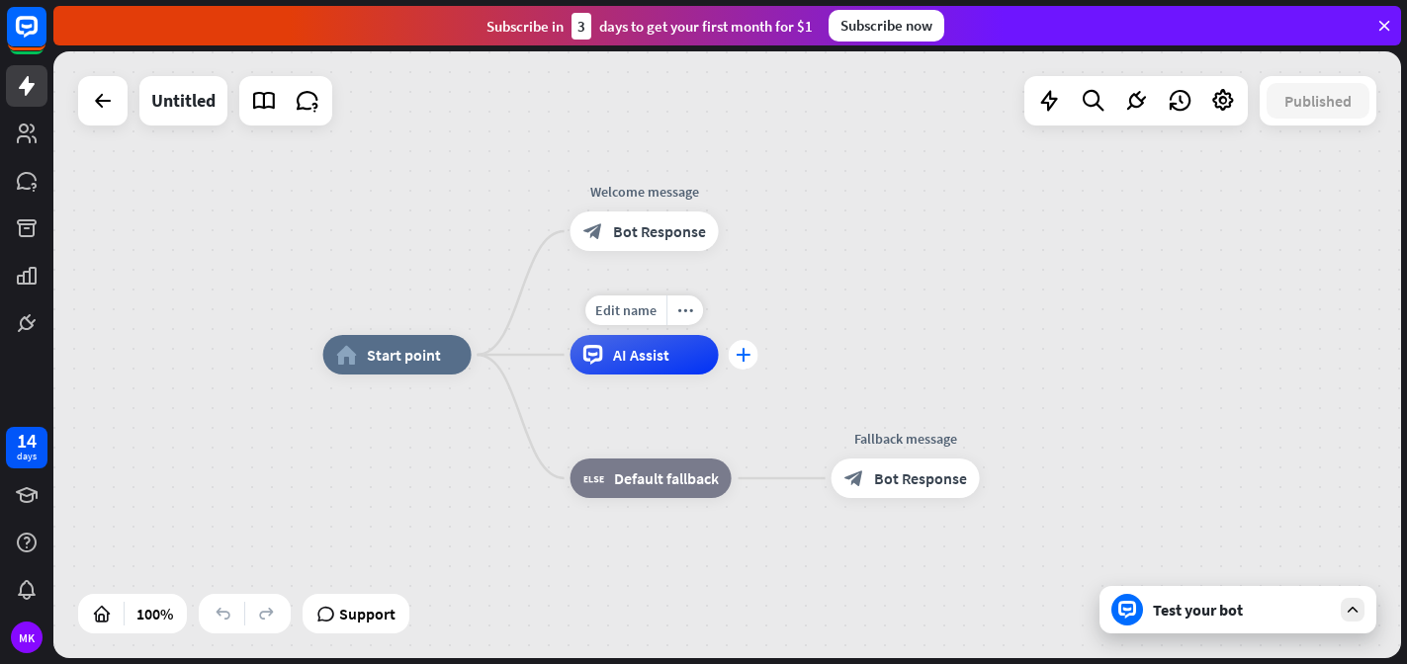
click at [744, 349] on icon "plus" at bounding box center [743, 355] width 15 height 14
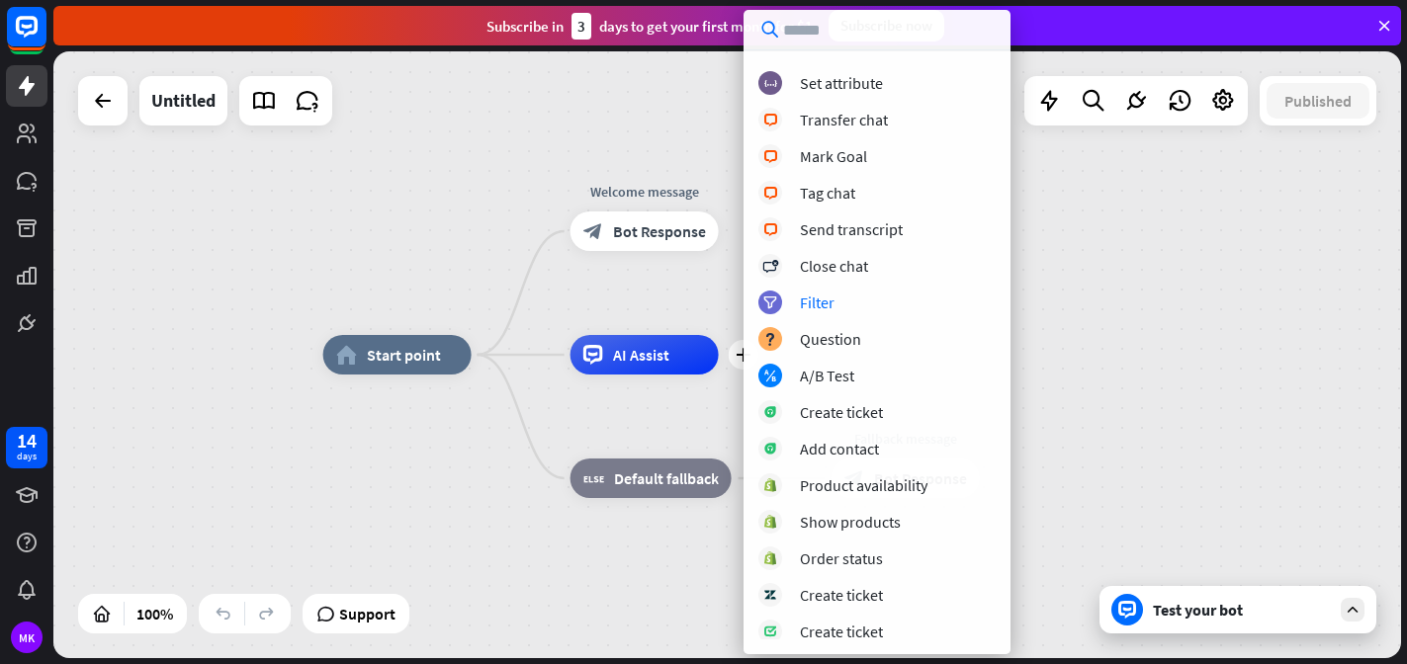
scroll to position [400, 0]
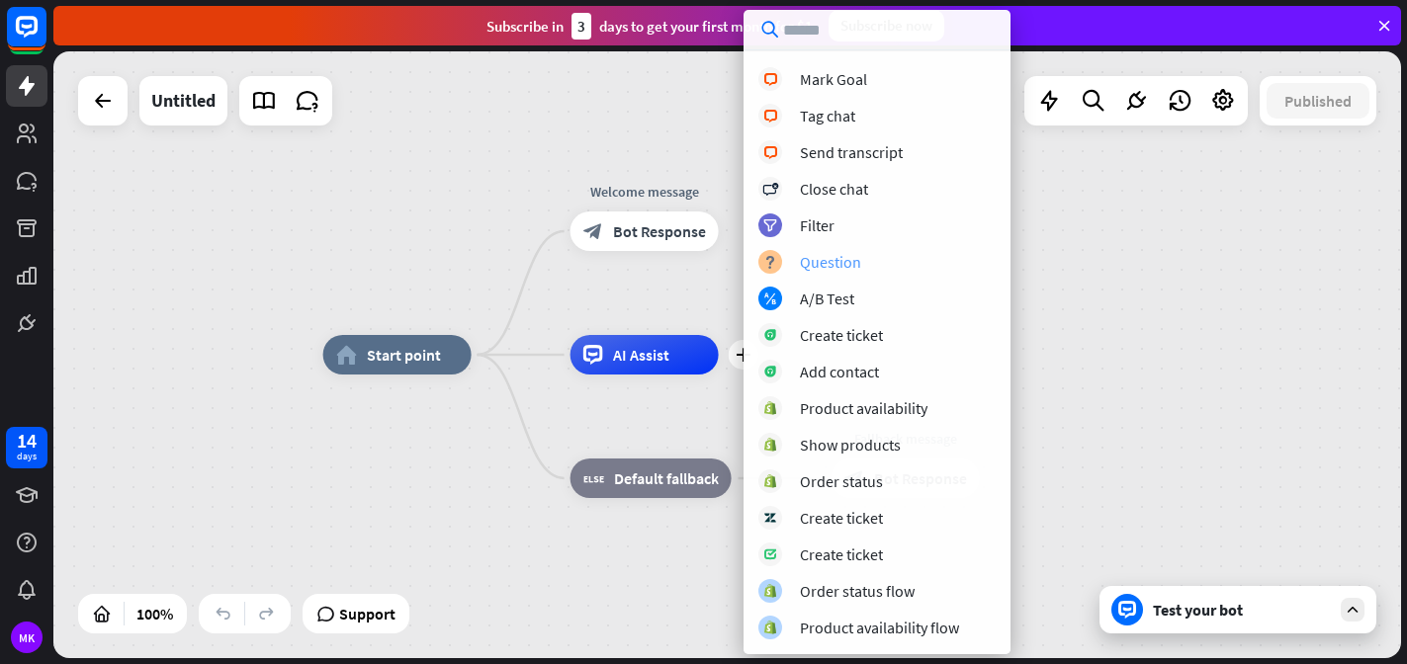
click at [848, 270] on div "Question" at bounding box center [830, 262] width 61 height 20
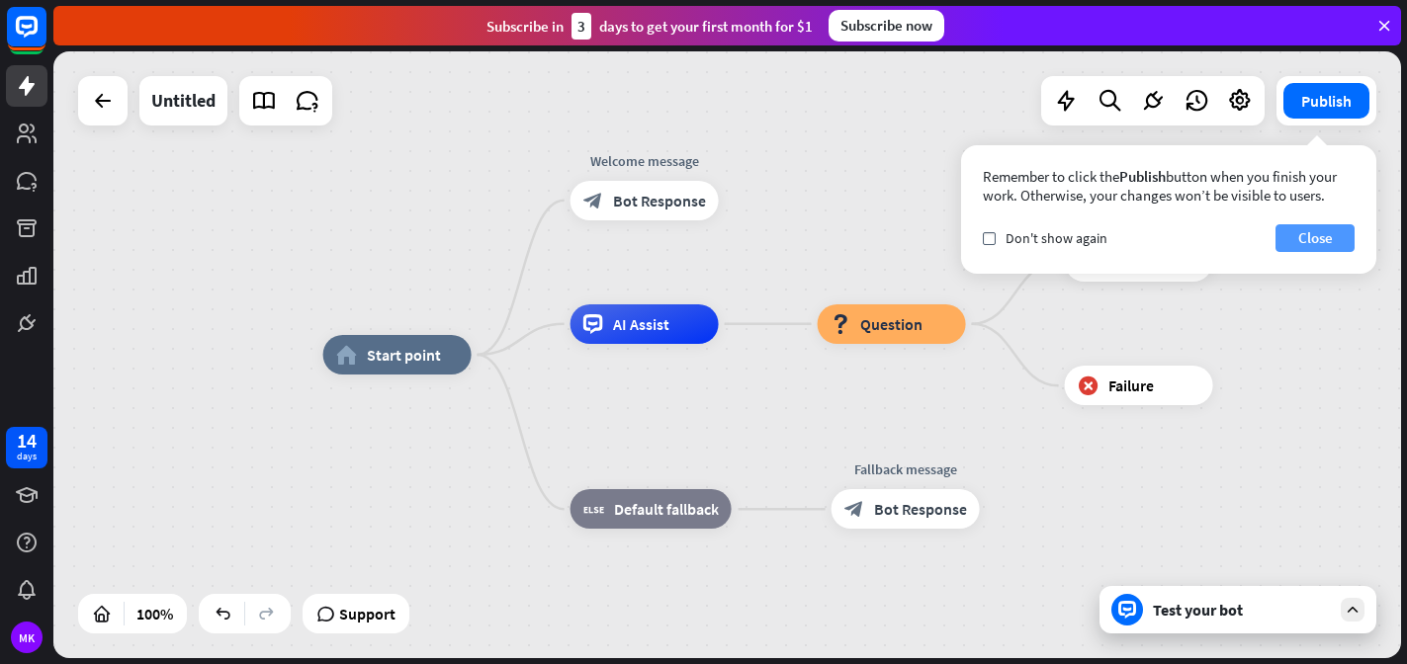
click at [1317, 233] on button "Close" at bounding box center [1314, 238] width 79 height 28
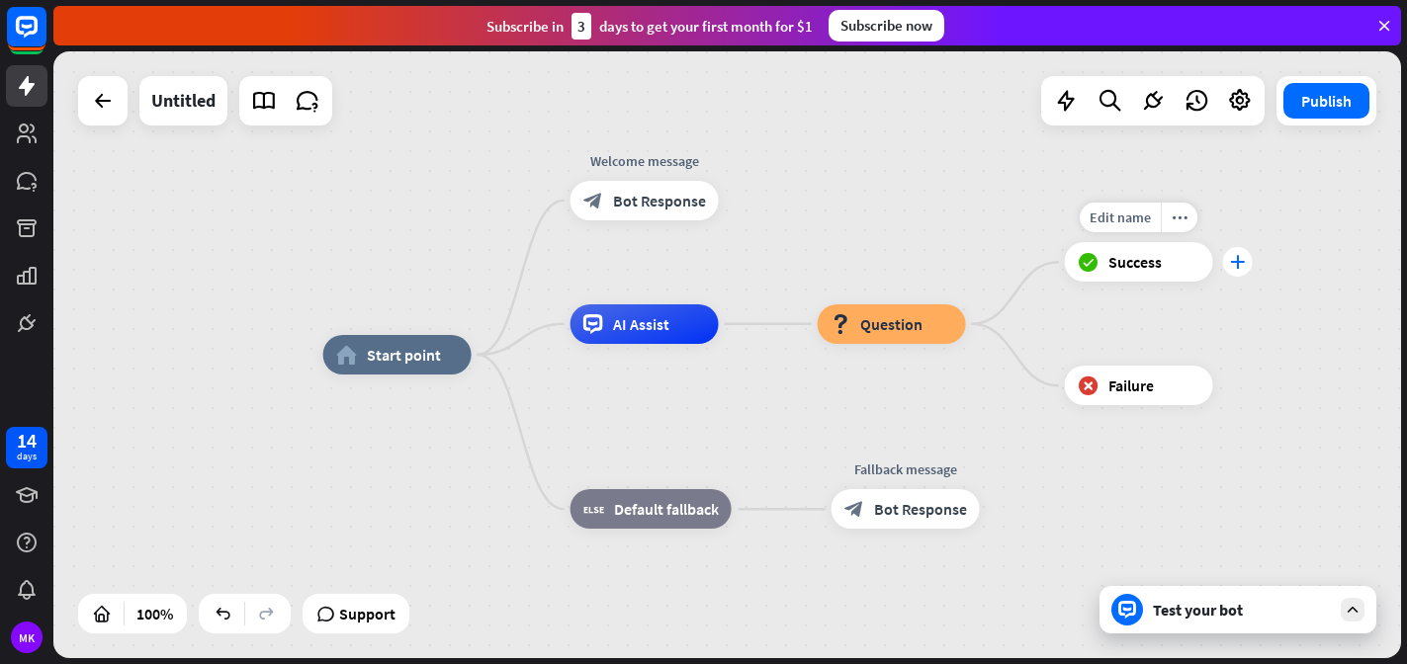
click at [1243, 270] on div "plus" at bounding box center [1238, 262] width 30 height 30
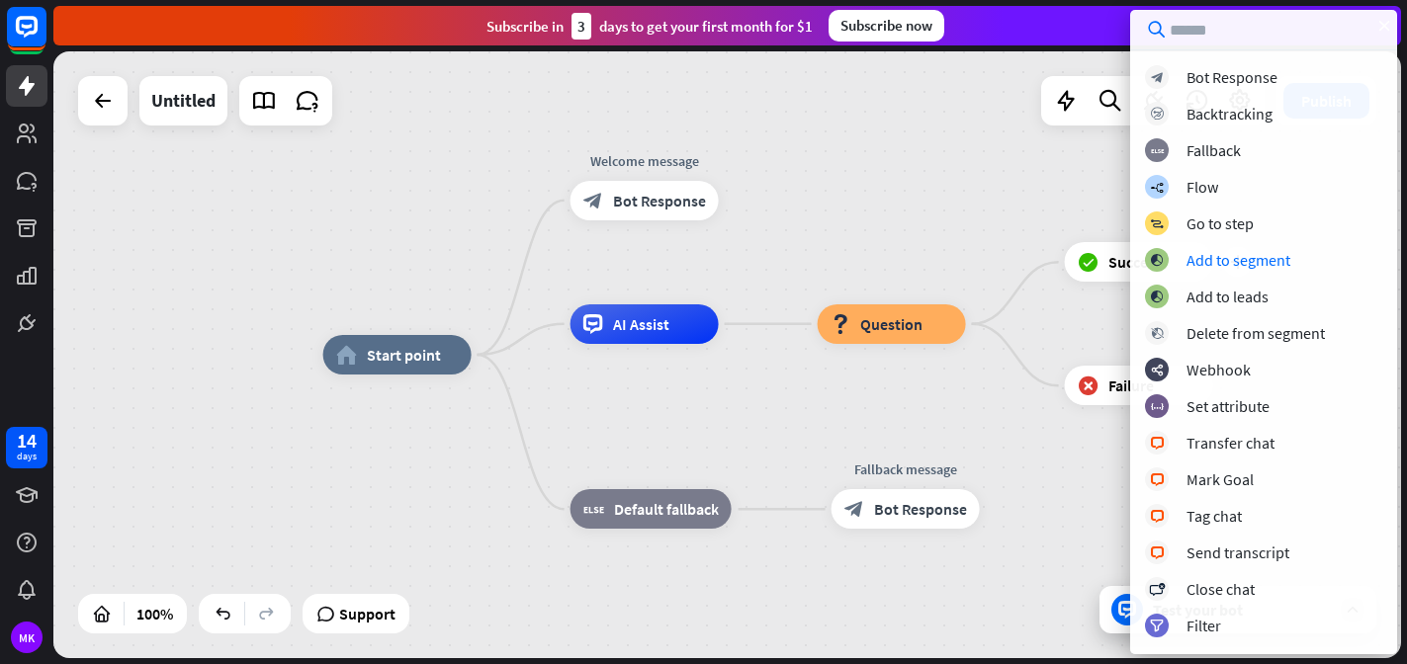
click at [954, 142] on div "home_2 Start point Welcome message block_bot_response Bot Response AI Assist bl…" at bounding box center [727, 354] width 1348 height 607
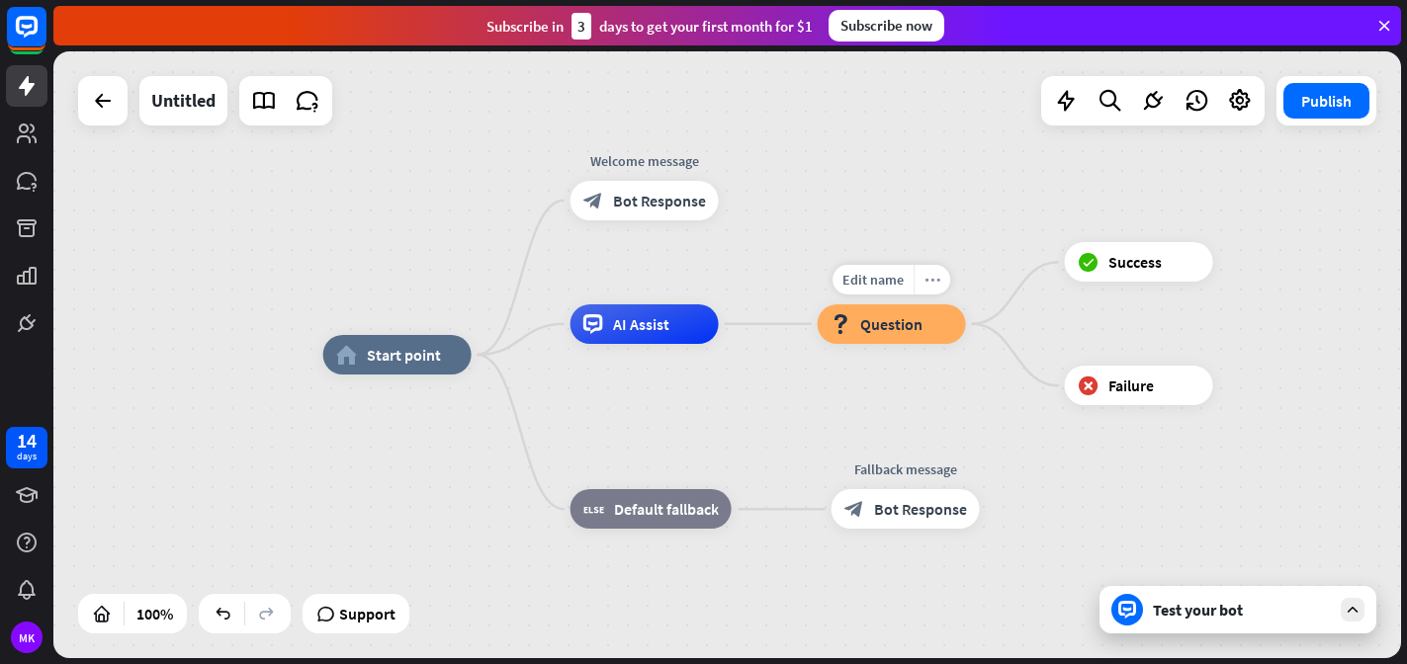
click at [926, 276] on icon "more_horiz" at bounding box center [932, 279] width 16 height 15
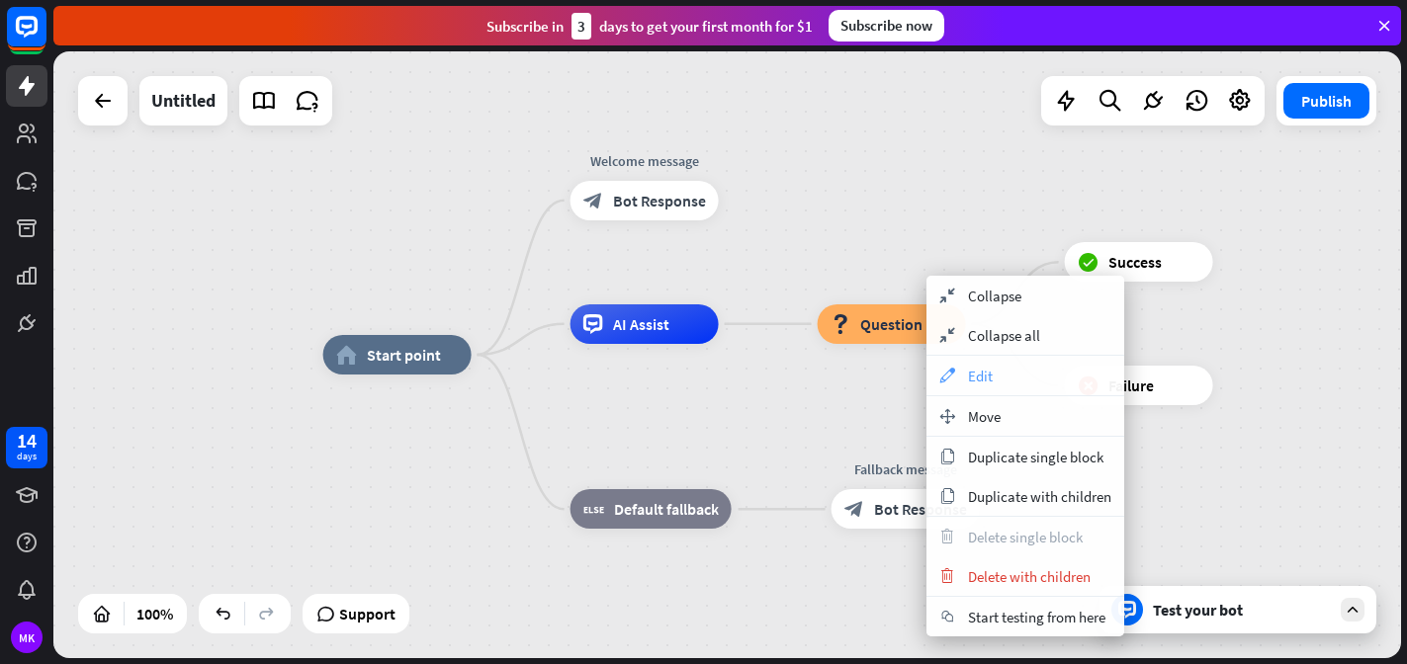
click at [1006, 377] on div "appearance Edit" at bounding box center [1025, 376] width 198 height 40
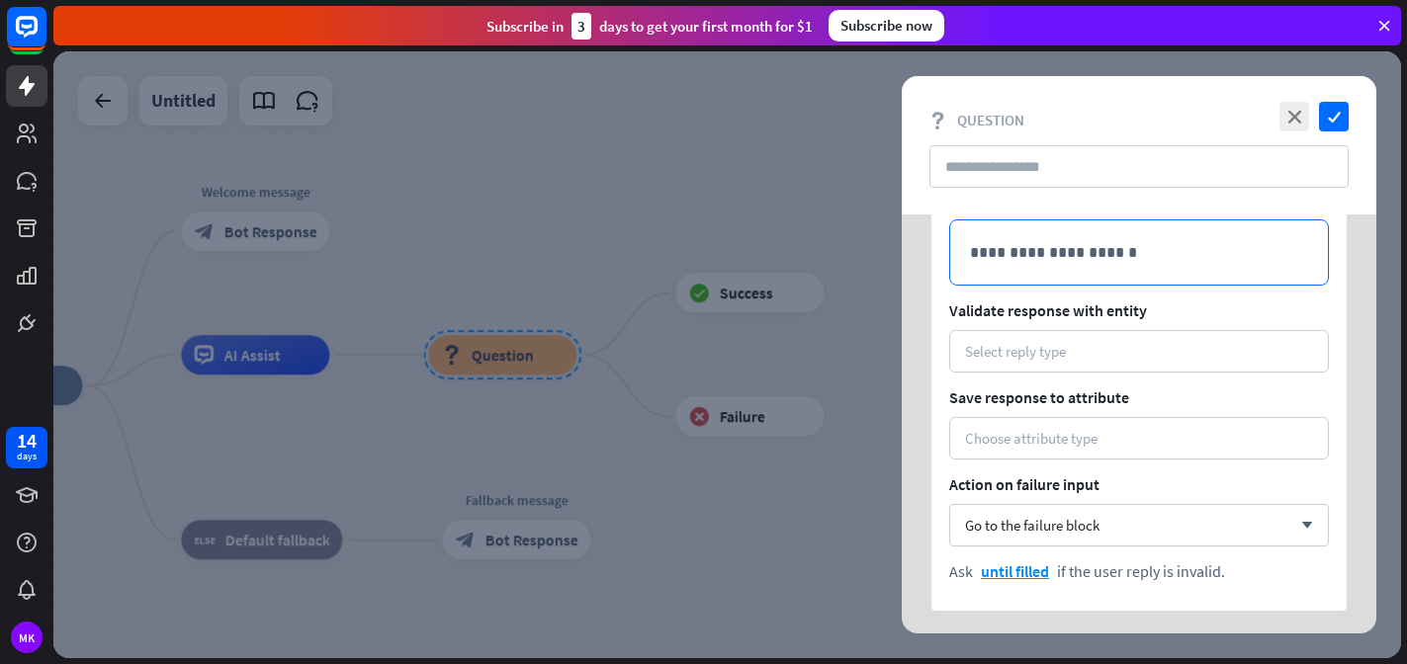
scroll to position [137, 0]
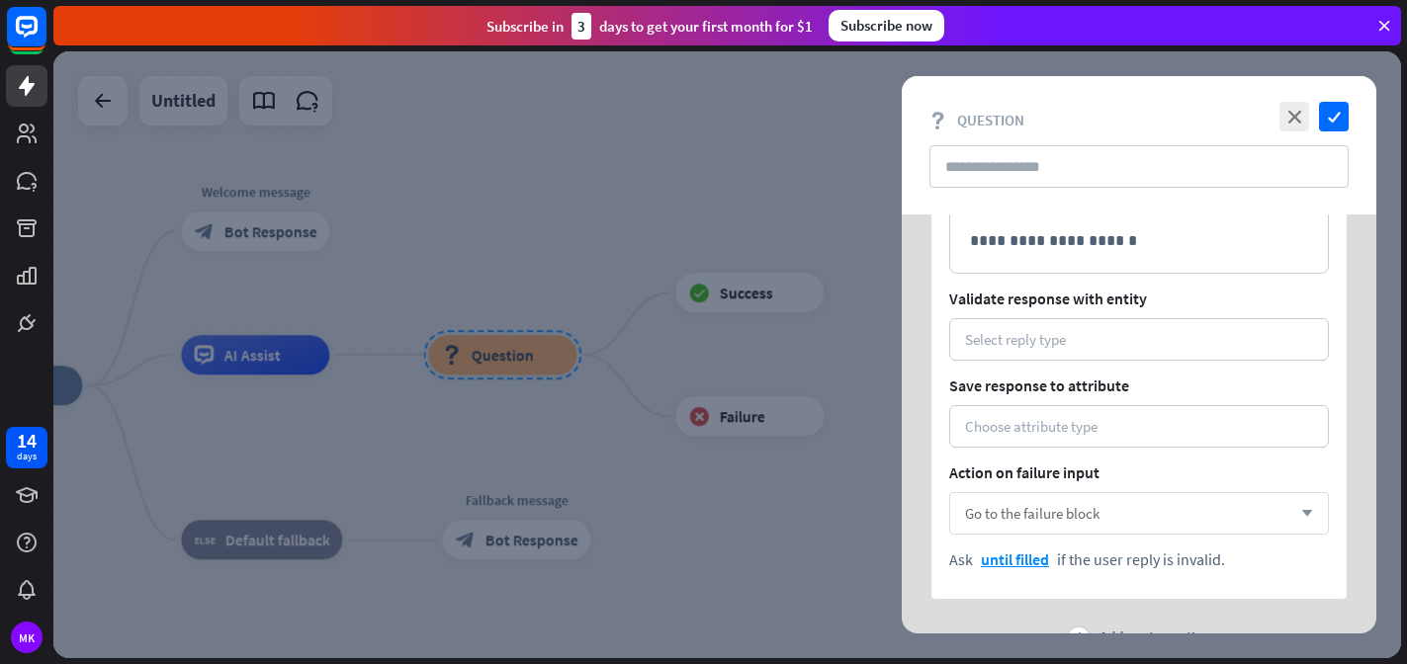
click at [1068, 515] on span "Go to the failure block" at bounding box center [1032, 513] width 134 height 19
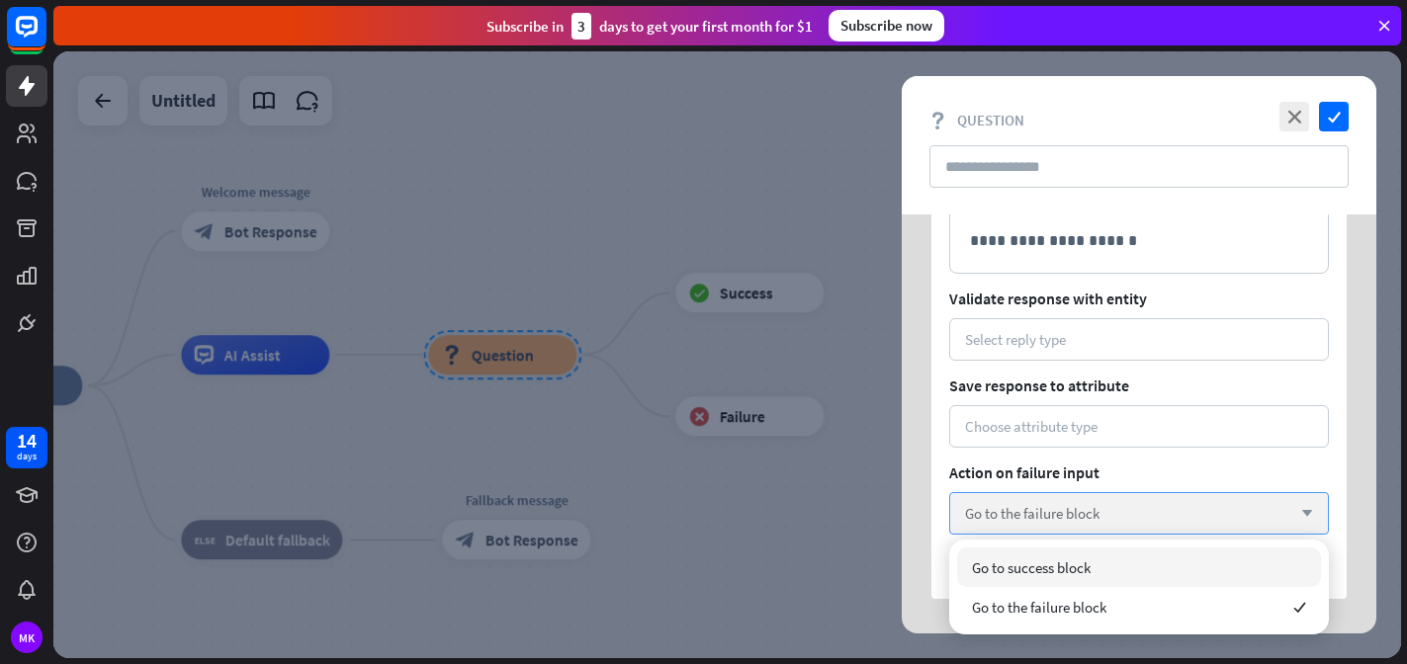
click at [1068, 515] on span "Go to the failure block" at bounding box center [1032, 513] width 134 height 19
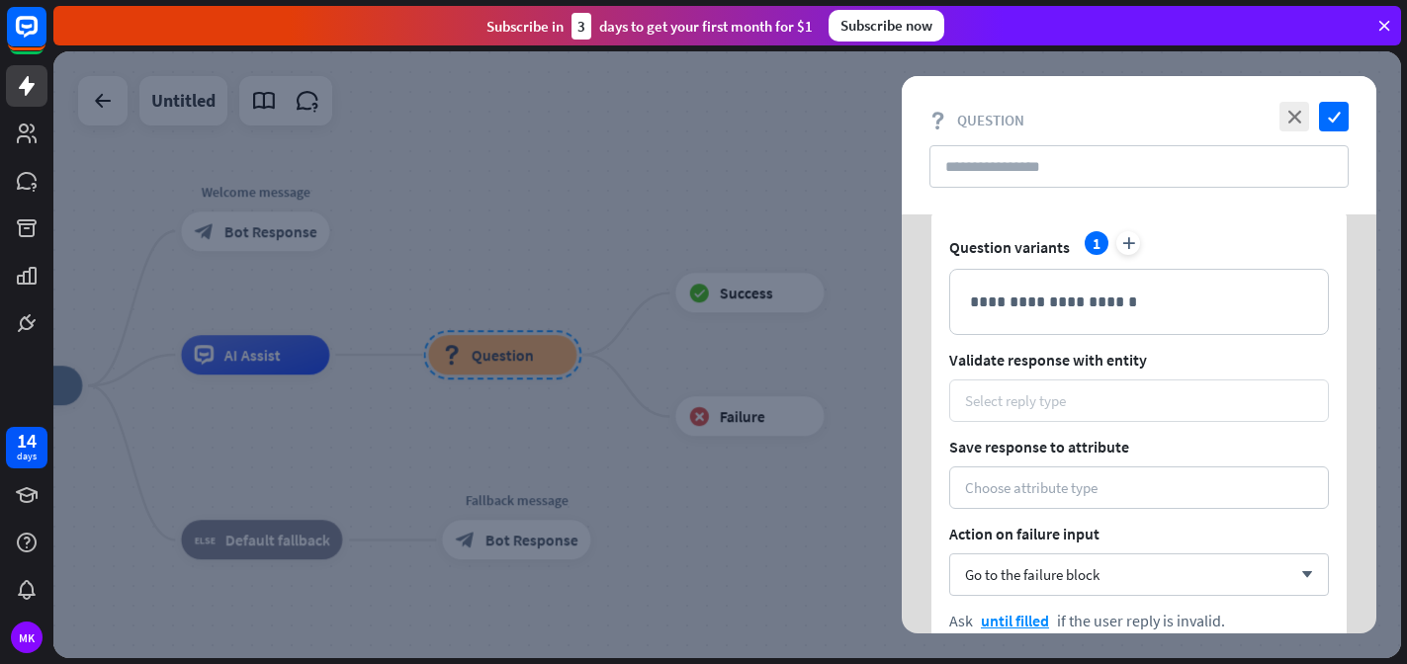
scroll to position [0, 0]
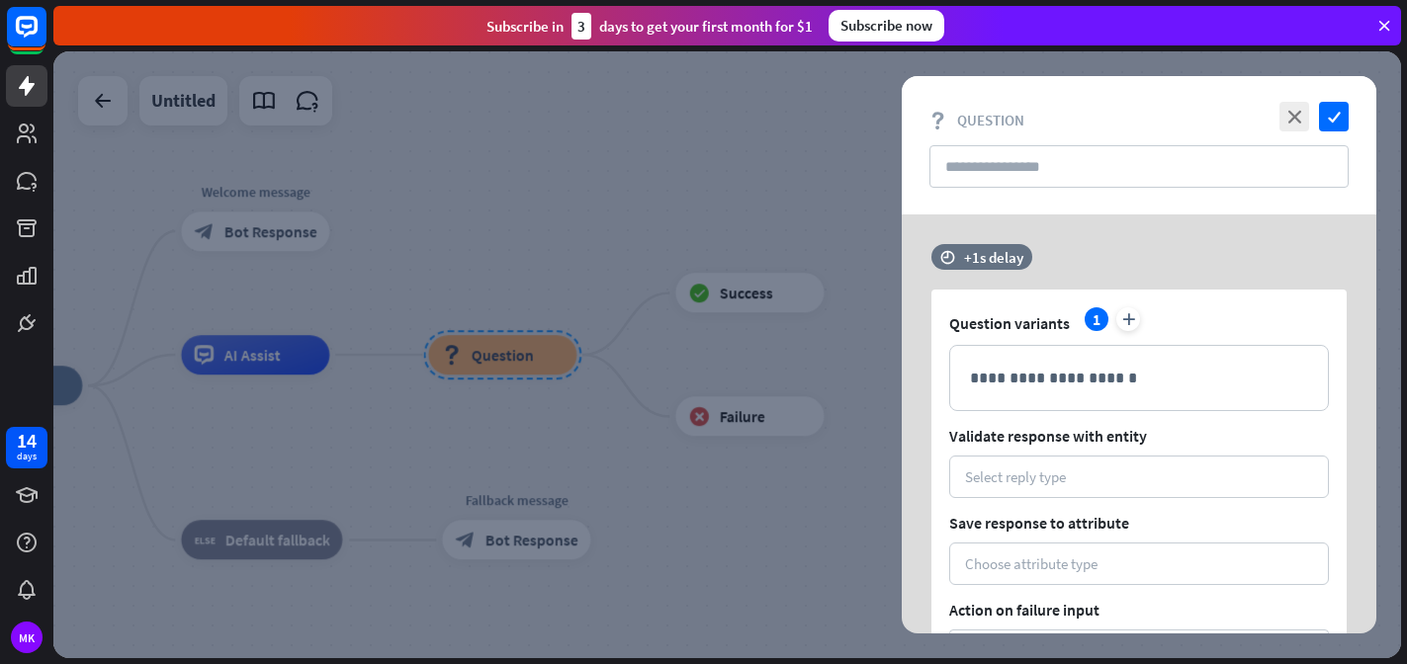
click at [702, 500] on div at bounding box center [727, 354] width 1348 height 607
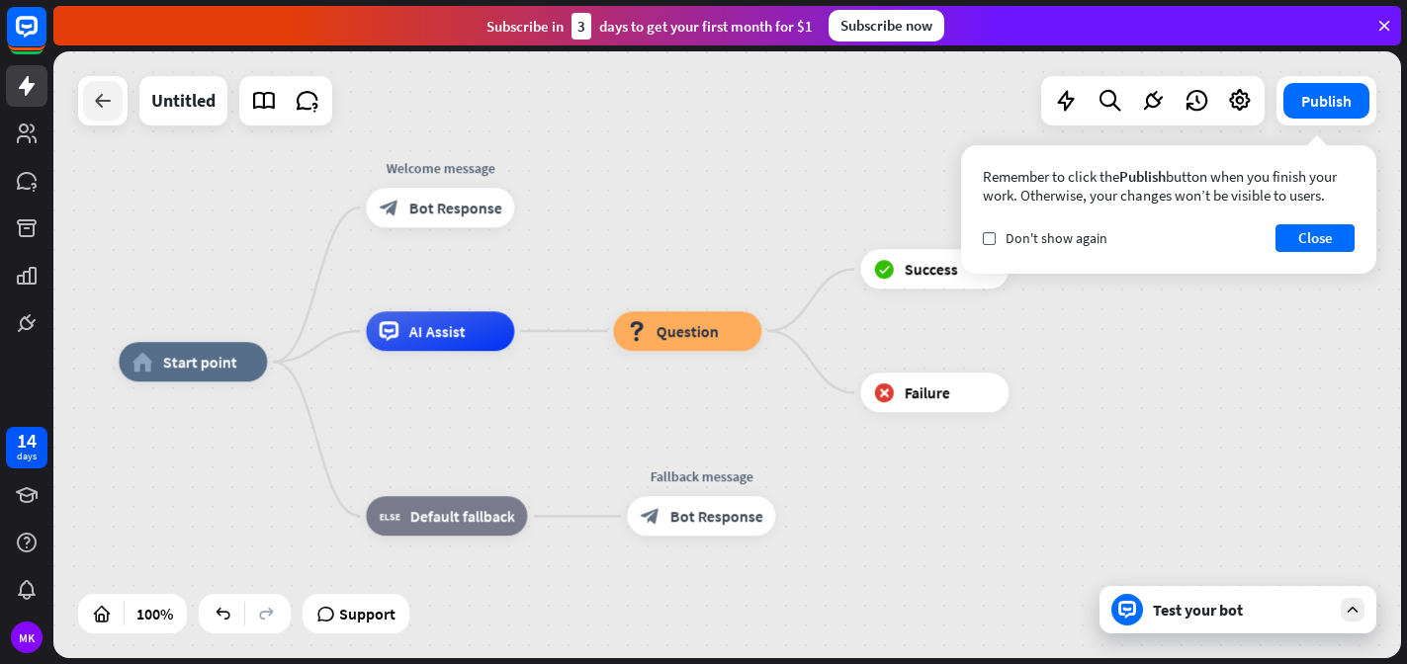
click at [105, 103] on icon at bounding box center [103, 101] width 24 height 24
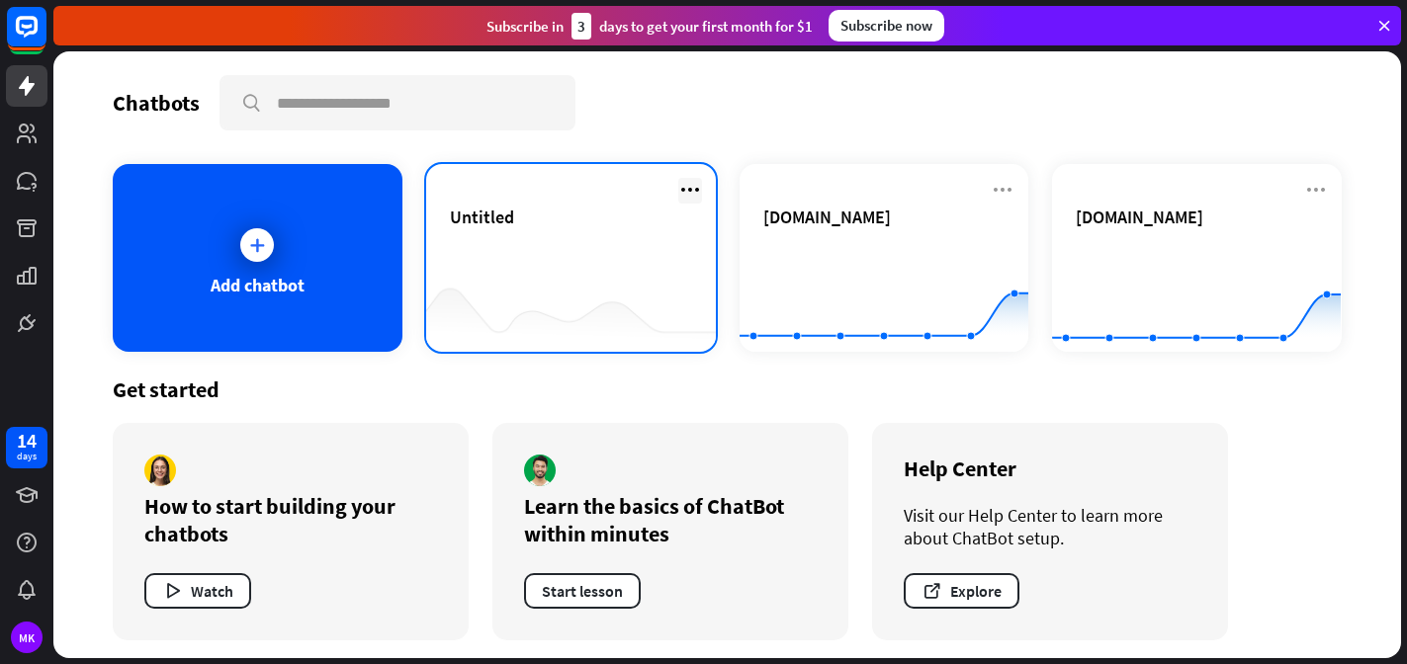
click at [696, 184] on icon at bounding box center [690, 190] width 24 height 24
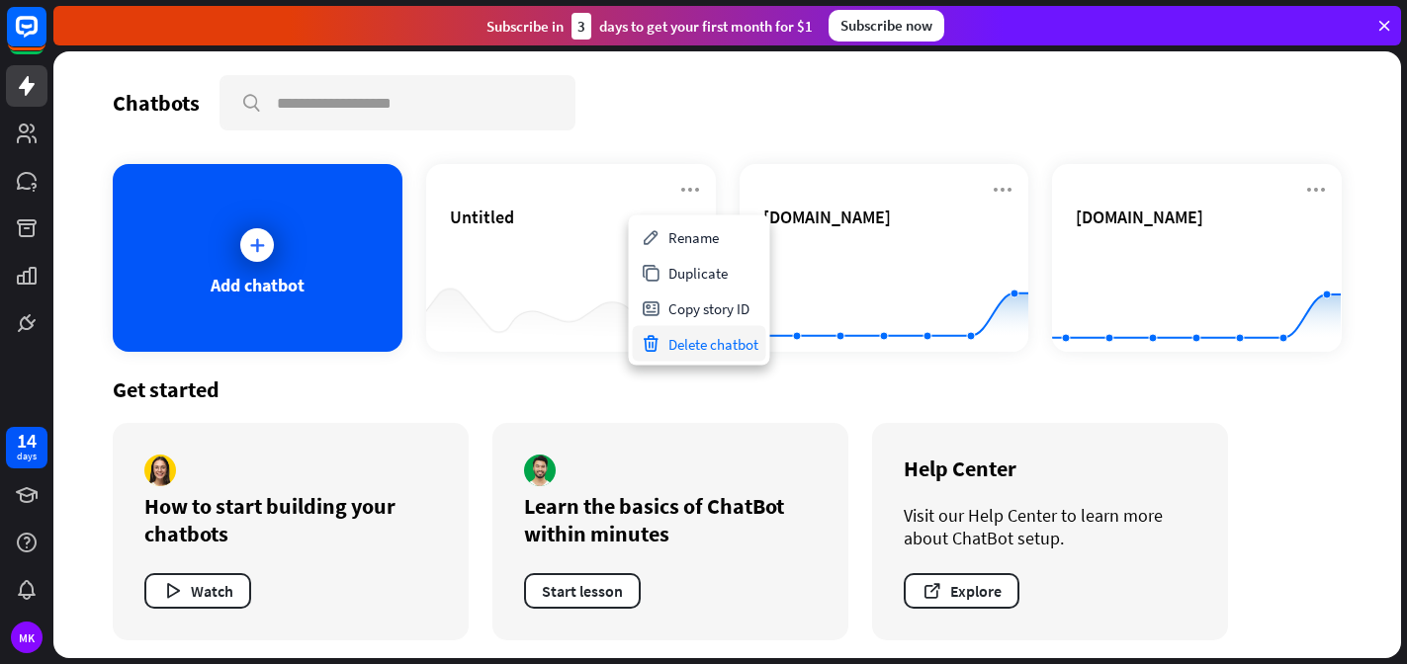
click at [669, 349] on div "Delete chatbot" at bounding box center [699, 344] width 133 height 36
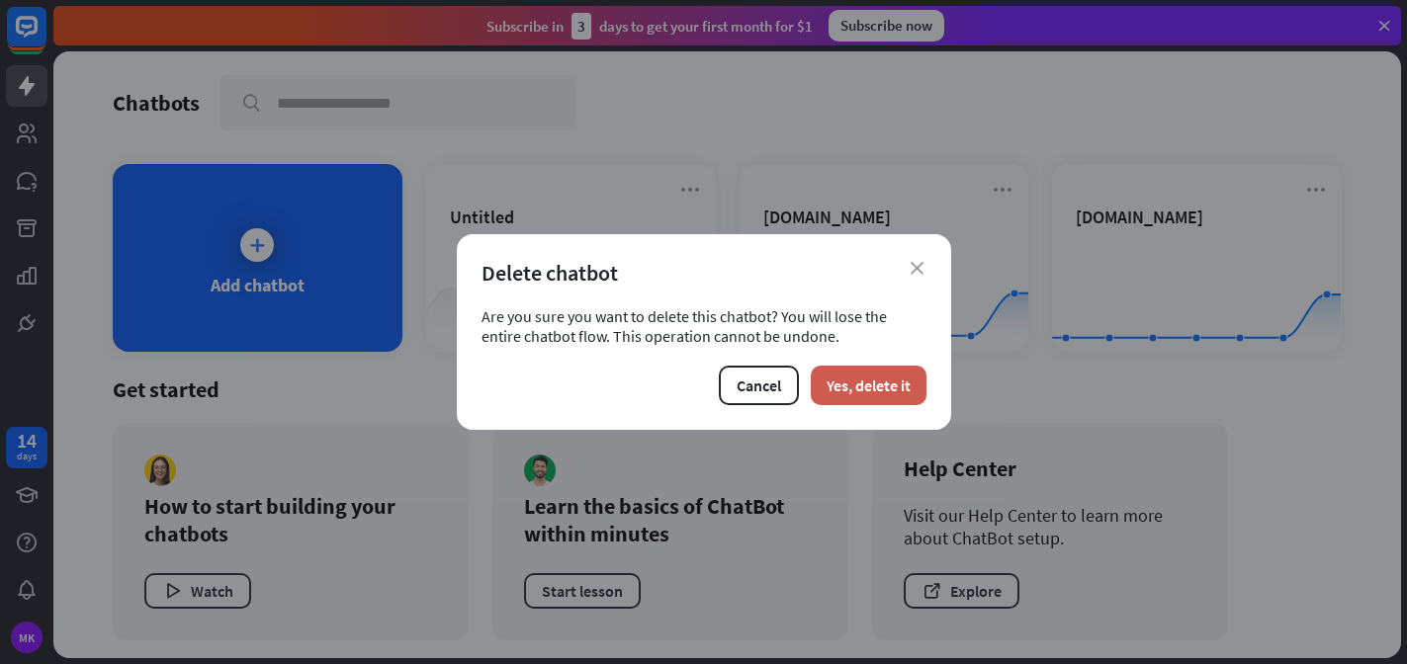
click at [851, 387] on button "Yes, delete it" at bounding box center [869, 386] width 116 height 40
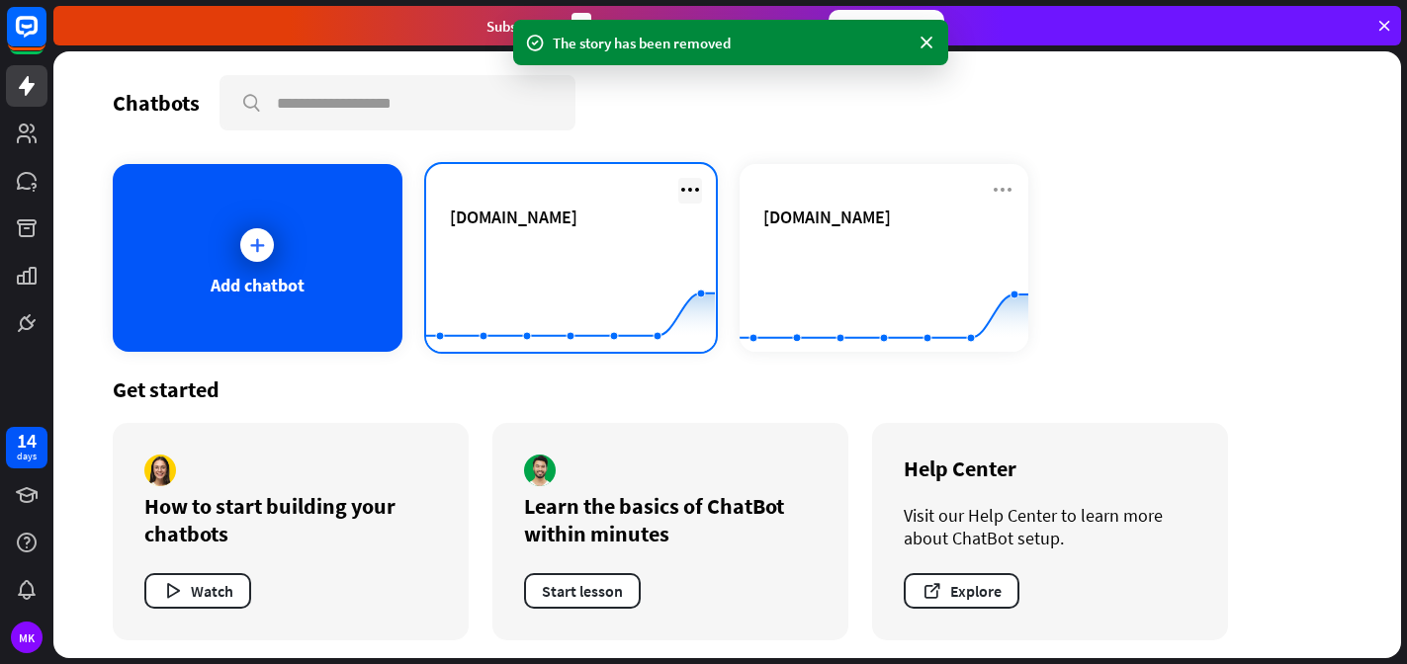
click at [691, 193] on icon at bounding box center [690, 190] width 24 height 24
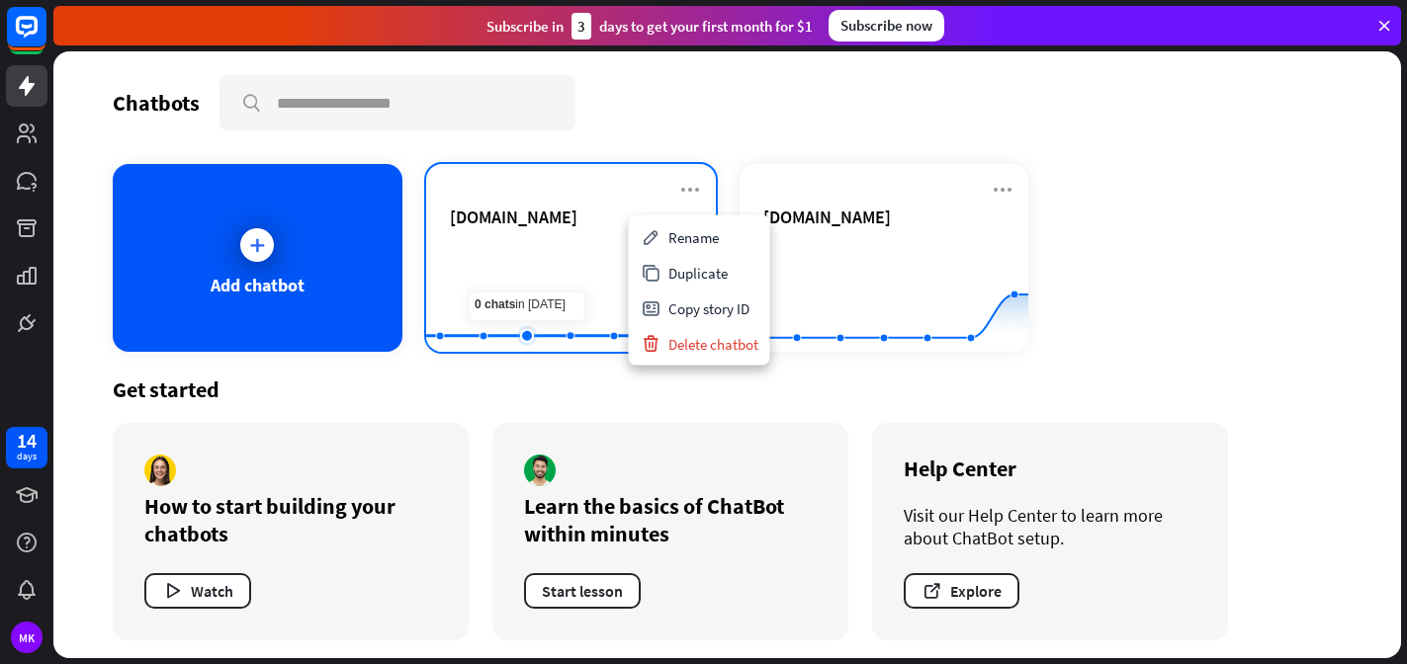
click at [516, 284] on rect at bounding box center [570, 303] width 289 height 124
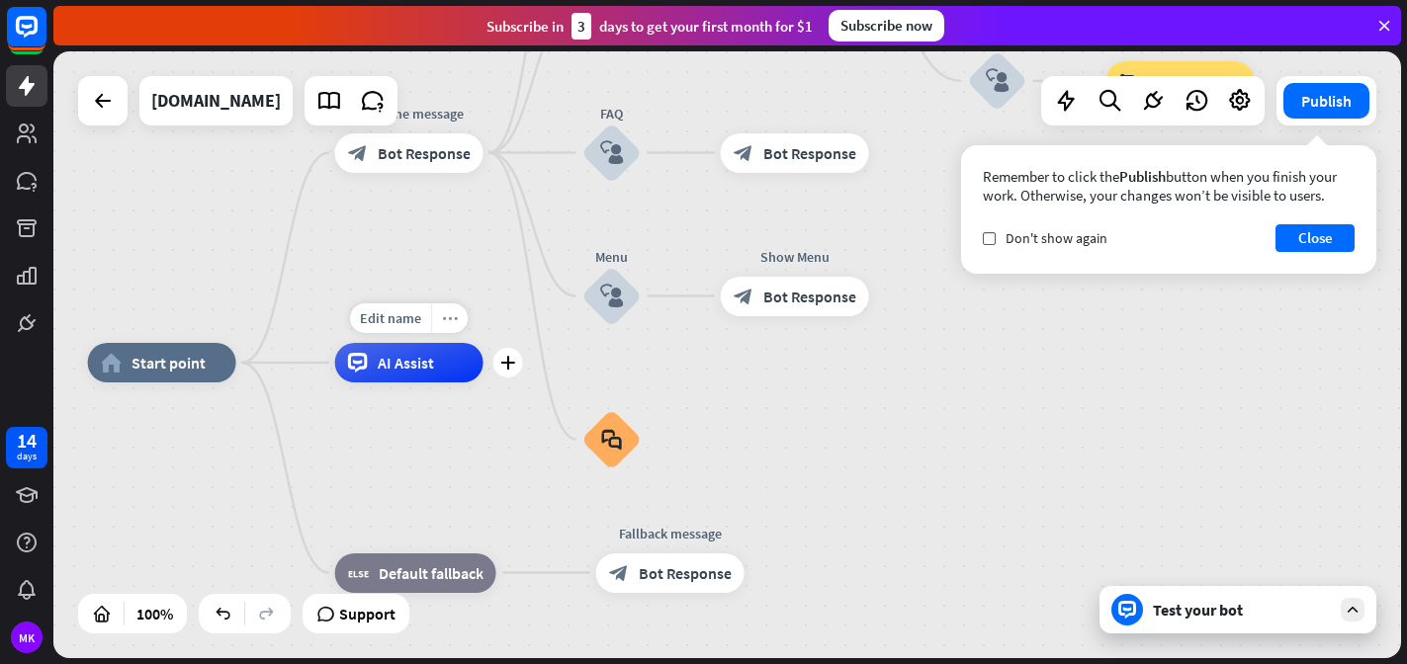
click at [447, 314] on icon "more_horiz" at bounding box center [450, 318] width 16 height 15
click at [505, 334] on span "Start testing from here" at bounding box center [556, 334] width 137 height 19
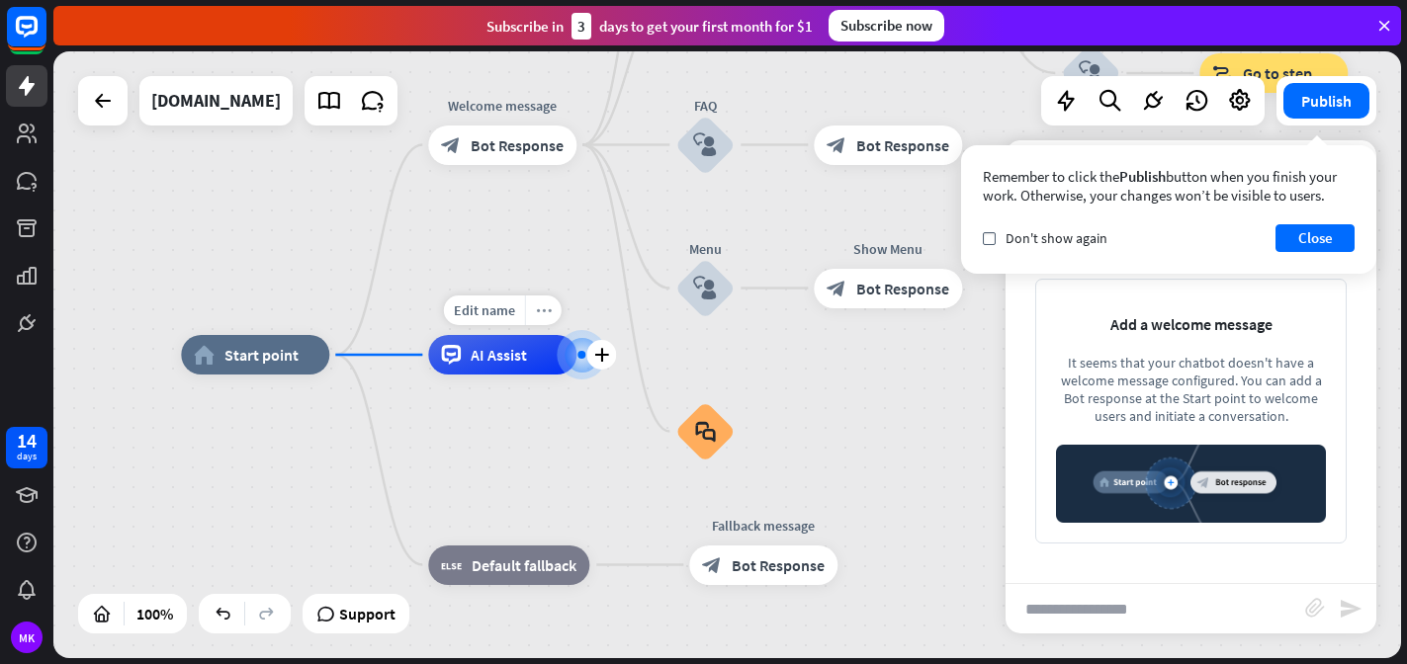
click at [536, 312] on icon "more_horiz" at bounding box center [544, 311] width 16 height 15
click at [587, 424] on div "home_2 Start point Welcome message block_bot_response Bot Response About us blo…" at bounding box center [855, 658] width 1348 height 607
click at [1296, 241] on button "Close" at bounding box center [1314, 238] width 79 height 28
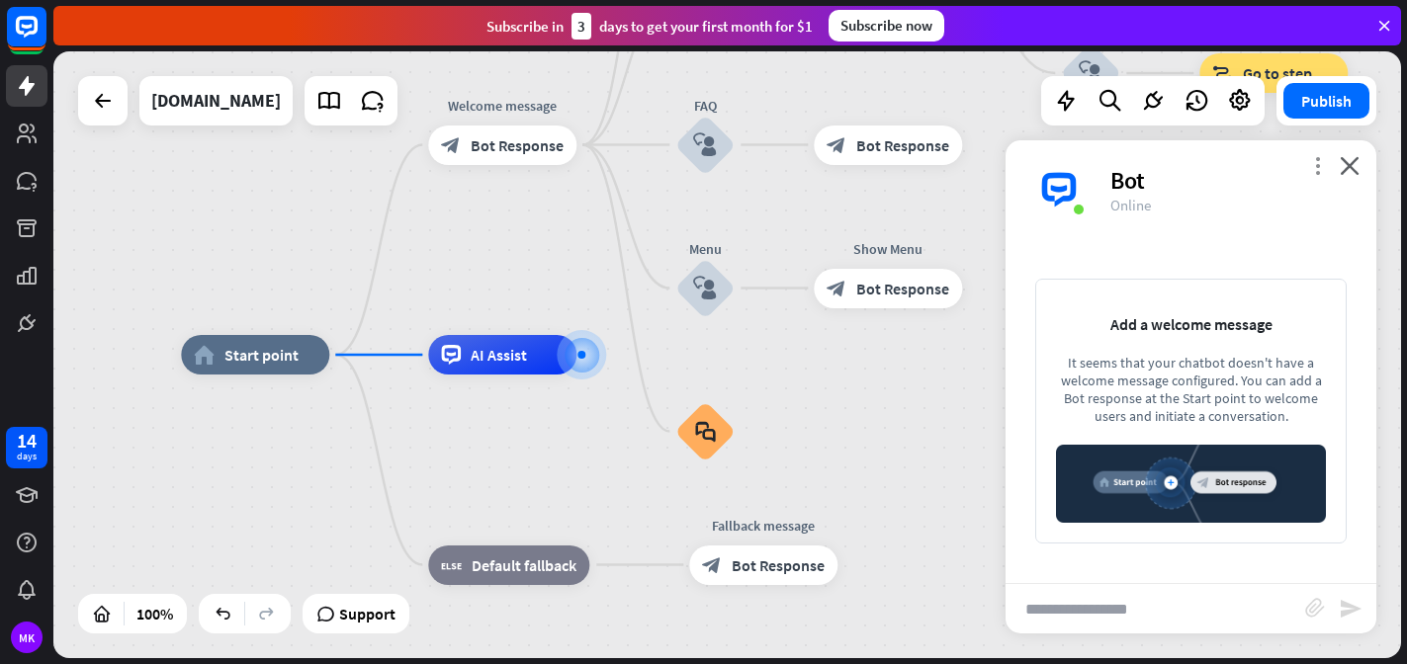
click at [1310, 170] on icon "more_vert" at bounding box center [1317, 165] width 19 height 19
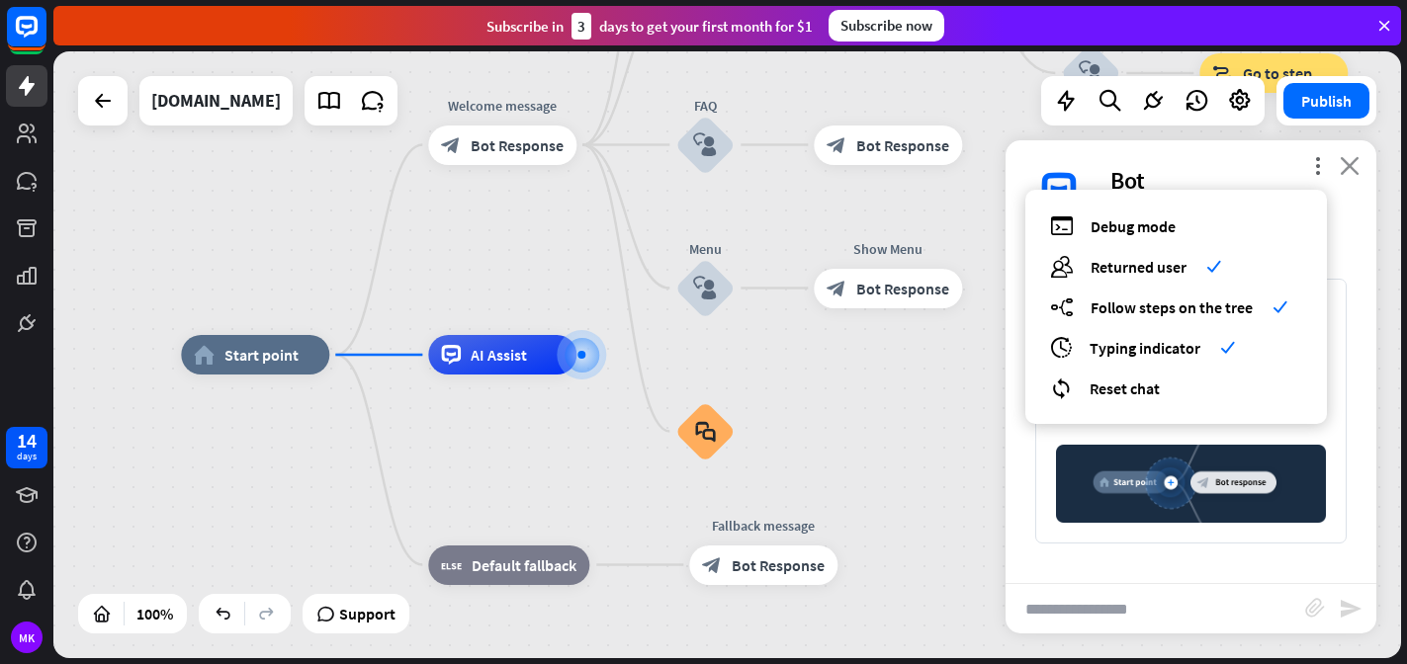
click at [1346, 170] on icon "close" at bounding box center [1350, 165] width 20 height 19
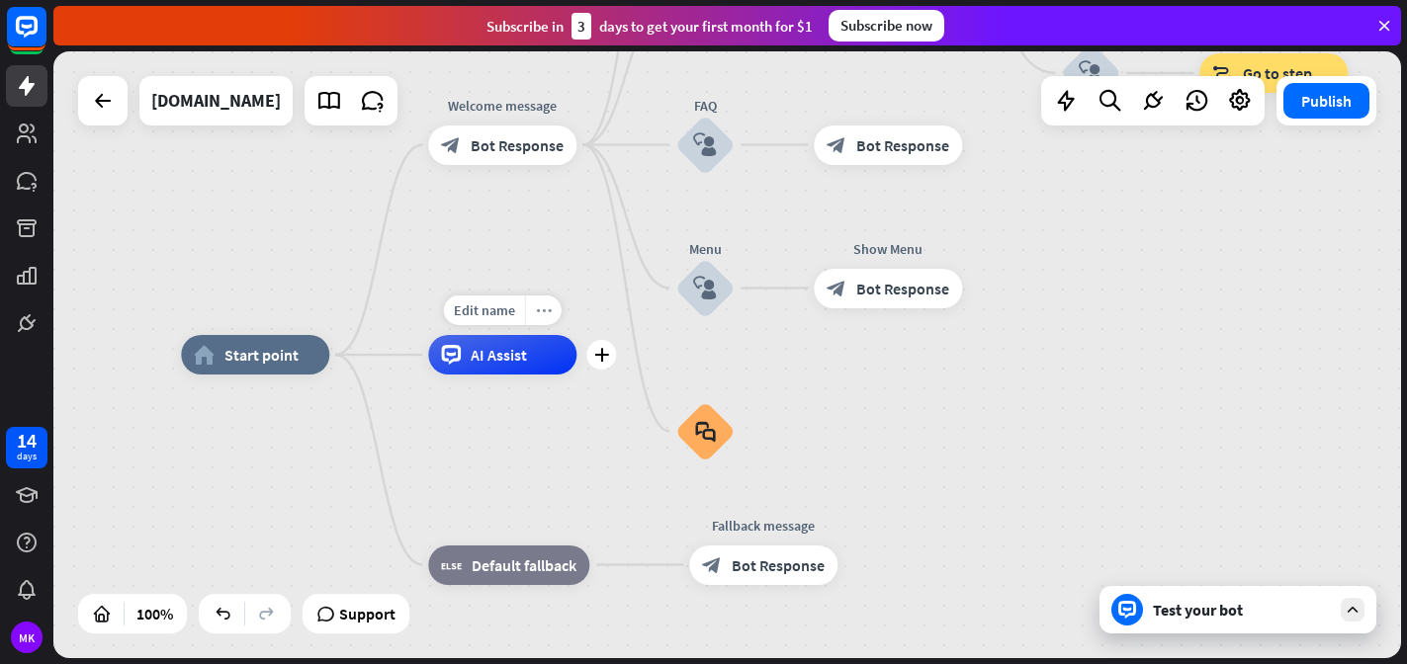
click at [549, 313] on icon "more_horiz" at bounding box center [544, 311] width 16 height 15
click at [541, 365] on div "AI Assist" at bounding box center [502, 355] width 148 height 40
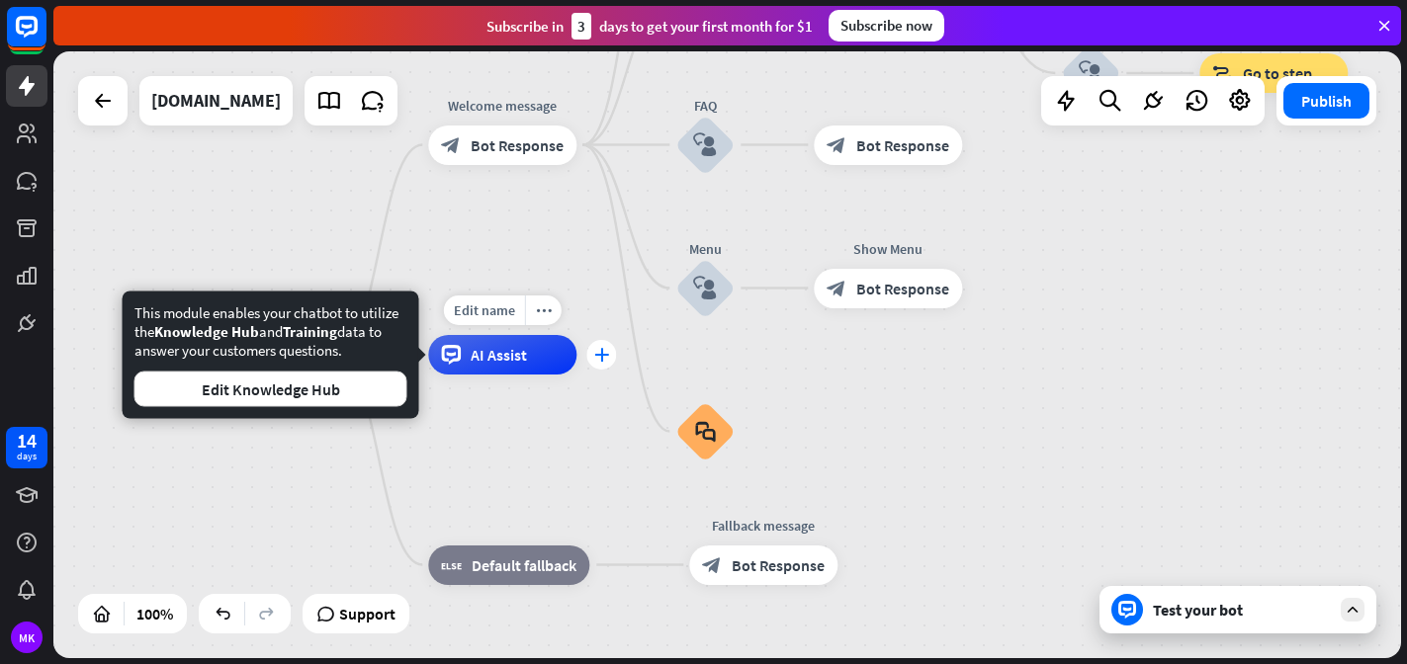
click at [606, 357] on icon "plus" at bounding box center [601, 355] width 15 height 14
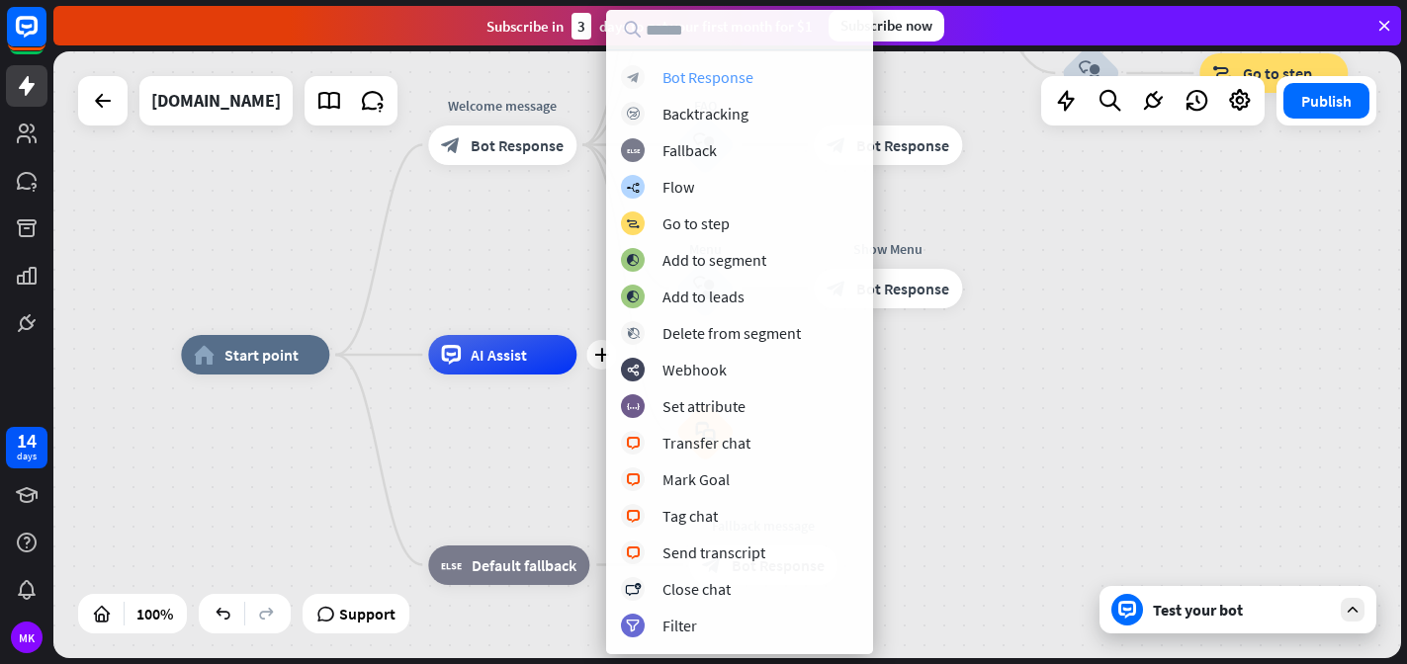
click at [707, 67] on div "Bot Response" at bounding box center [707, 77] width 91 height 20
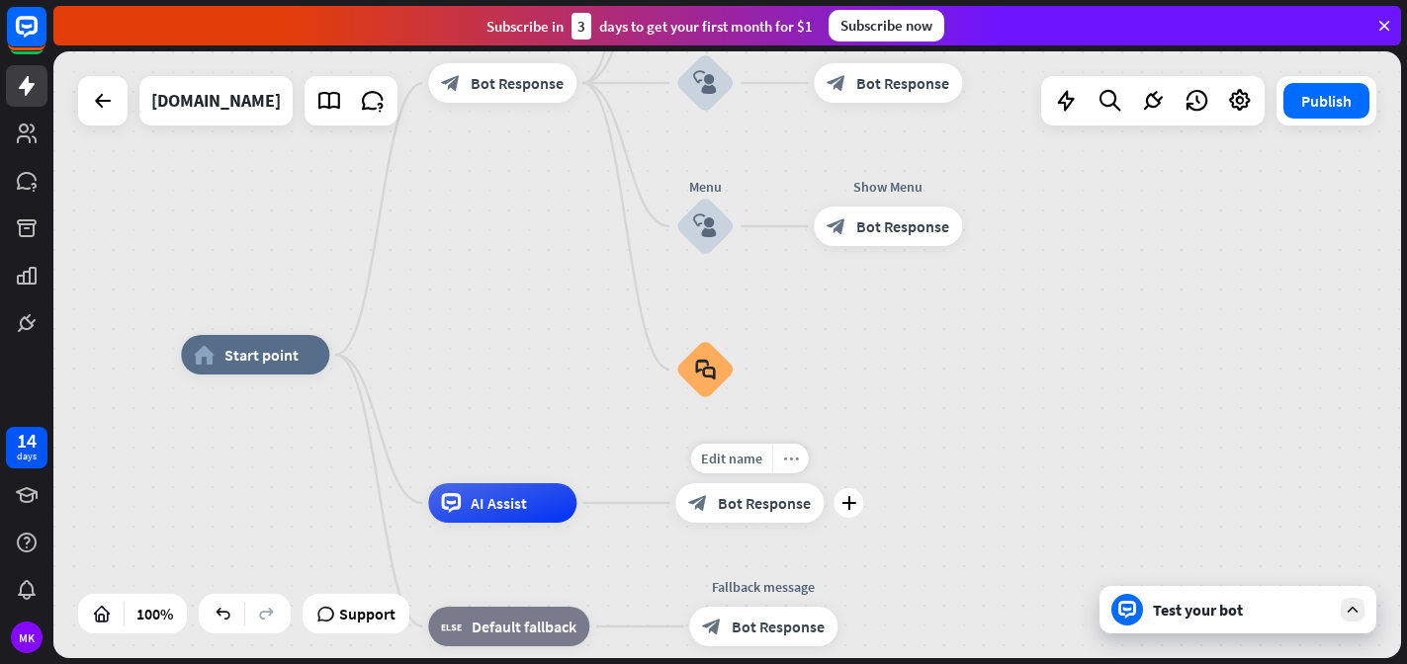
click at [789, 454] on icon "more_horiz" at bounding box center [791, 459] width 16 height 15
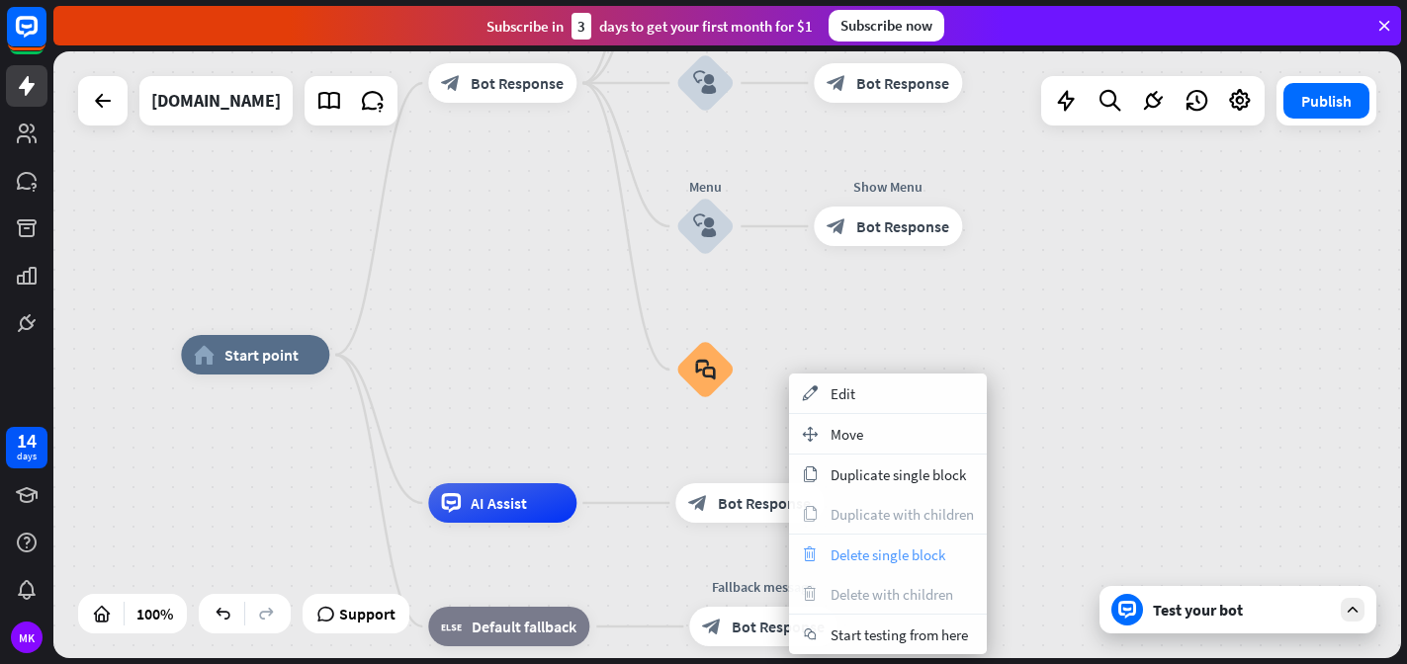
click at [844, 557] on span "Delete single block" at bounding box center [888, 555] width 115 height 19
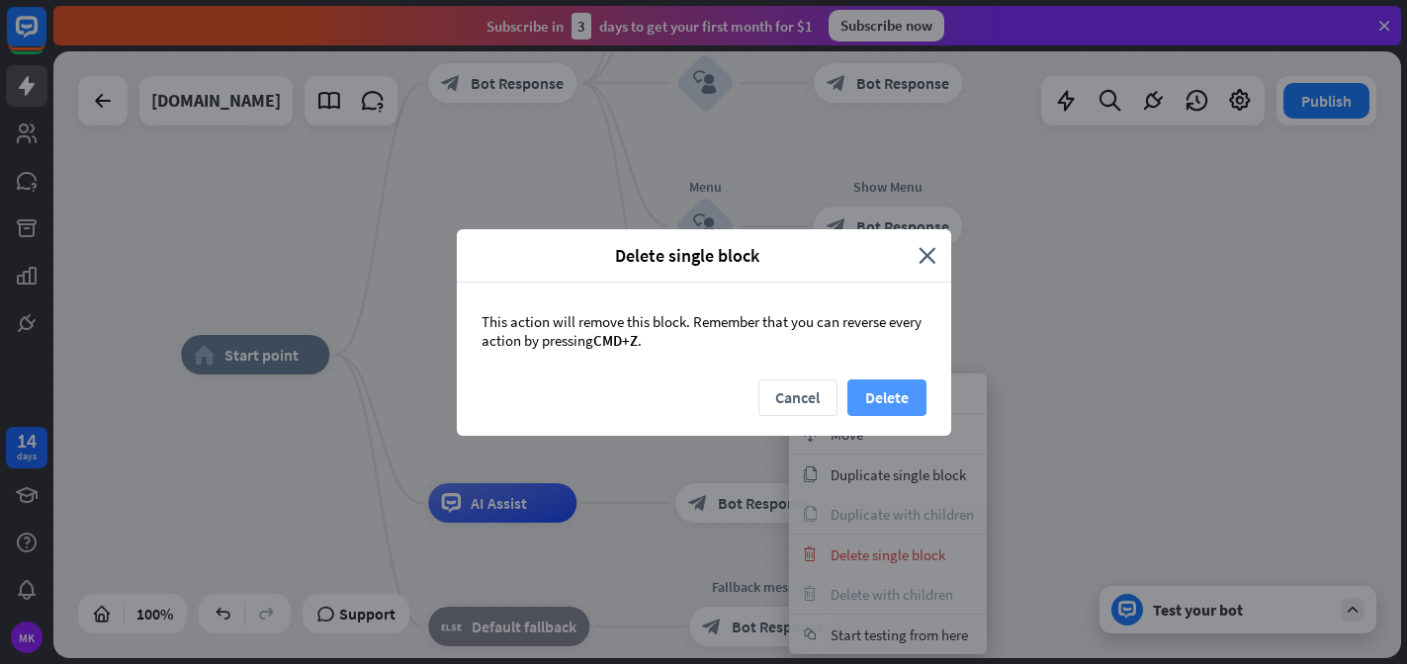
click at [887, 399] on button "Delete" at bounding box center [886, 398] width 79 height 37
